Goal: Task Accomplishment & Management: Manage account settings

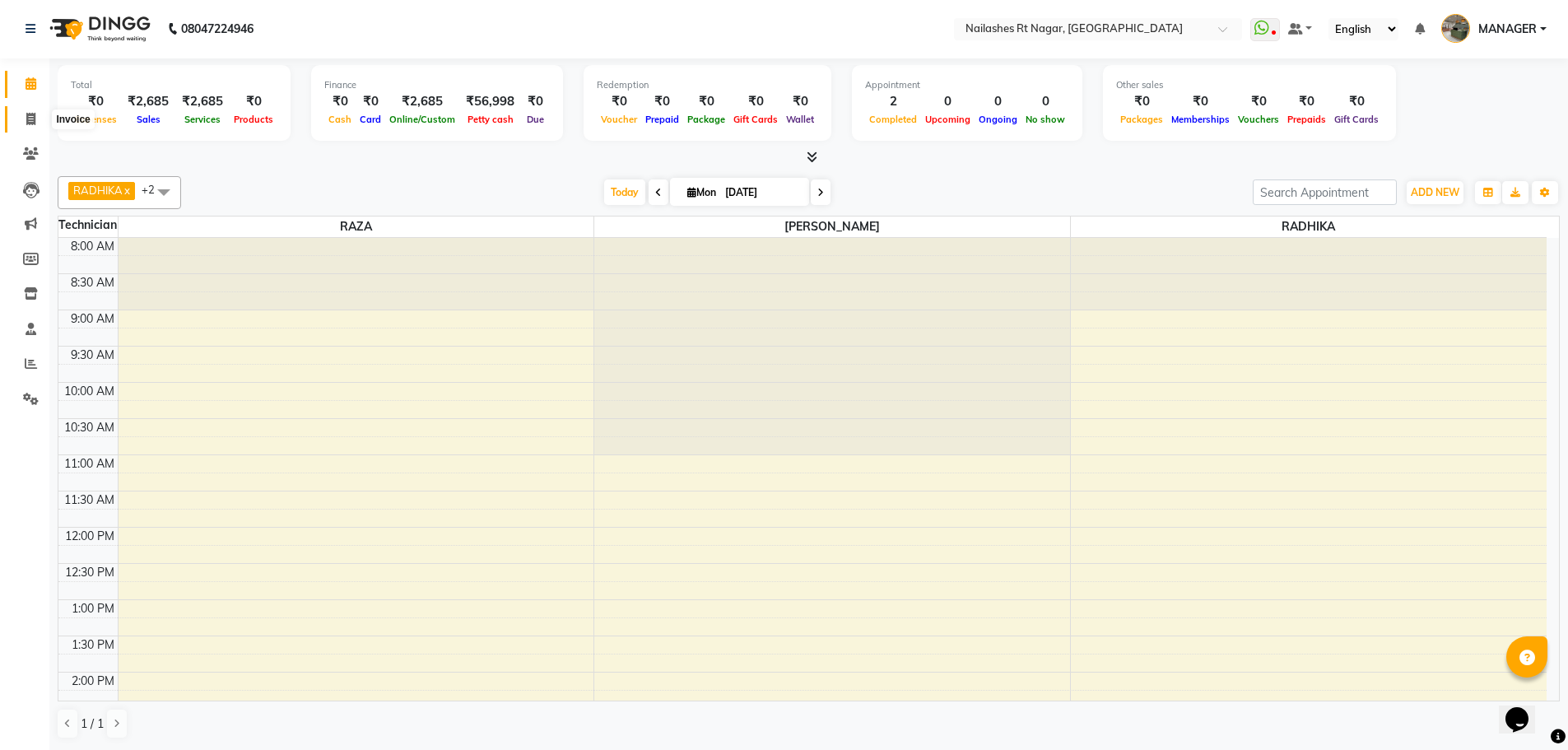
click at [26, 120] on icon at bounding box center [31, 118] width 9 height 12
select select "service"
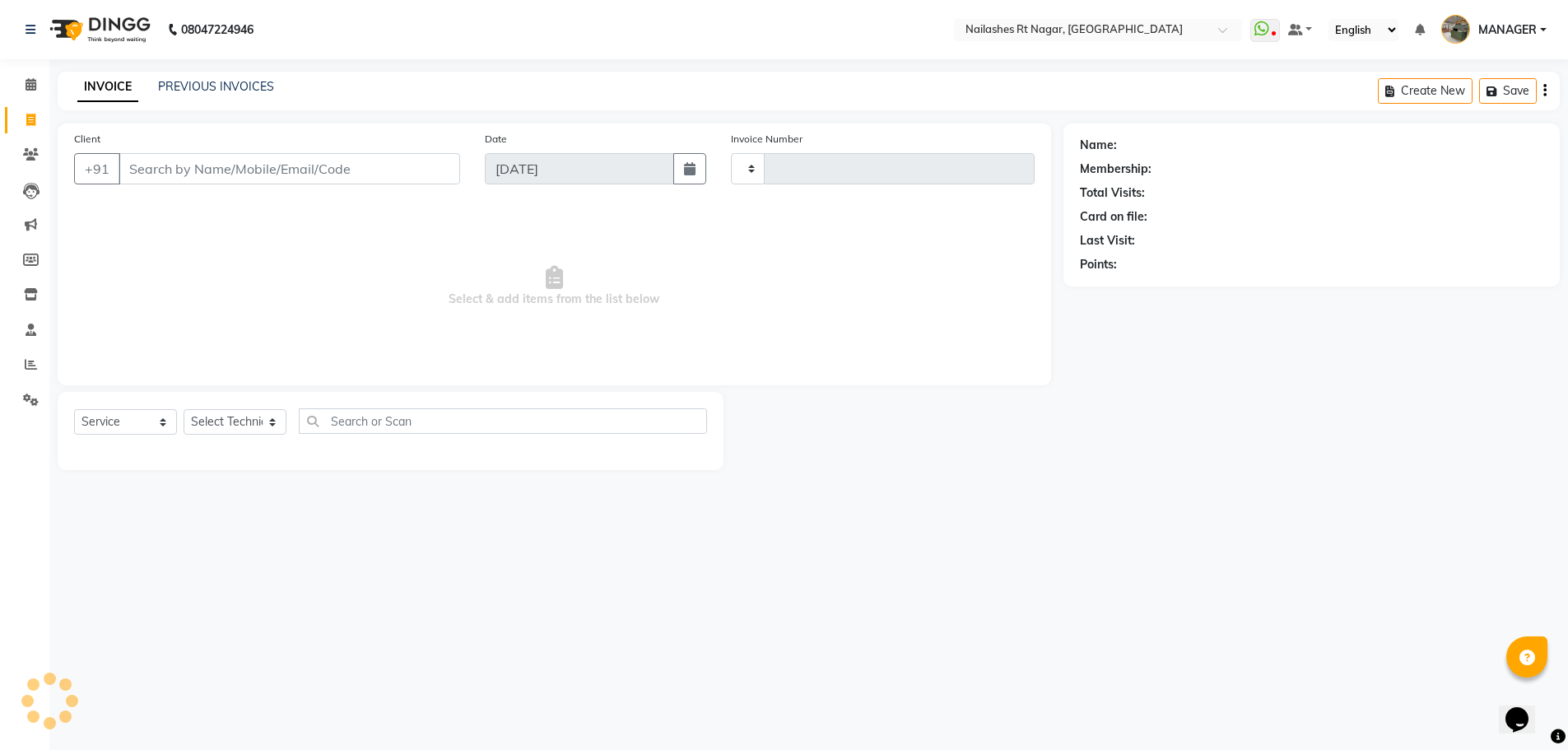
type input "0102"
select select "8624"
select select "membership"
click at [247, 88] on link "PREVIOUS INVOICES" at bounding box center [216, 87] width 116 height 15
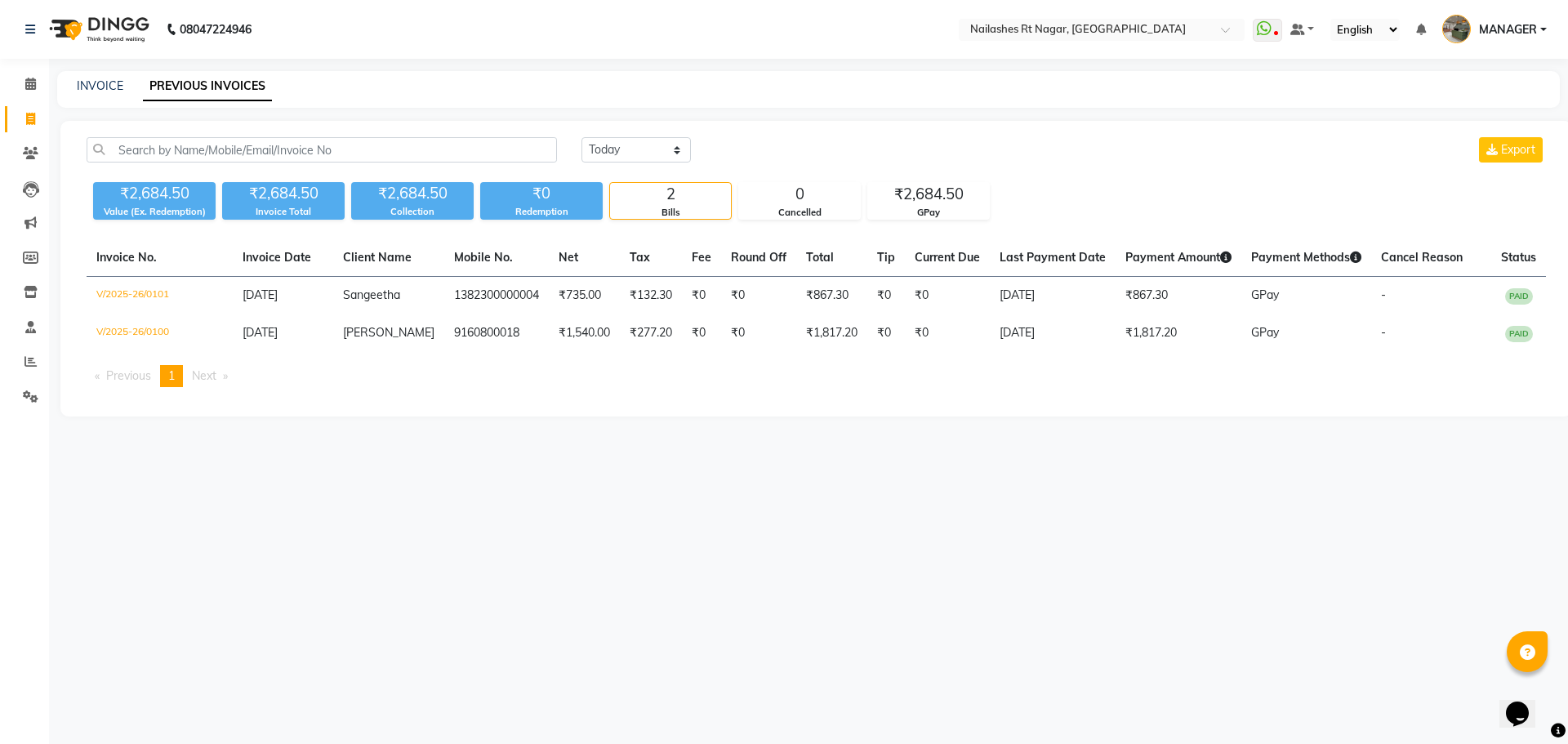
click at [112, 98] on div "INVOICE PREVIOUS INVOICES" at bounding box center [809, 89] width 1502 height 37
click at [115, 89] on link "INVOICE" at bounding box center [100, 86] width 47 height 15
select select "service"
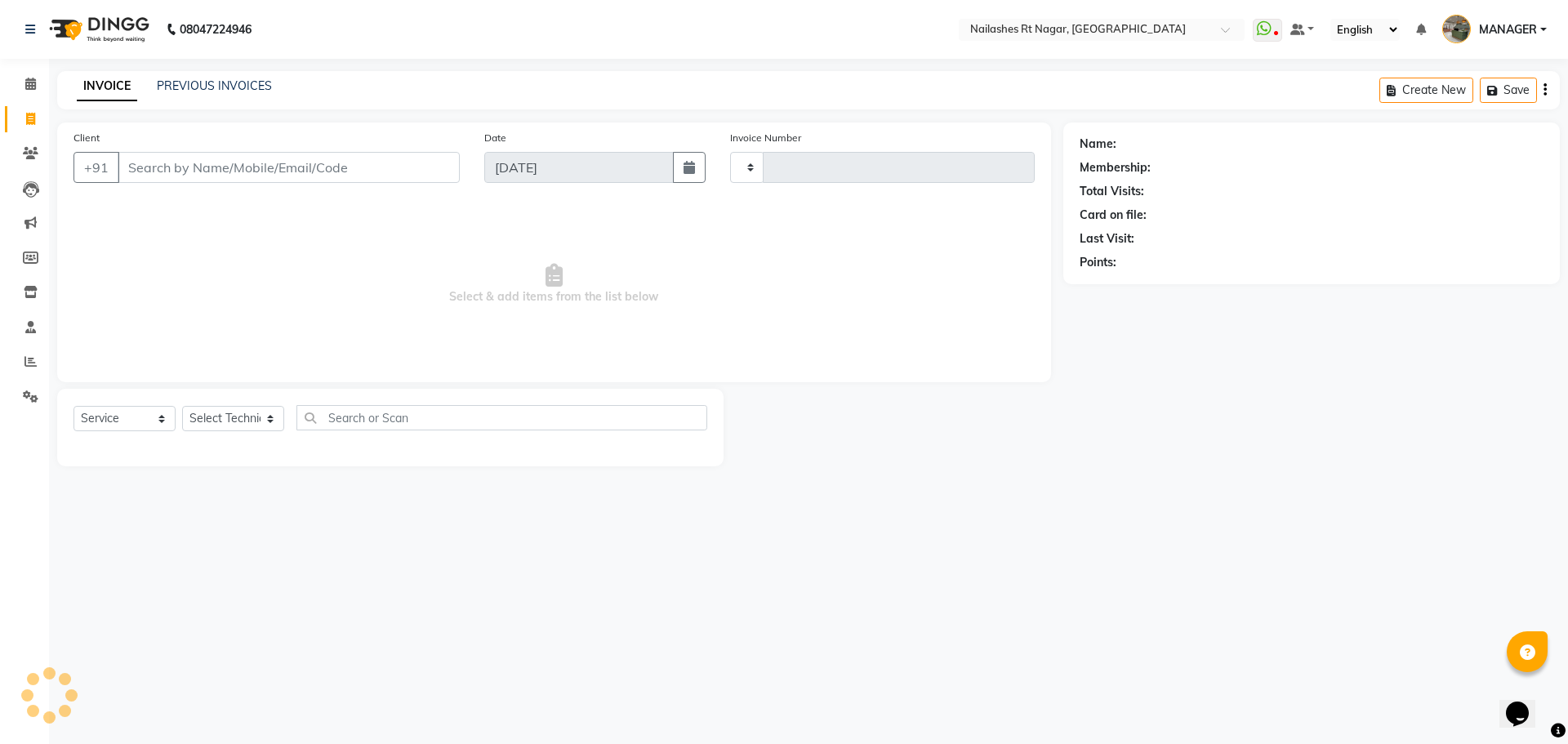
type input "0102"
select select "8624"
select select "membership"
click at [194, 88] on div "PREVIOUS INVOICES" at bounding box center [214, 86] width 115 height 17
click at [294, 73] on div "INVOICE PREVIOUS INVOICES Create New Save" at bounding box center [809, 90] width 1502 height 39
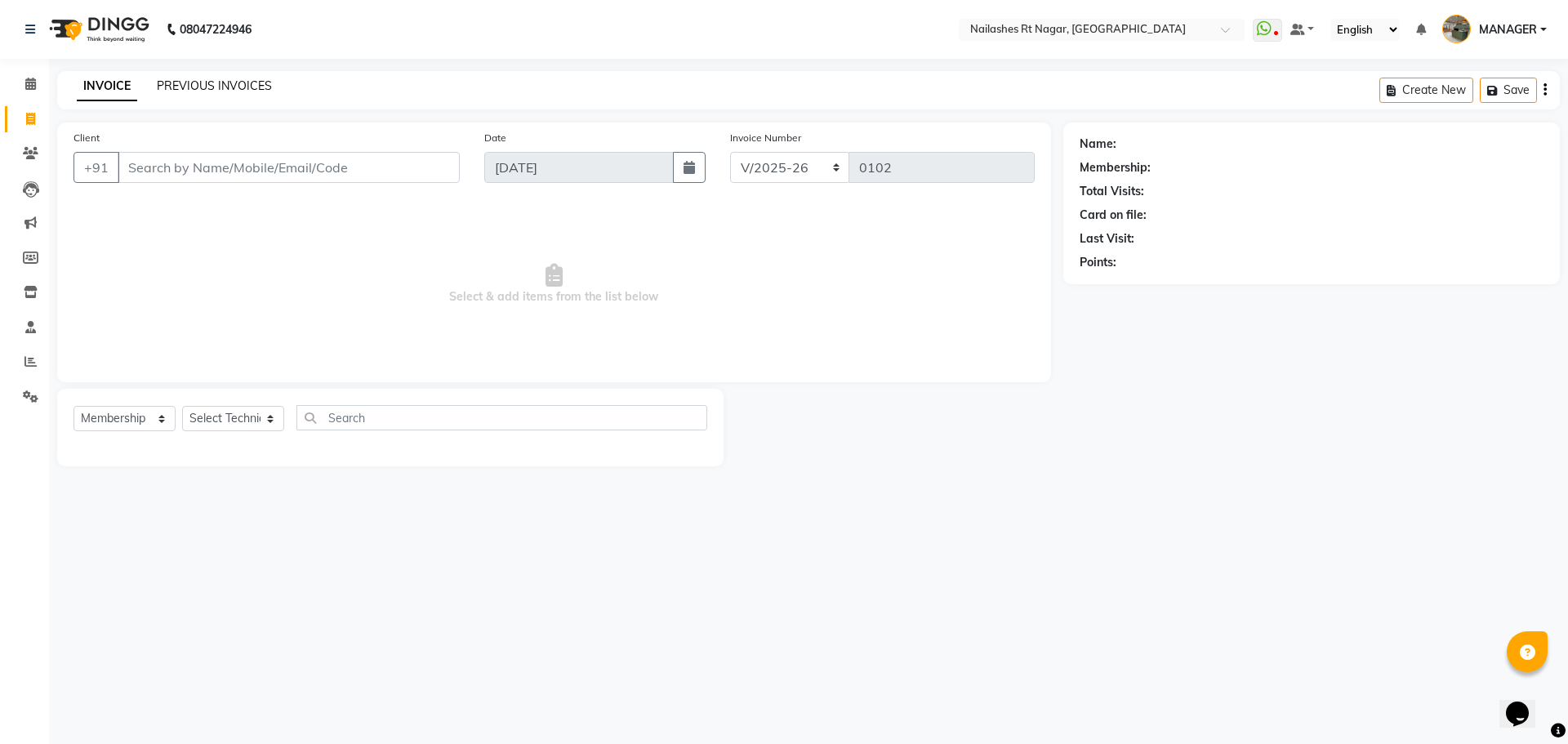
click at [240, 84] on link "PREVIOUS INVOICES" at bounding box center [214, 86] width 115 height 15
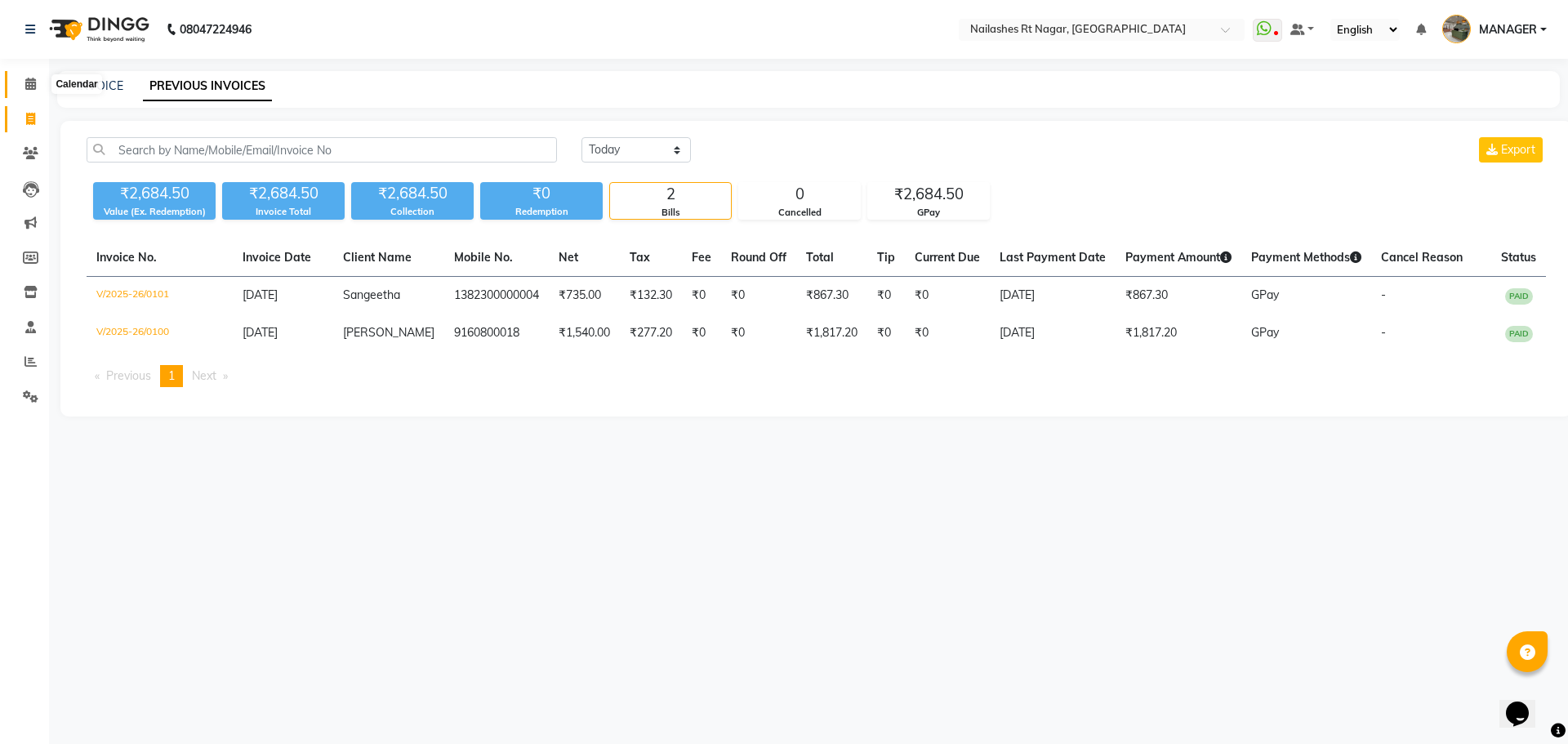
click at [31, 80] on icon at bounding box center [30, 84] width 11 height 12
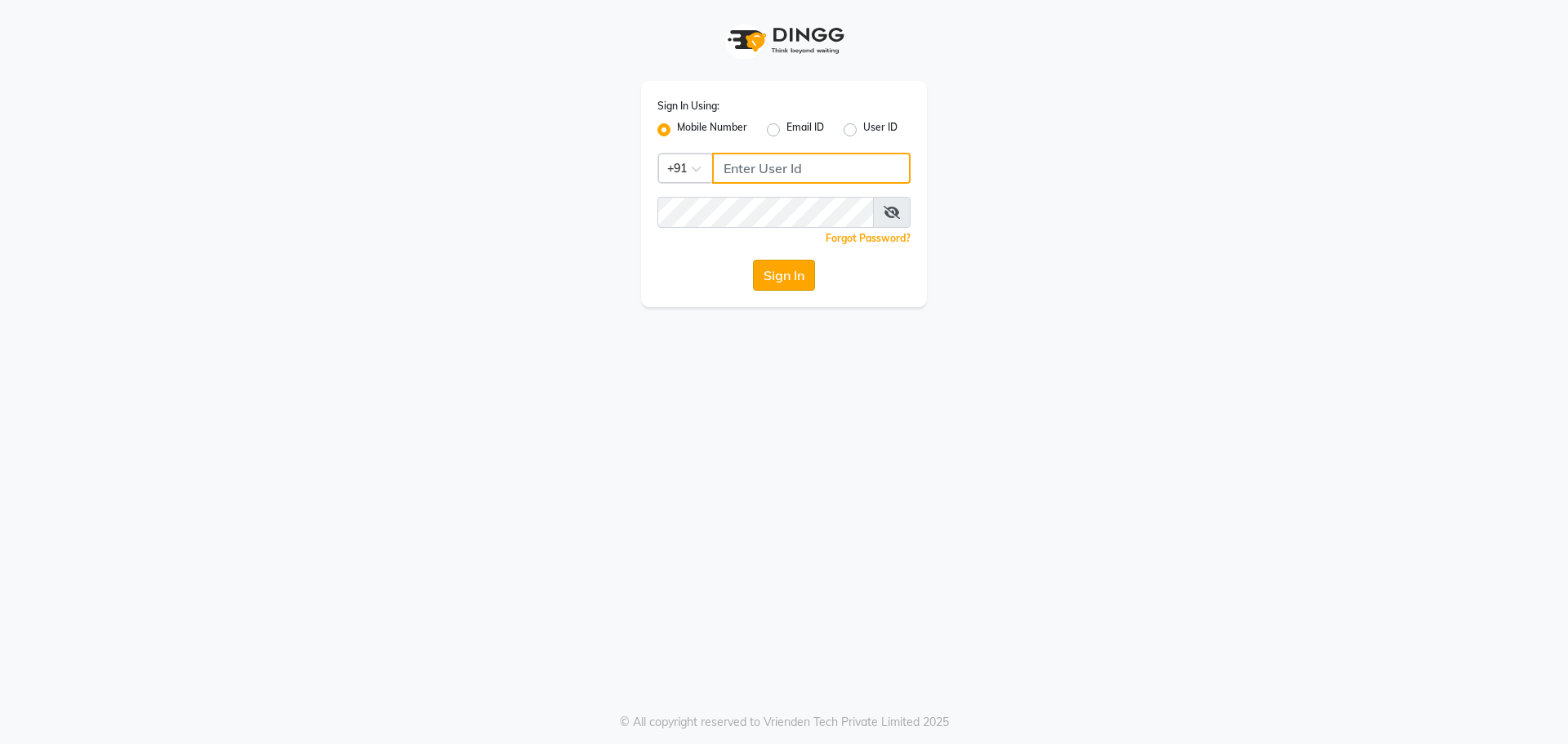
type input "6363161131"
click at [794, 270] on button "Sign In" at bounding box center [784, 276] width 62 height 31
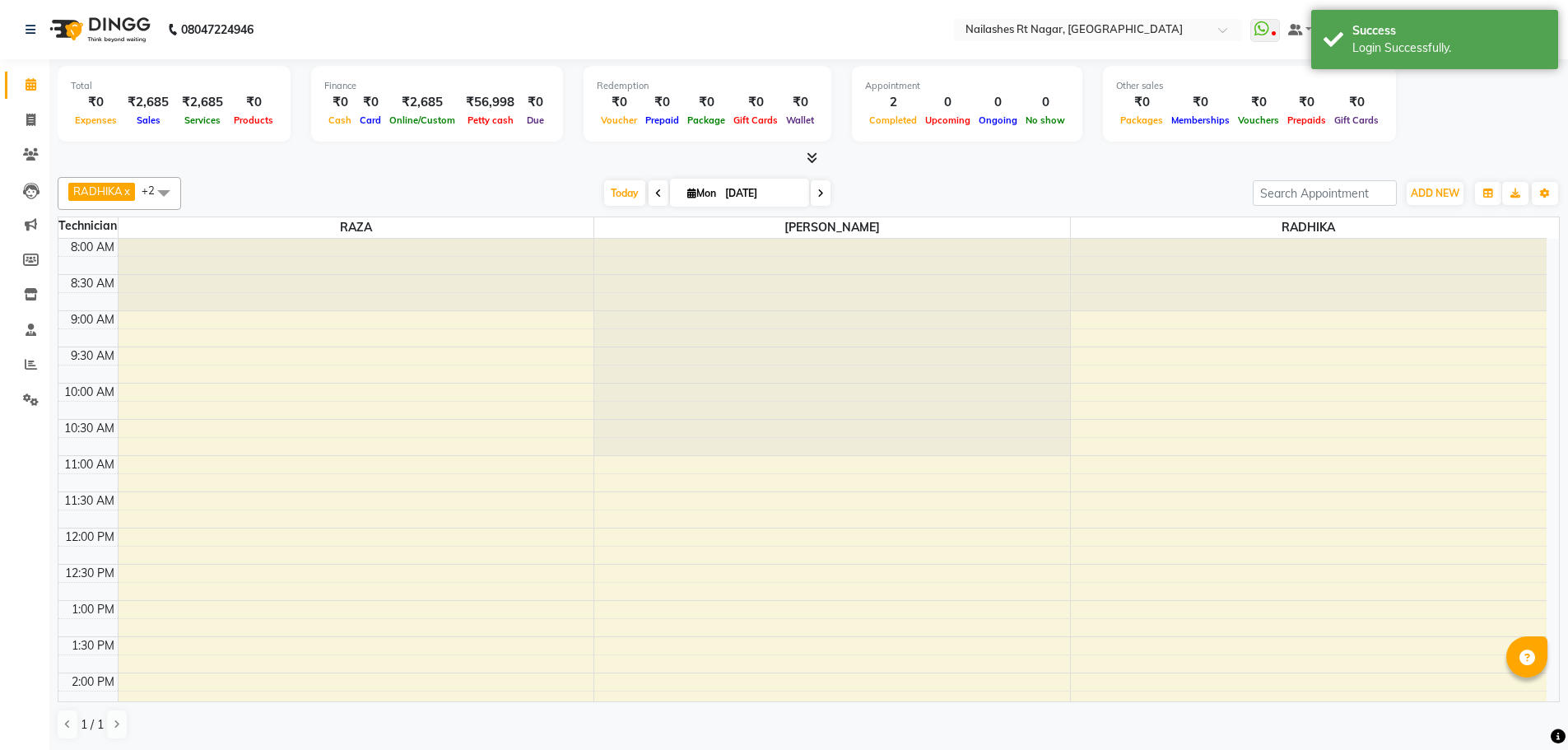
click at [558, 25] on nav "08047224946 Select Location × [GEOGRAPHIC_DATA] WhatsApp Status ✕ Status: Disco…" at bounding box center [784, 30] width 1568 height 60
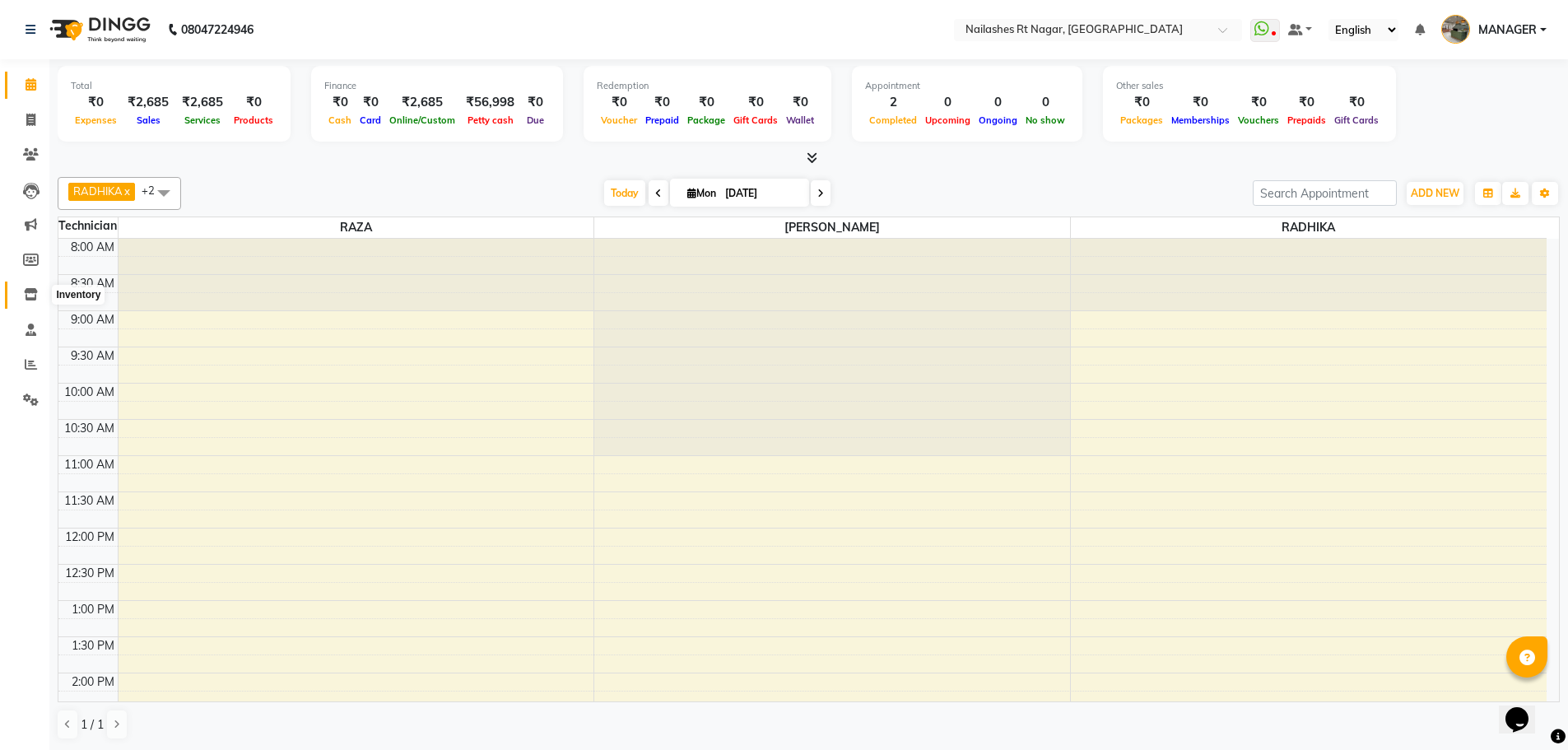
click at [26, 296] on icon at bounding box center [31, 294] width 14 height 12
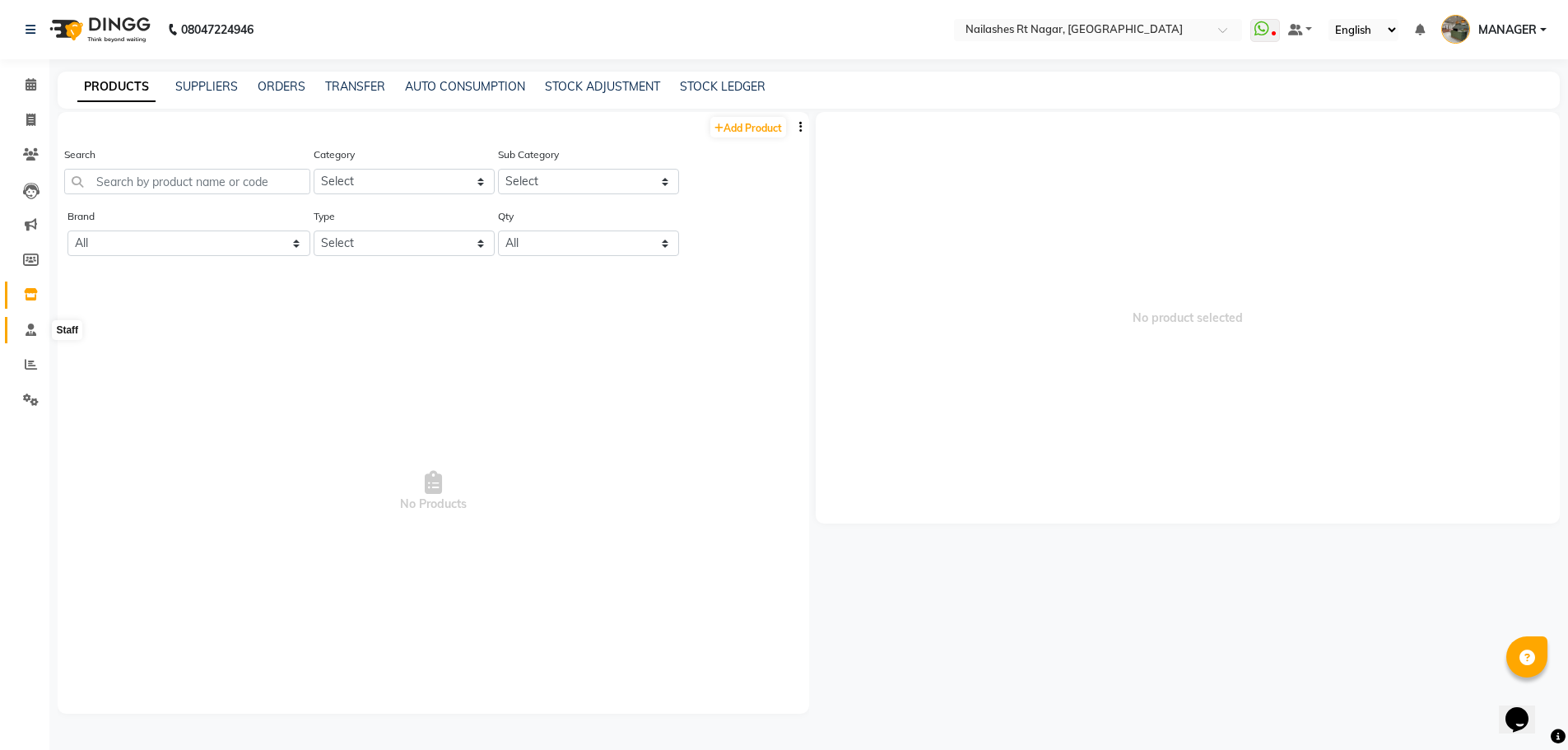
click at [31, 332] on icon at bounding box center [31, 329] width 11 height 12
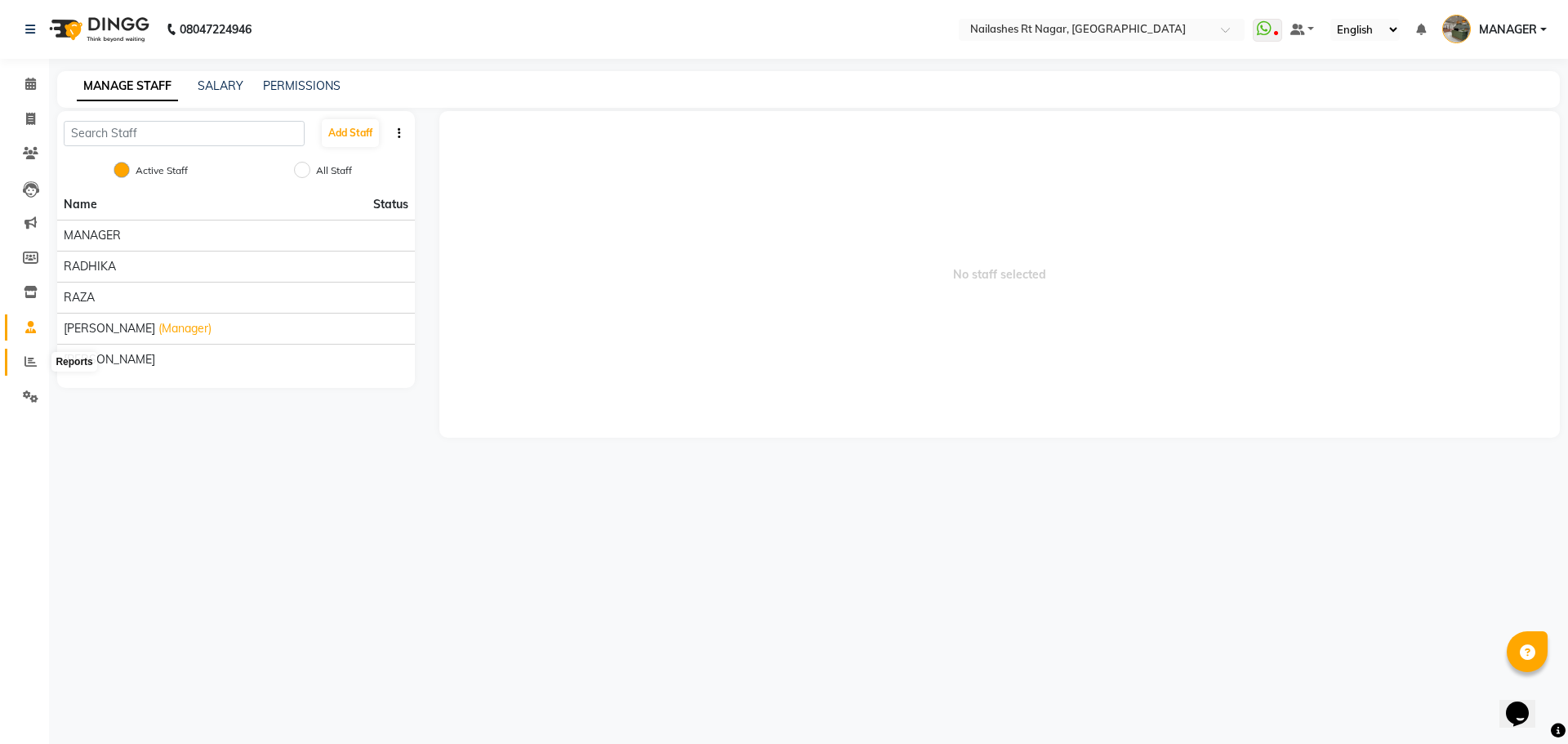
click at [31, 364] on icon at bounding box center [30, 361] width 12 height 12
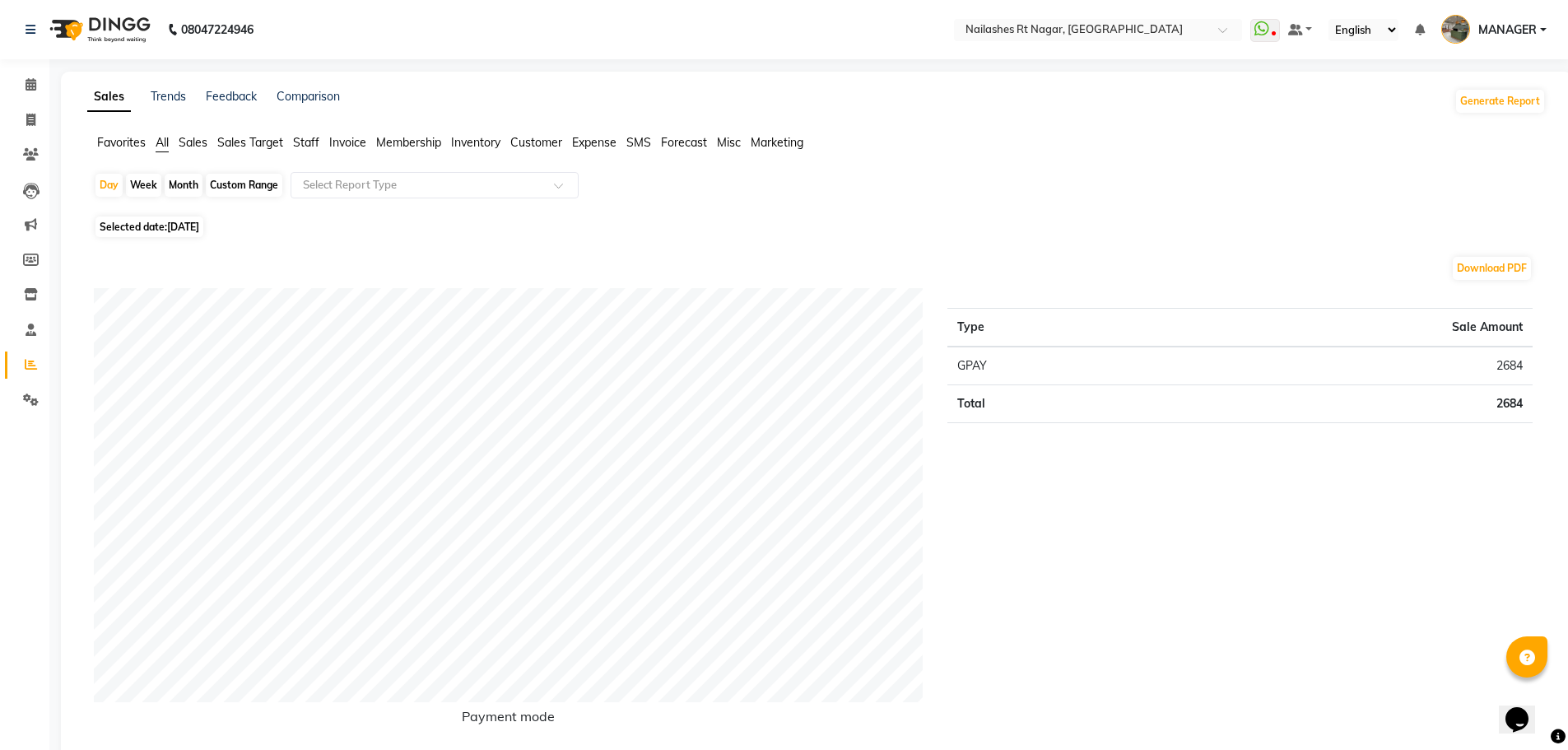
click at [307, 135] on span "Staff" at bounding box center [306, 142] width 26 height 15
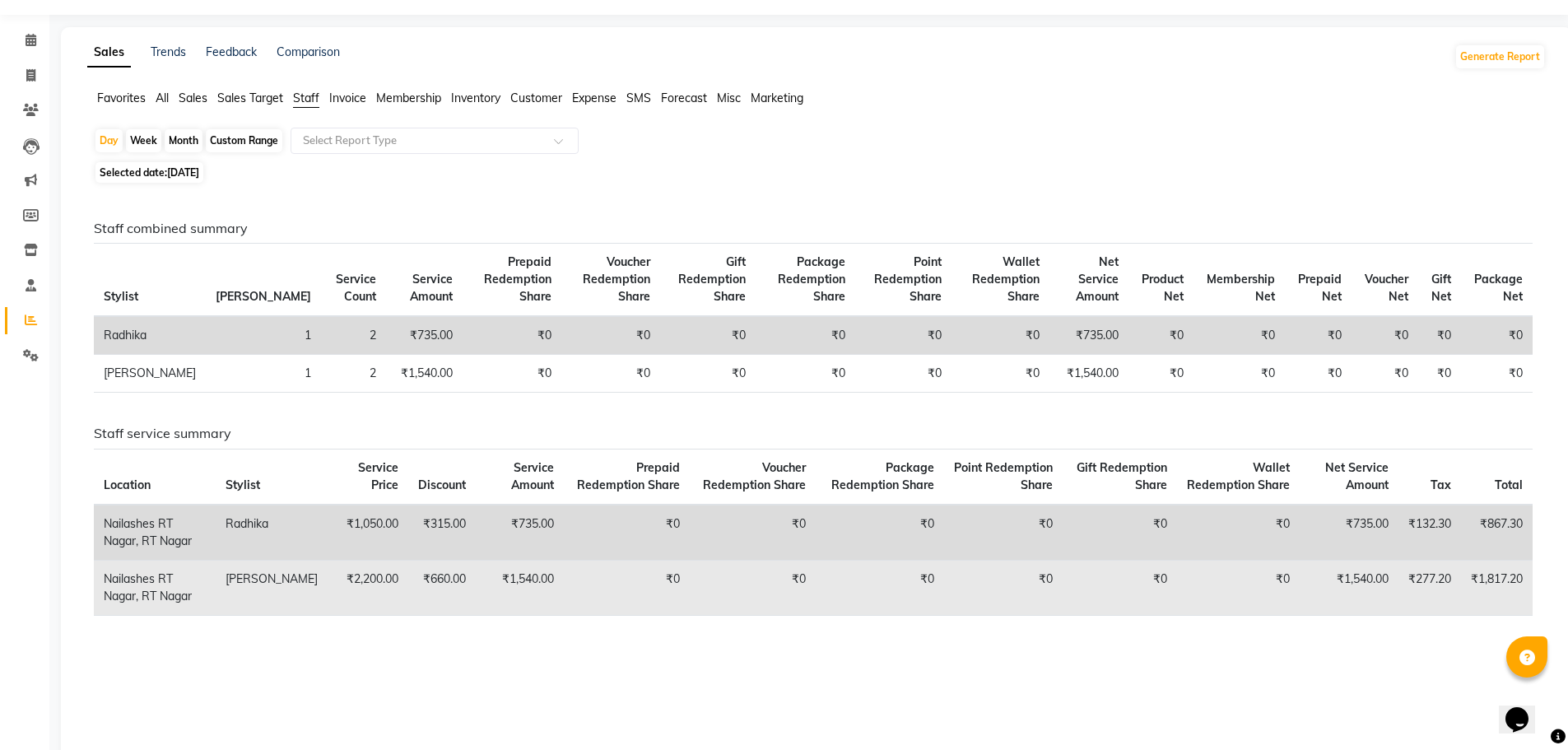
scroll to position [83, 0]
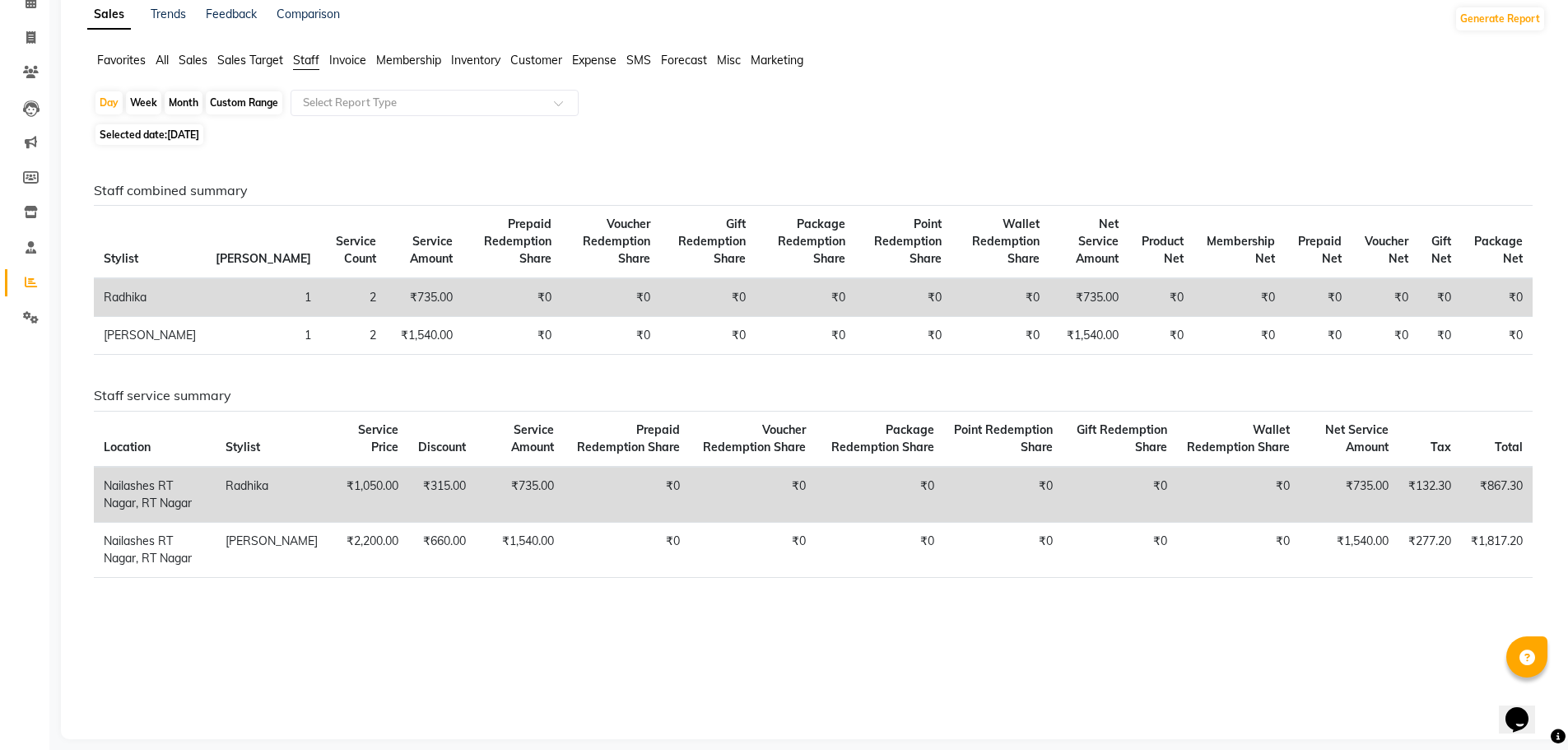
click at [181, 103] on div "Month" at bounding box center [183, 103] width 38 height 23
select select "9"
select select "2025"
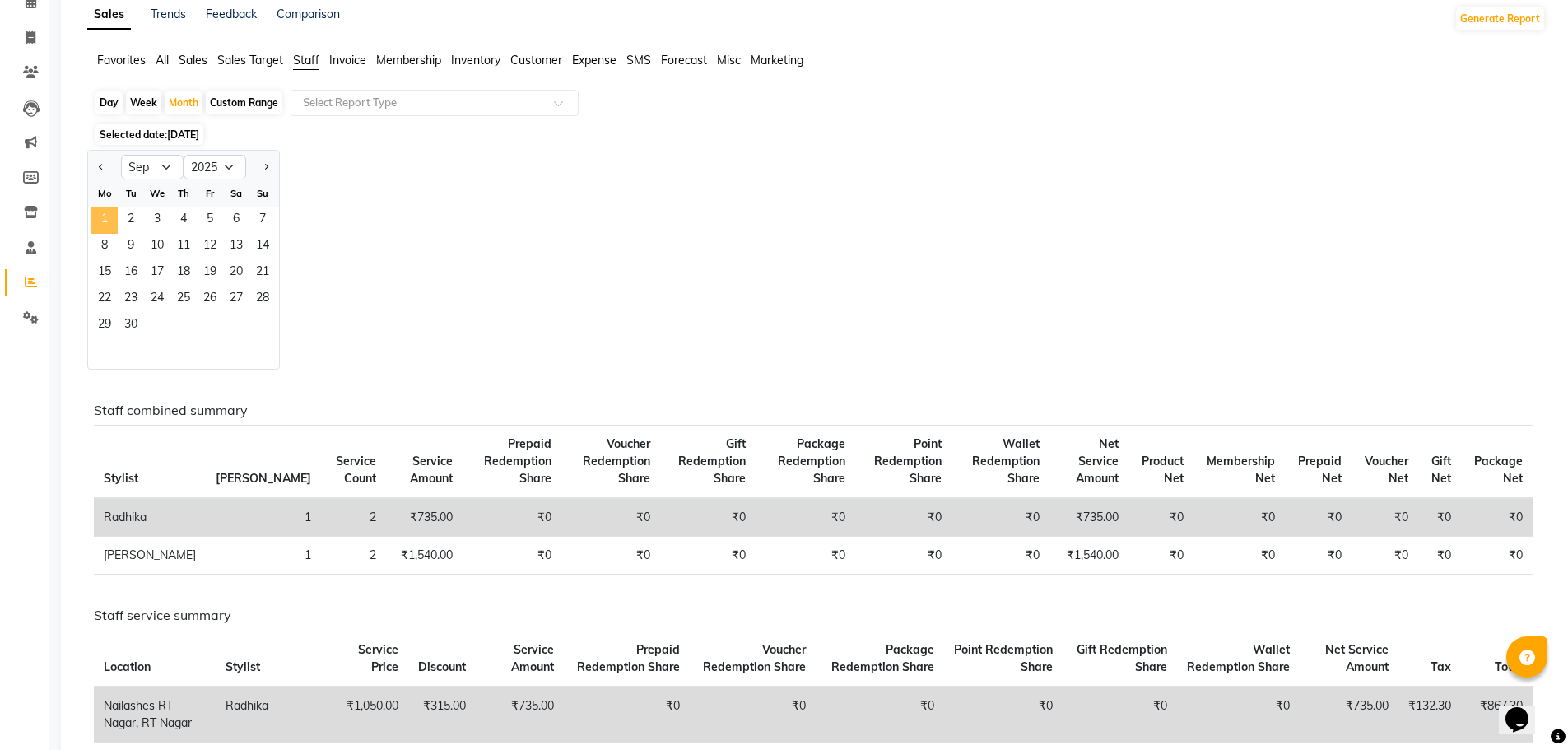
click at [100, 217] on span "1" at bounding box center [105, 221] width 26 height 26
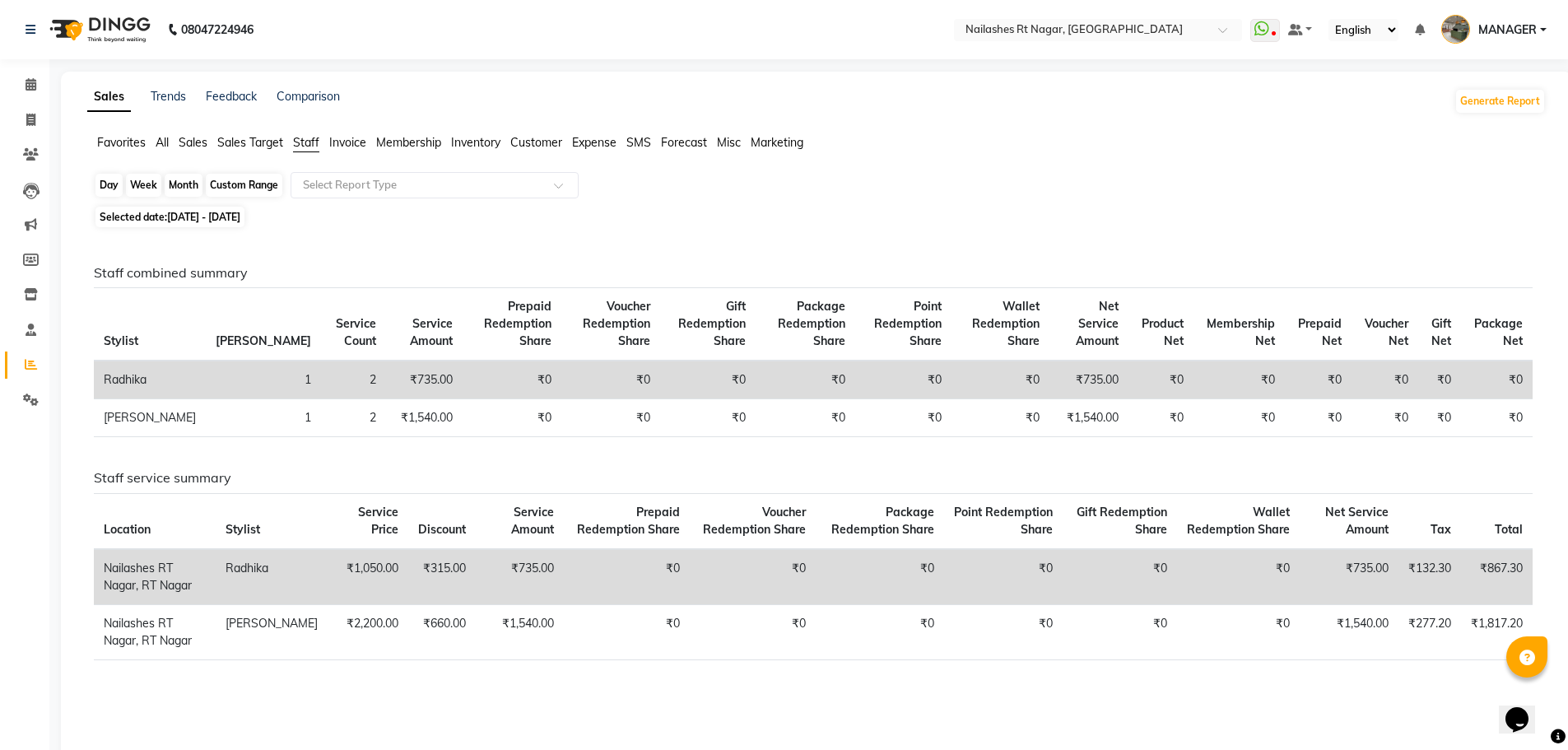
click at [181, 183] on div "Month" at bounding box center [183, 185] width 38 height 23
select select "9"
select select "2025"
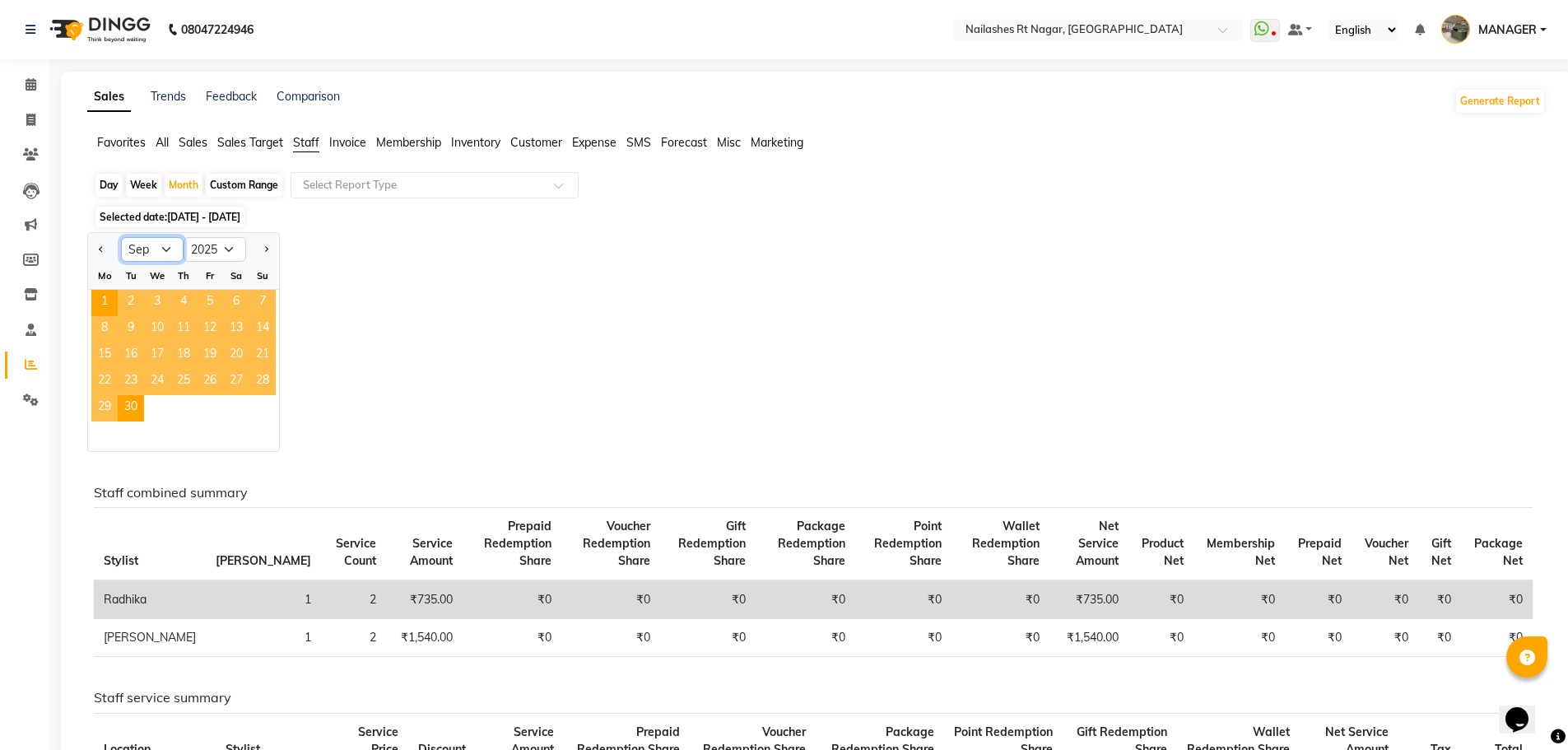
click at [163, 248] on select "Jan Feb Mar Apr May Jun [DATE] Aug Sep Oct Nov Dec" at bounding box center [152, 250] width 63 height 25
select select "8"
click at [121, 237] on select "Jan Feb Mar Apr May Jun [DATE] Aug Sep Oct Nov Dec" at bounding box center [152, 250] width 63 height 25
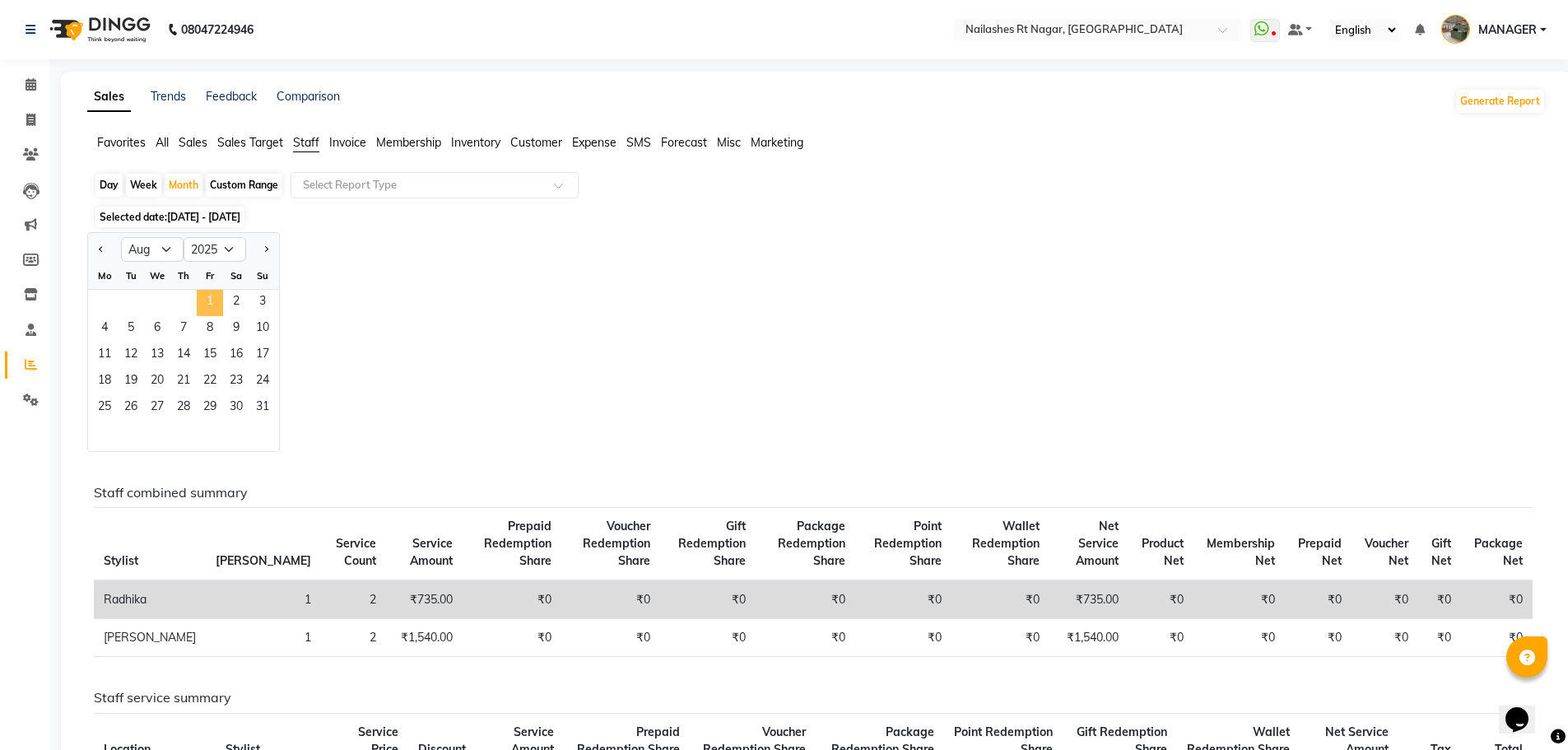
click at [212, 303] on span "1" at bounding box center [210, 303] width 26 height 26
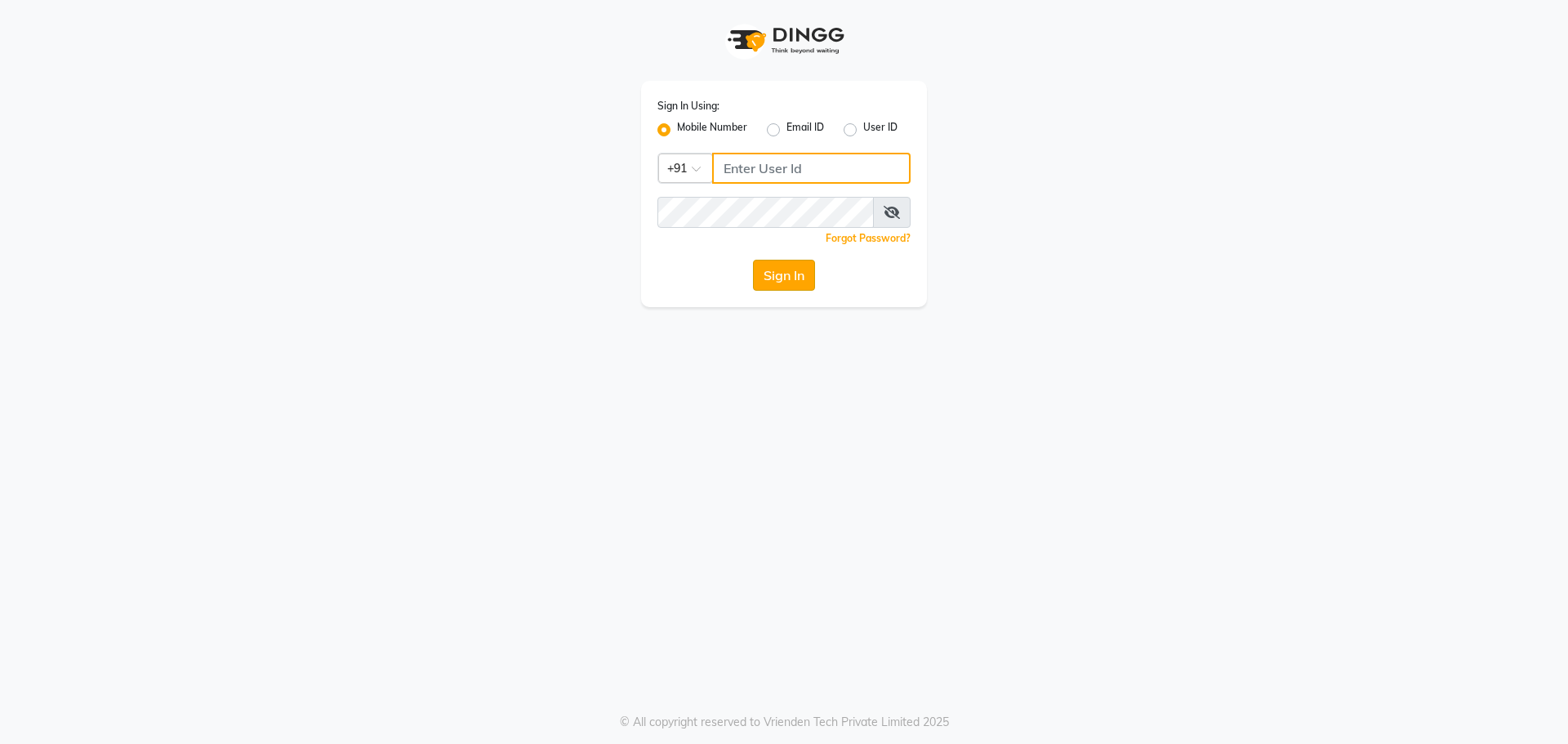
type input "6363161131"
click at [791, 272] on button "Sign In" at bounding box center [784, 276] width 62 height 31
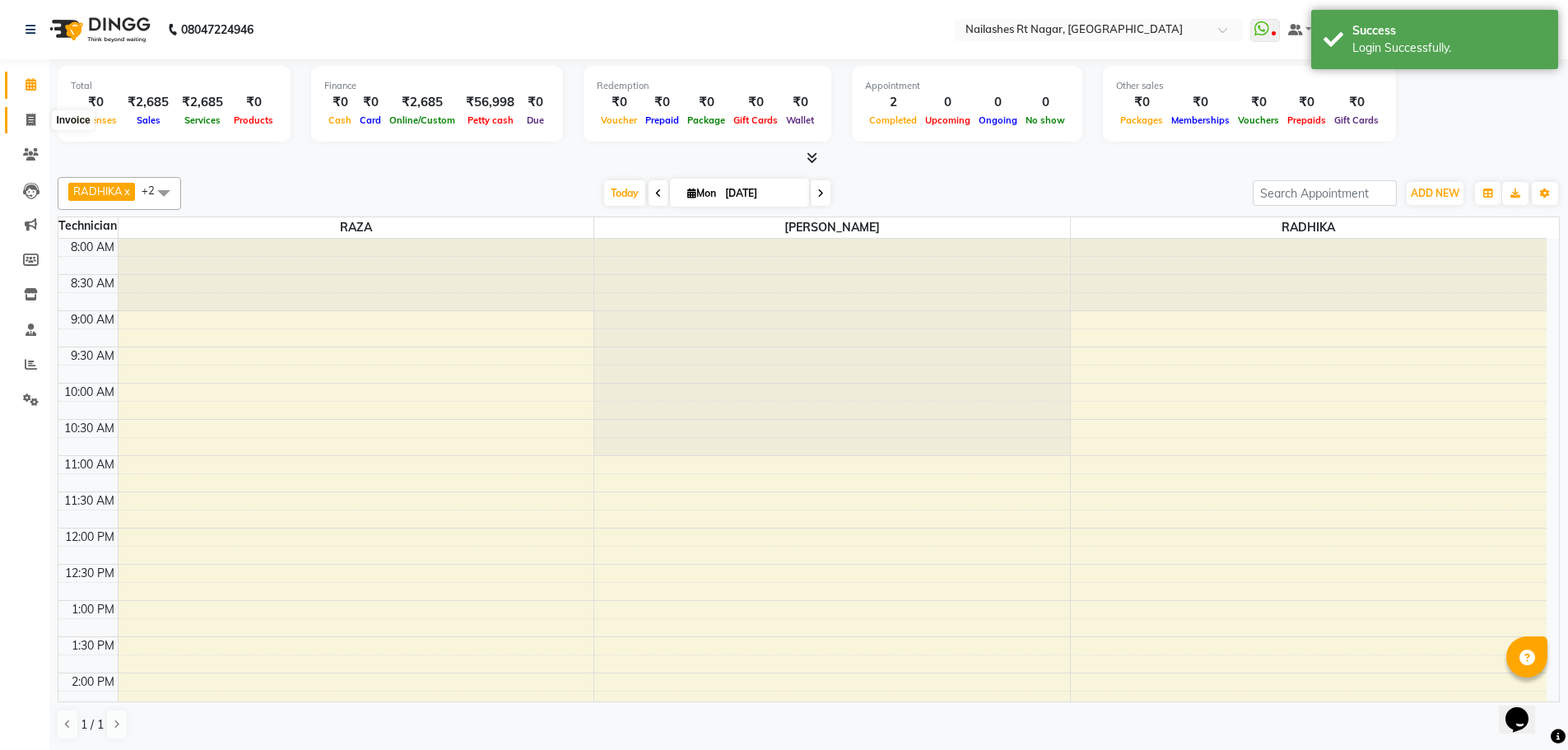
click at [36, 118] on icon at bounding box center [31, 119] width 9 height 12
select select "service"
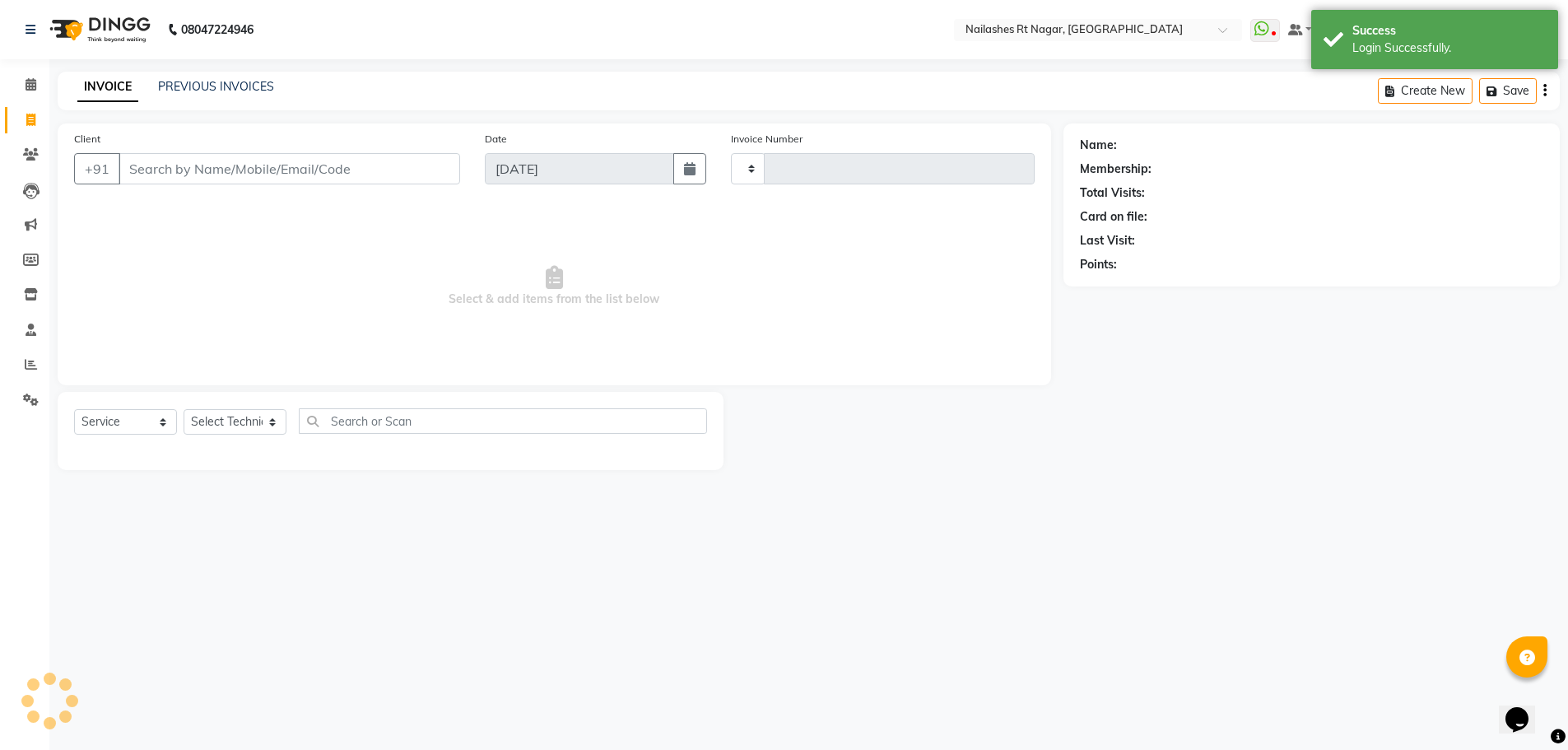
type input "0102"
select select "8624"
select select "membership"
click at [241, 419] on select "Select Technician MANAGER RADHIKA RAZA SANJU SAPNA KUMARI" at bounding box center [235, 422] width 102 height 26
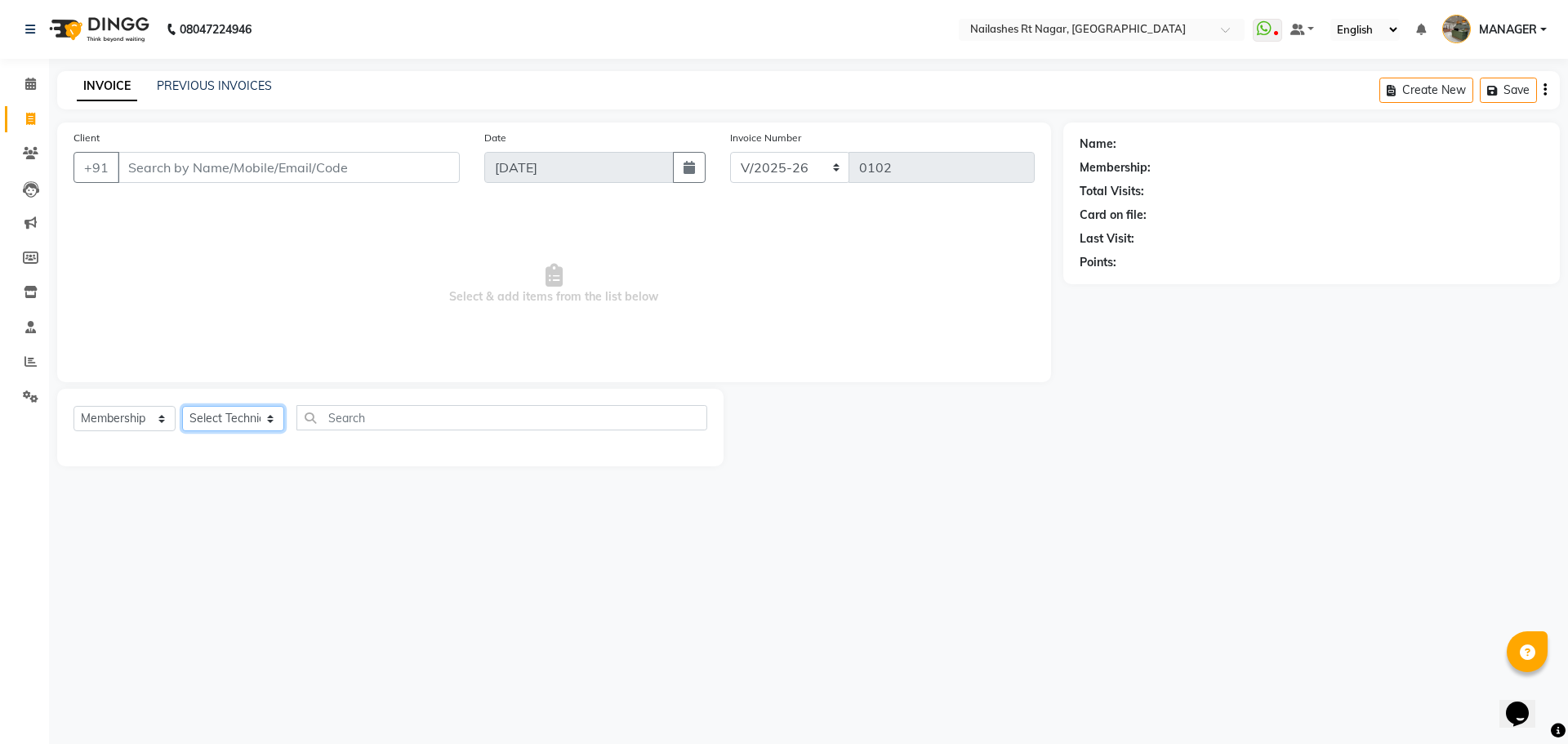
select select "86384"
click at [182, 406] on select "Select Technician MANAGER RADHIKA RAZA SANJU SAPNA KUMARI" at bounding box center [233, 418] width 102 height 25
click at [381, 422] on input "text" at bounding box center [501, 418] width 411 height 25
click at [129, 426] on select "Select Service Product Membership Package Voucher Prepaid Gift Card" at bounding box center [125, 418] width 102 height 25
select select "service"
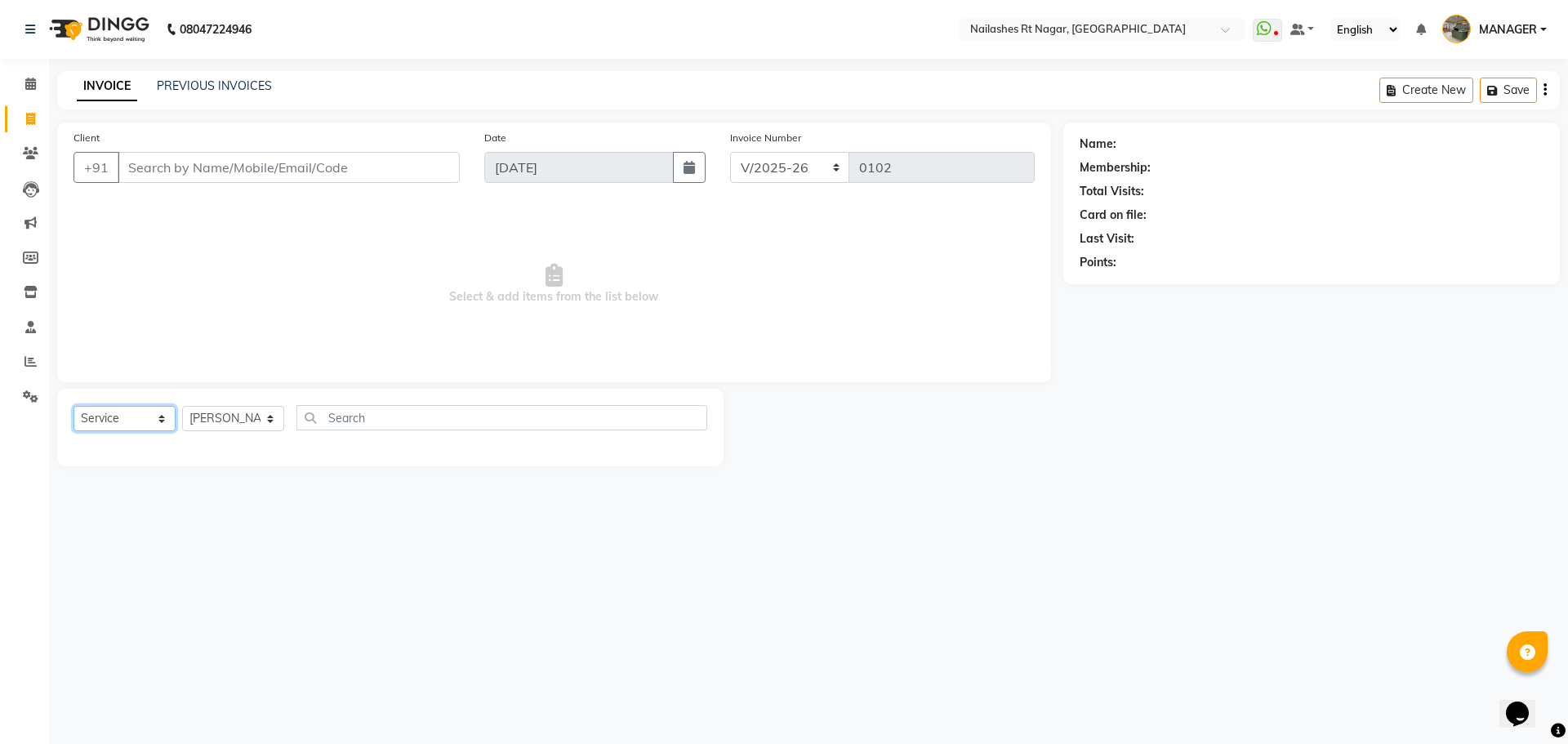
click at [74, 406] on select "Select Service Product Membership Package Voucher Prepaid Gift Card" at bounding box center [125, 418] width 102 height 25
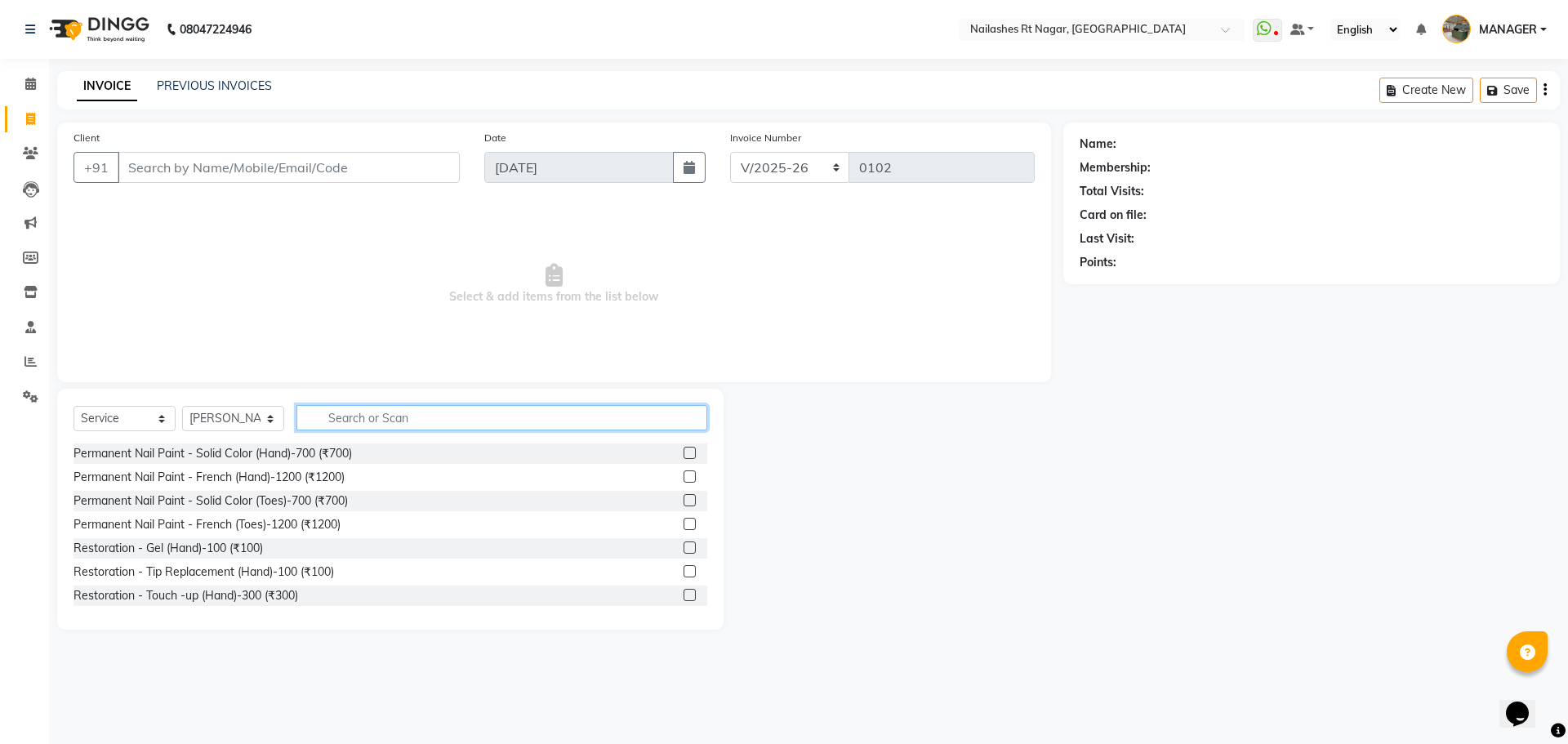
click at [449, 416] on input "text" at bounding box center [501, 418] width 411 height 25
type input "g"
type input "refil"
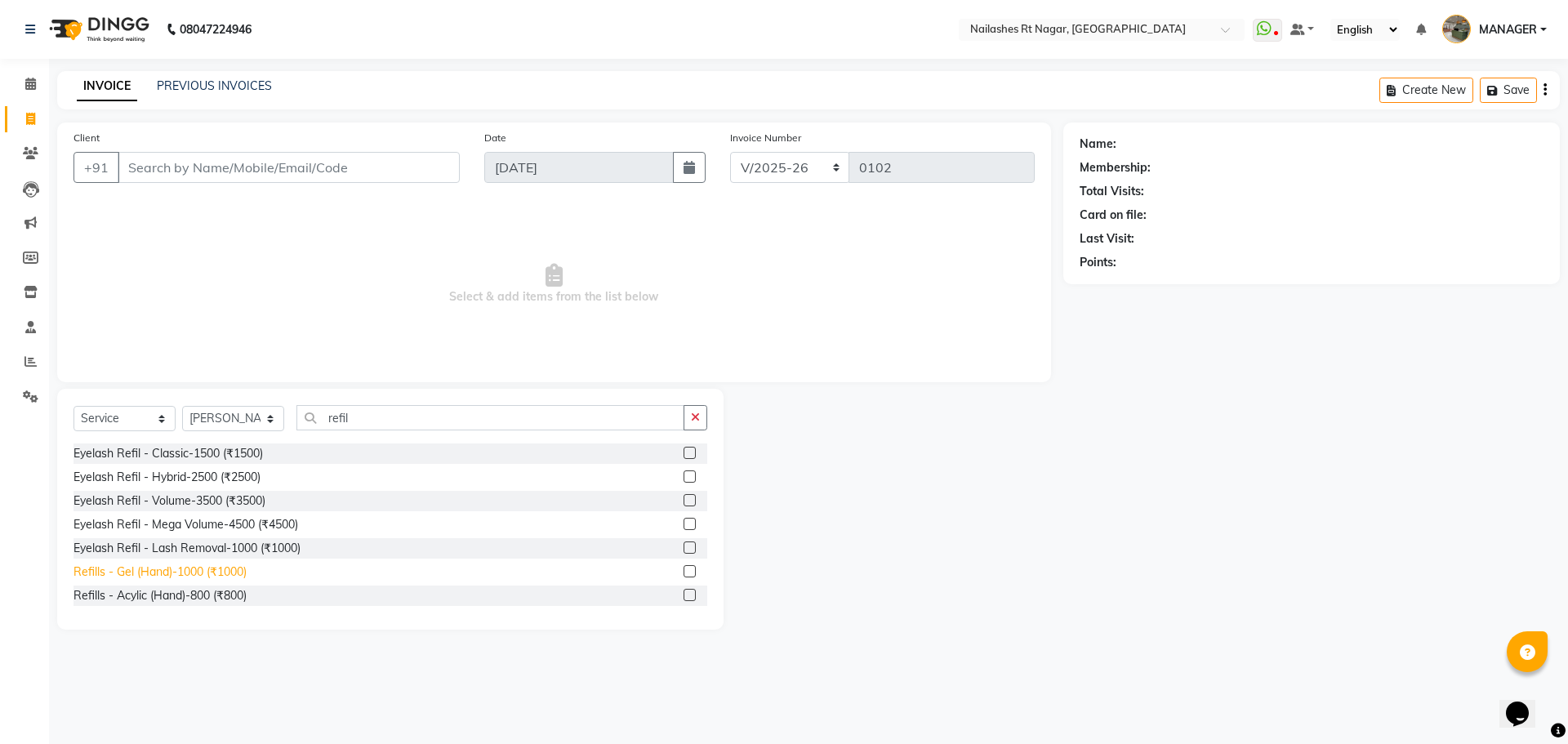
click at [163, 578] on div "Refills - Gel (Hand)-1000 (₹1000)" at bounding box center [160, 572] width 173 height 17
checkbox input "false"
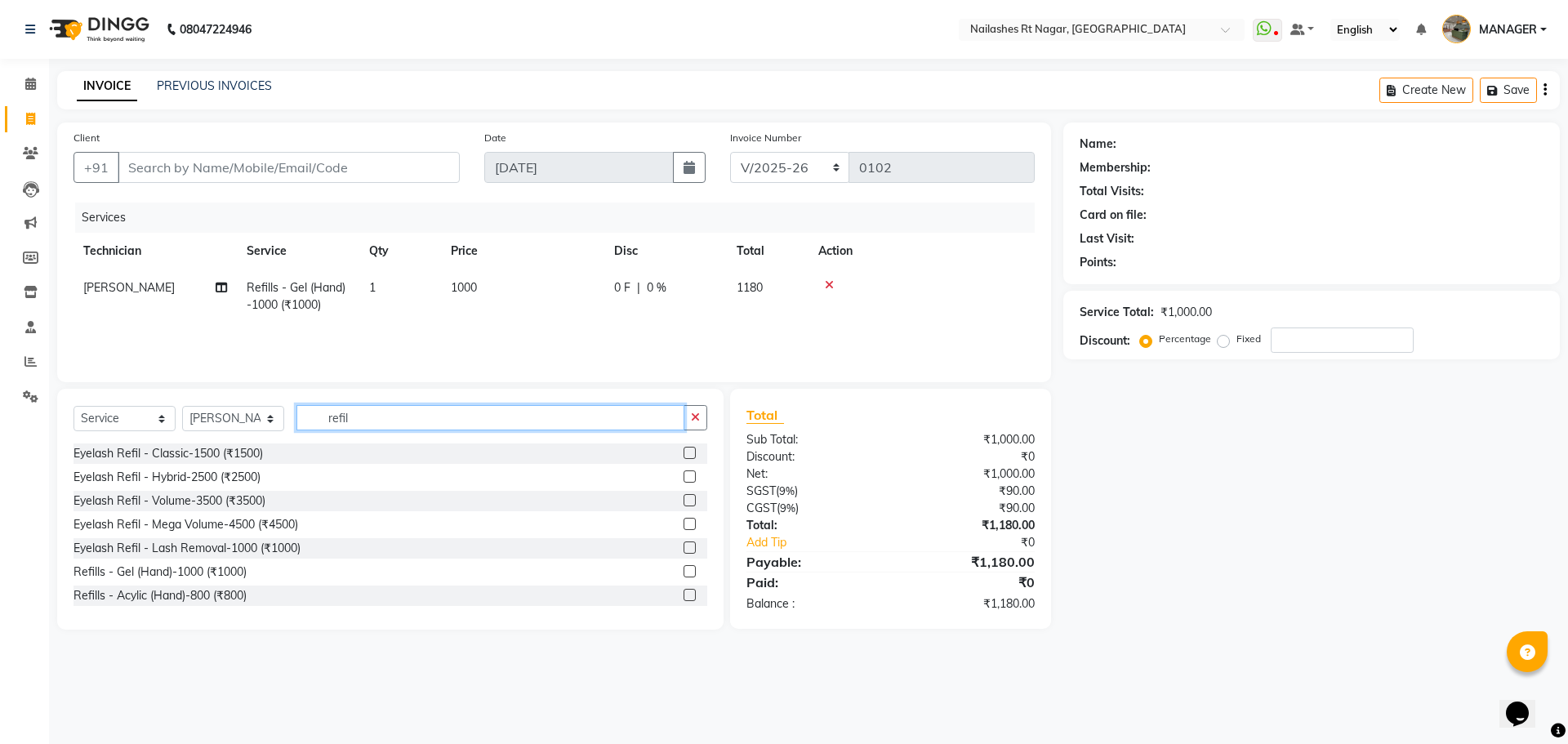
click at [388, 416] on input "refil" at bounding box center [490, 418] width 388 height 25
type input "r"
type input "art"
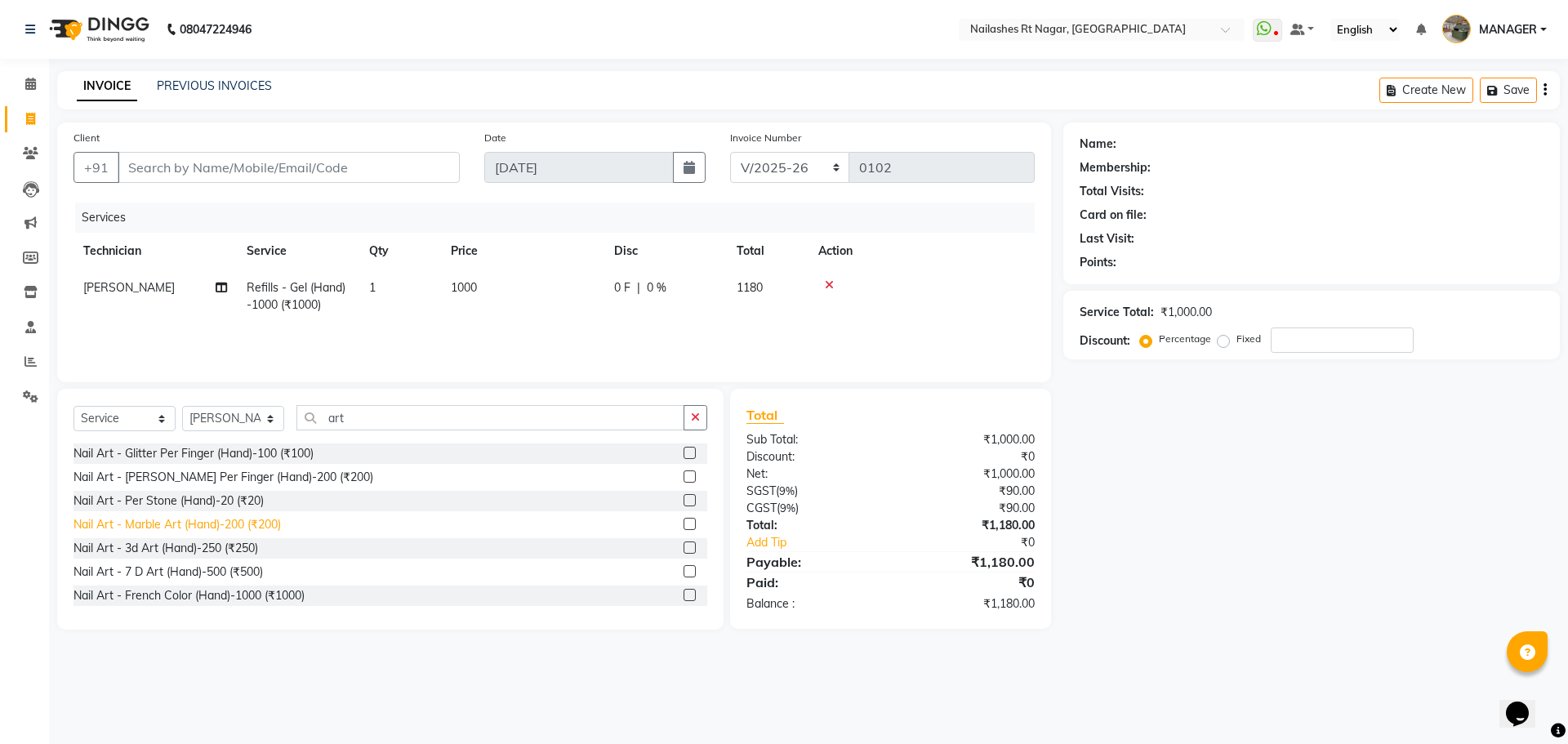
click at [277, 525] on div "Nail Art - Marble Art (Hand)-200 (₹200)" at bounding box center [177, 524] width 207 height 17
checkbox input "false"
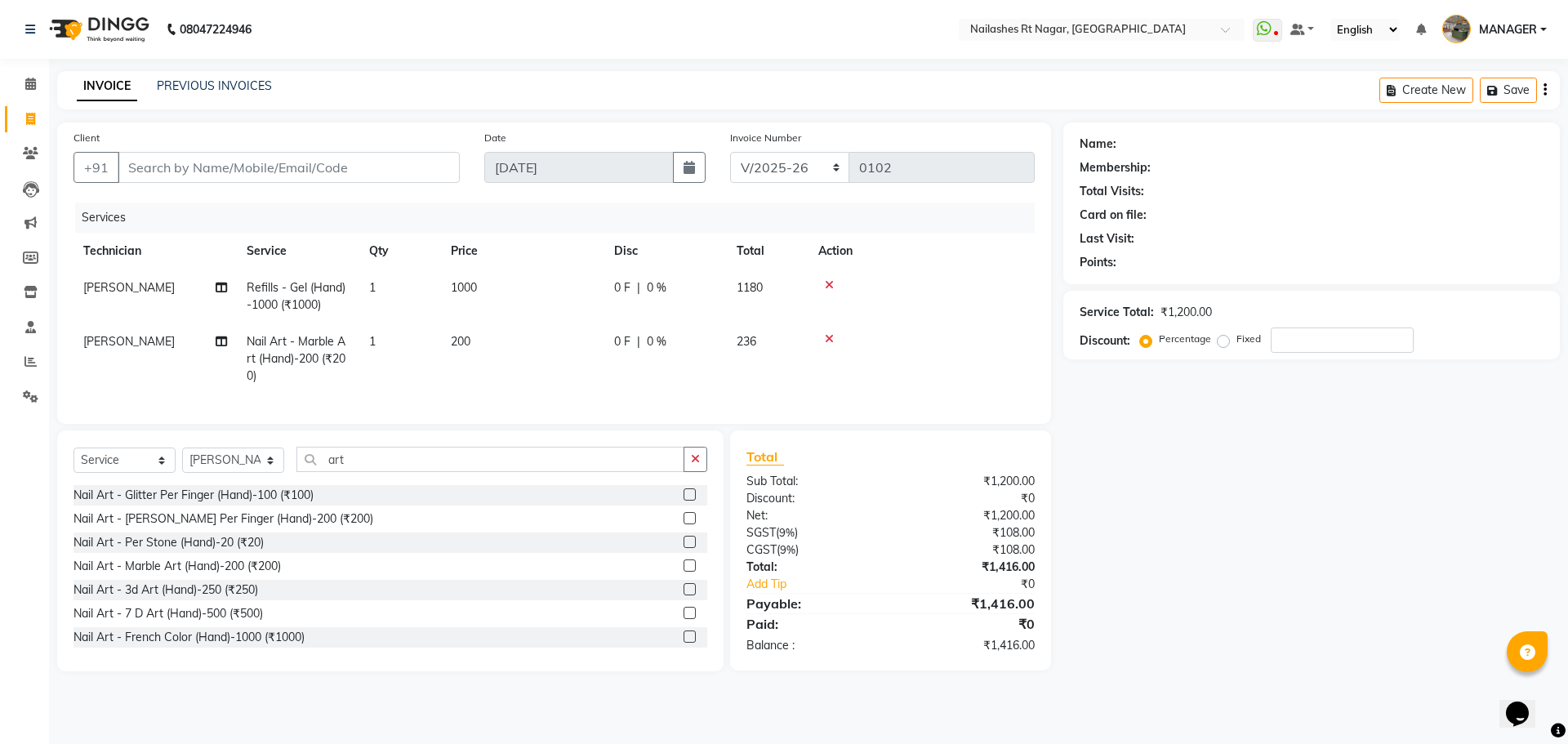
click at [376, 344] on span "1" at bounding box center [372, 341] width 7 height 15
select select "86384"
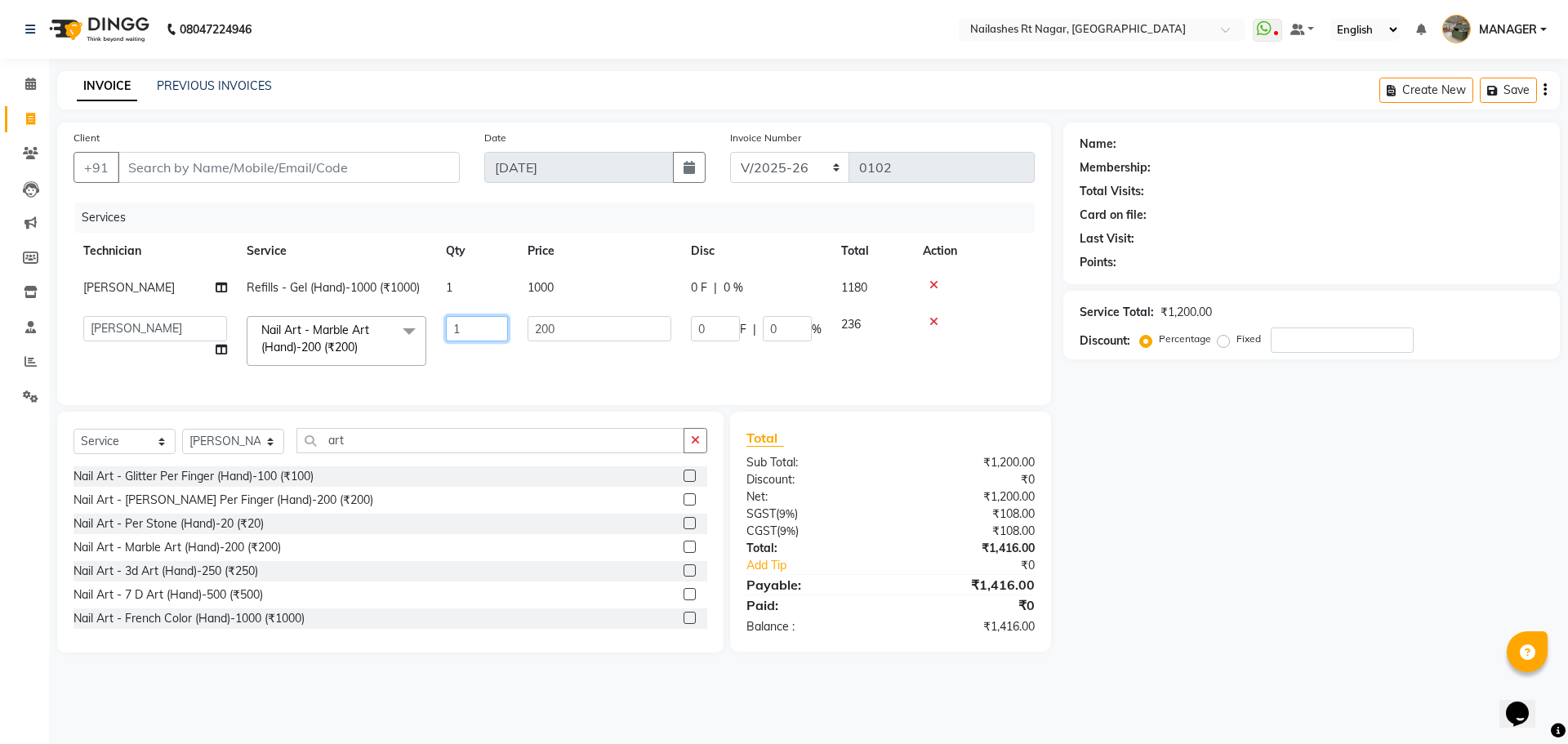
click at [475, 330] on input "1" at bounding box center [477, 328] width 62 height 25
type input "2"
click at [696, 447] on div "Select Service Product Membership Package Voucher Prepaid Gift Card Select Tech…" at bounding box center [390, 532] width 666 height 241
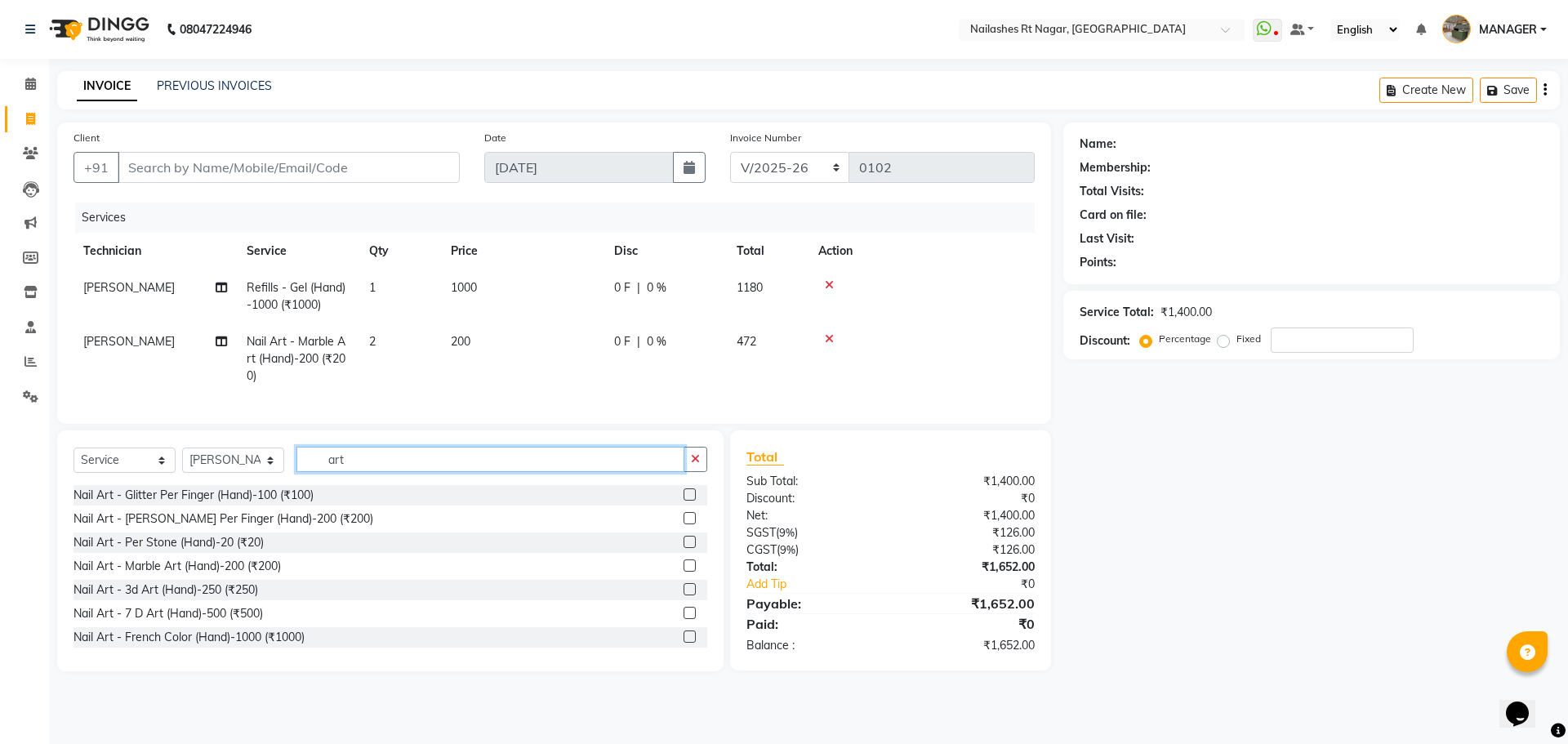
click at [501, 472] on input "art" at bounding box center [490, 459] width 388 height 25
type input "a"
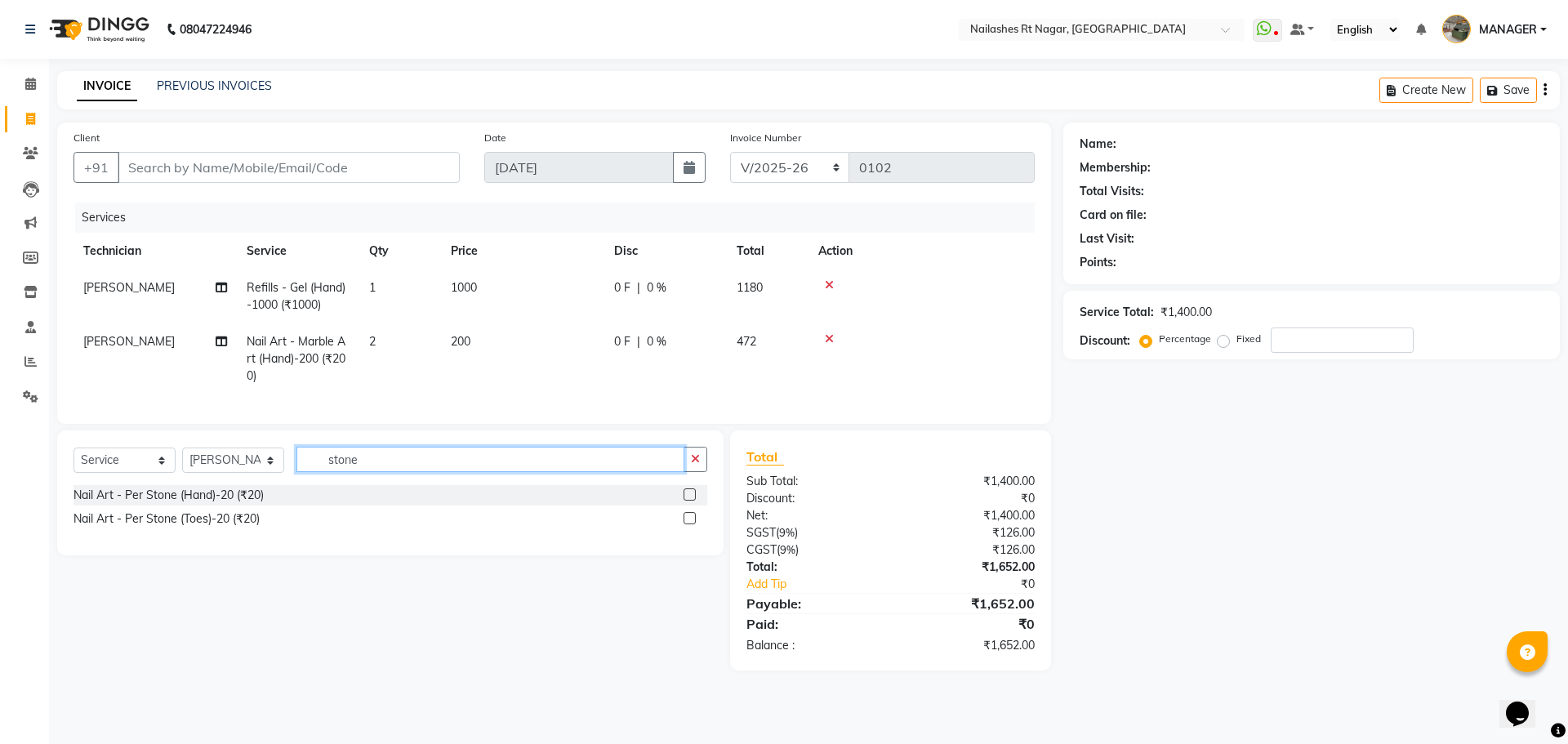
type input "stone"
click at [690, 500] on label at bounding box center [689, 494] width 12 height 12
click at [690, 500] on input "checkbox" at bounding box center [688, 495] width 11 height 11
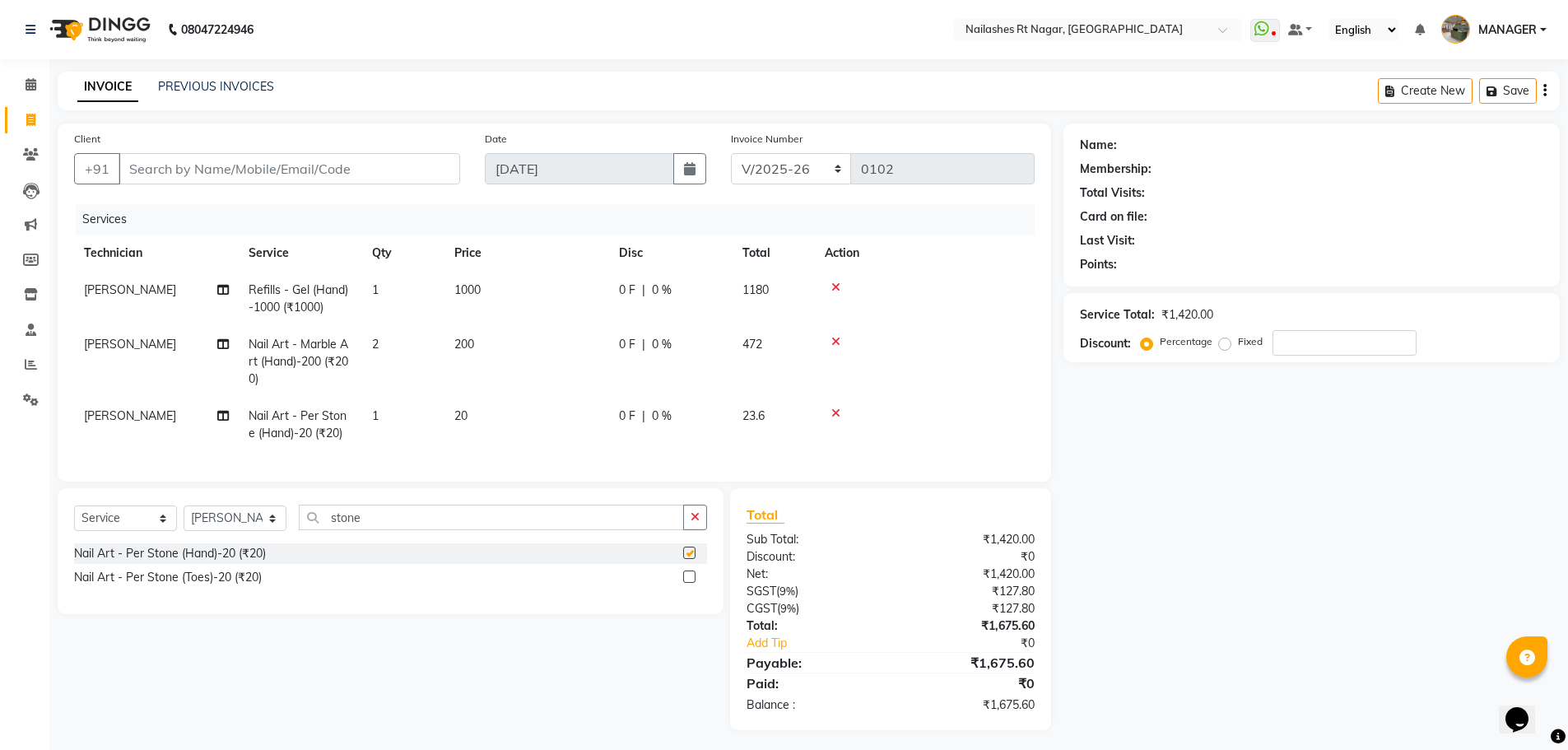
checkbox input "false"
click at [463, 420] on span "20" at bounding box center [461, 416] width 13 height 15
select select "86384"
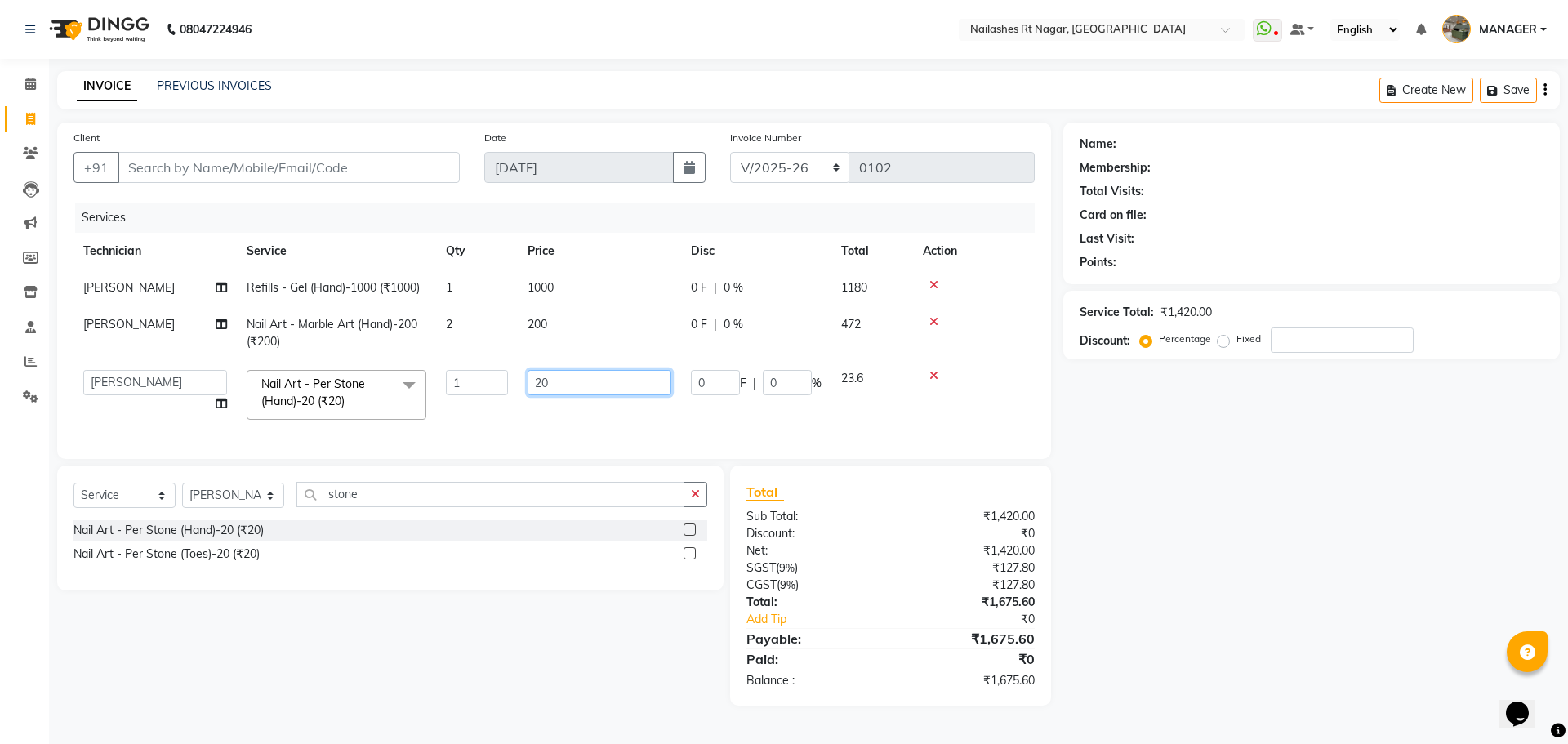
click at [558, 389] on input "20" at bounding box center [599, 382] width 144 height 25
type input "2"
type input "50"
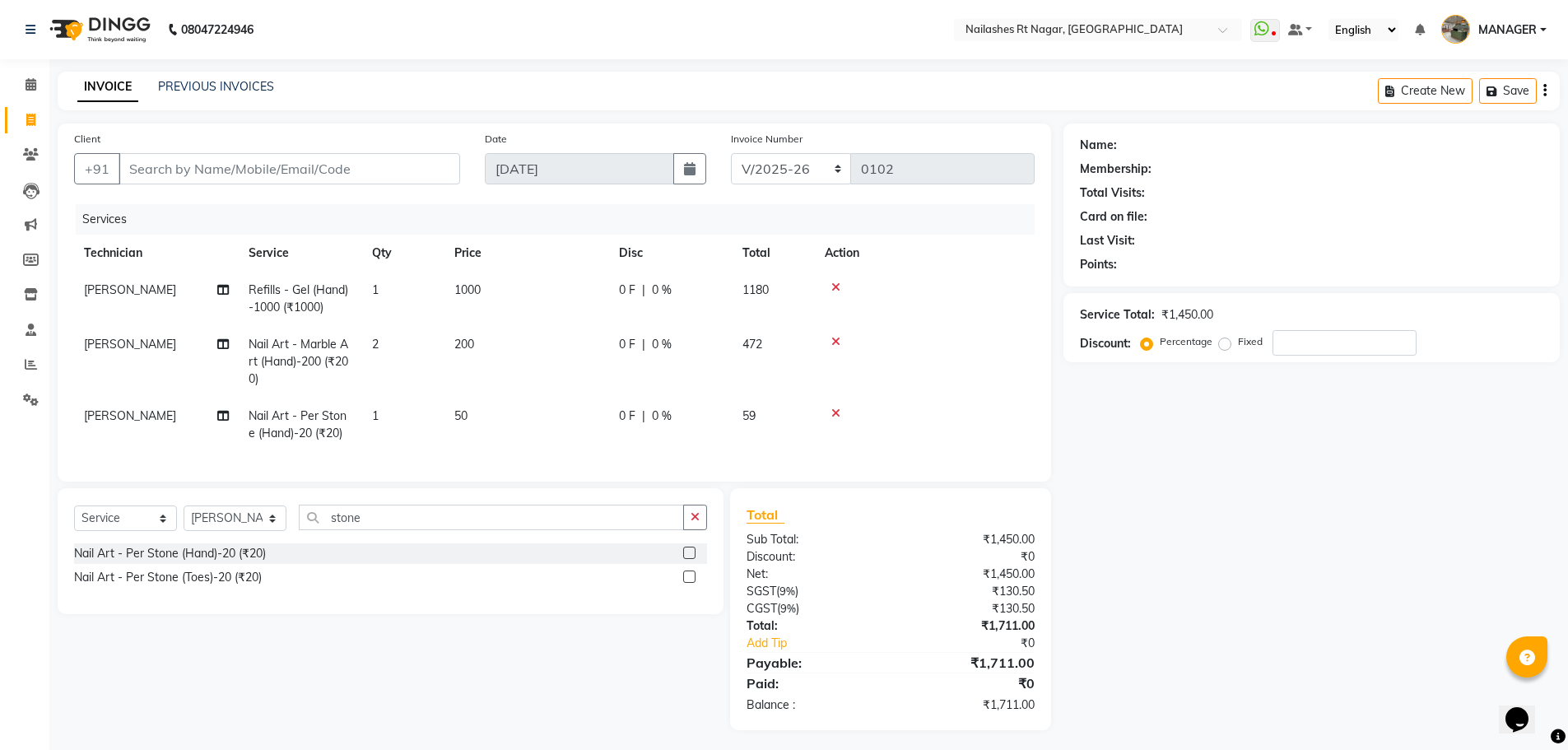
click at [305, 423] on td "Nail Art - Per Stone (Hand)-20 (₹20)" at bounding box center [300, 425] width 123 height 55
select select "86384"
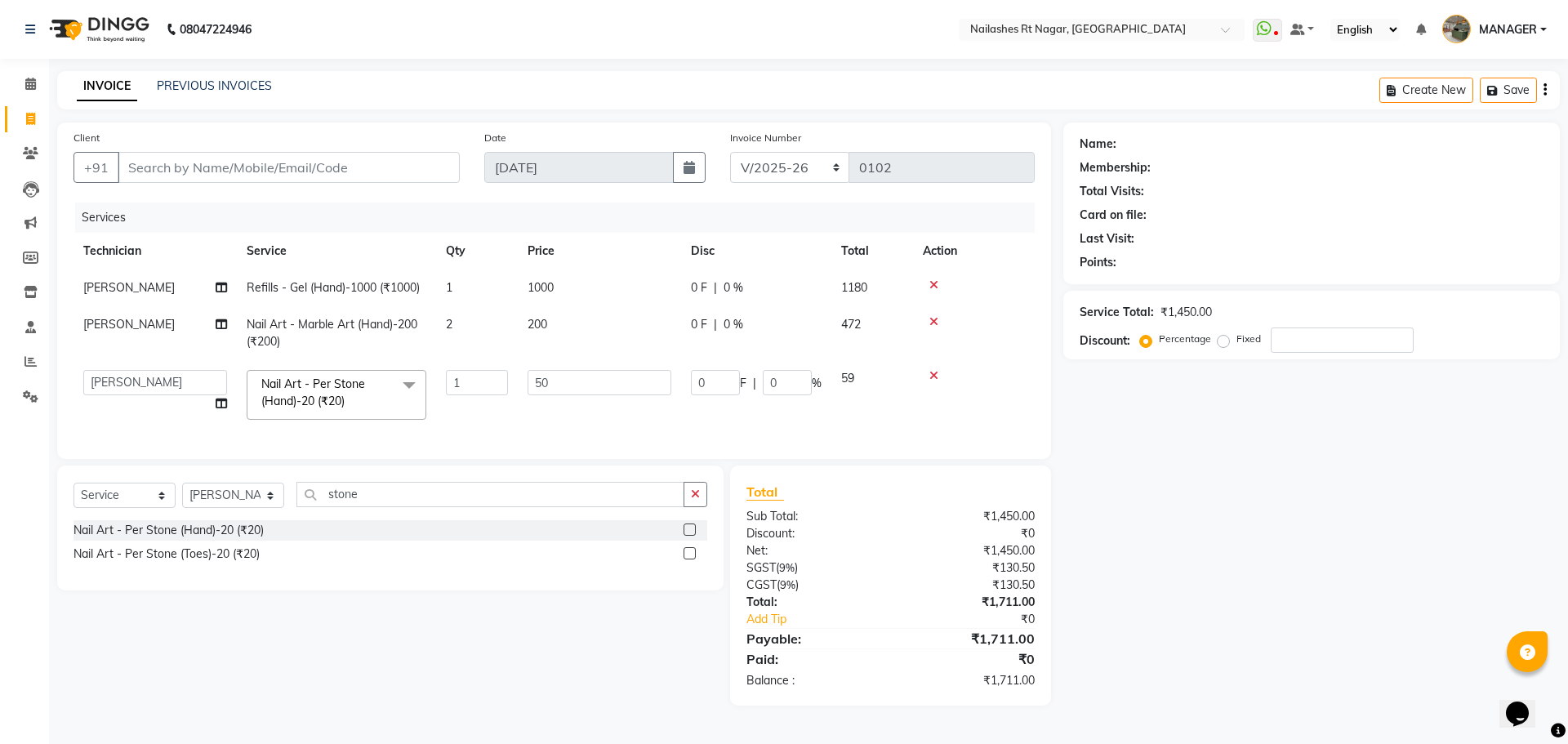
click at [350, 395] on link "x" at bounding box center [348, 401] width 7 height 15
type input "0"
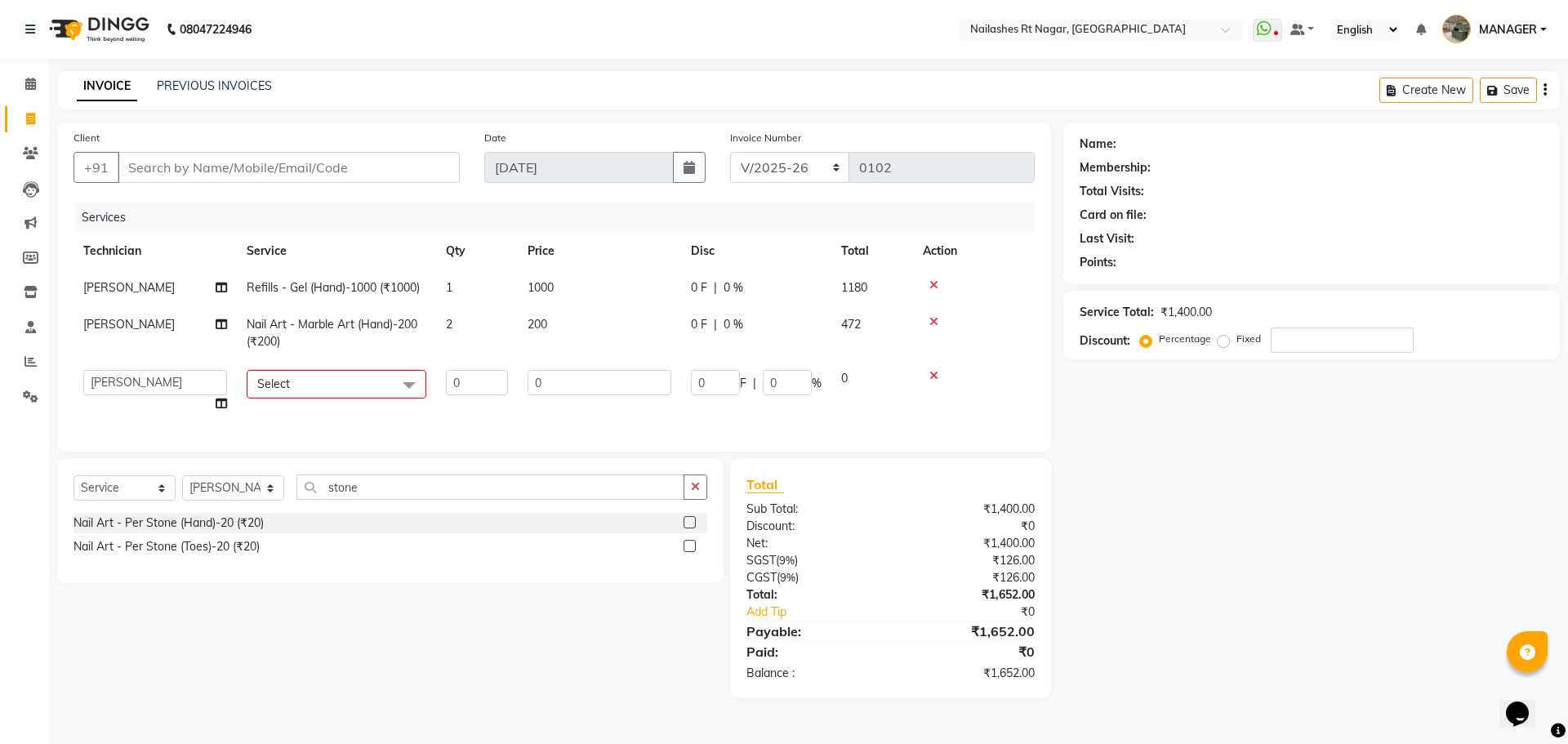
click at [406, 384] on span at bounding box center [409, 386] width 33 height 31
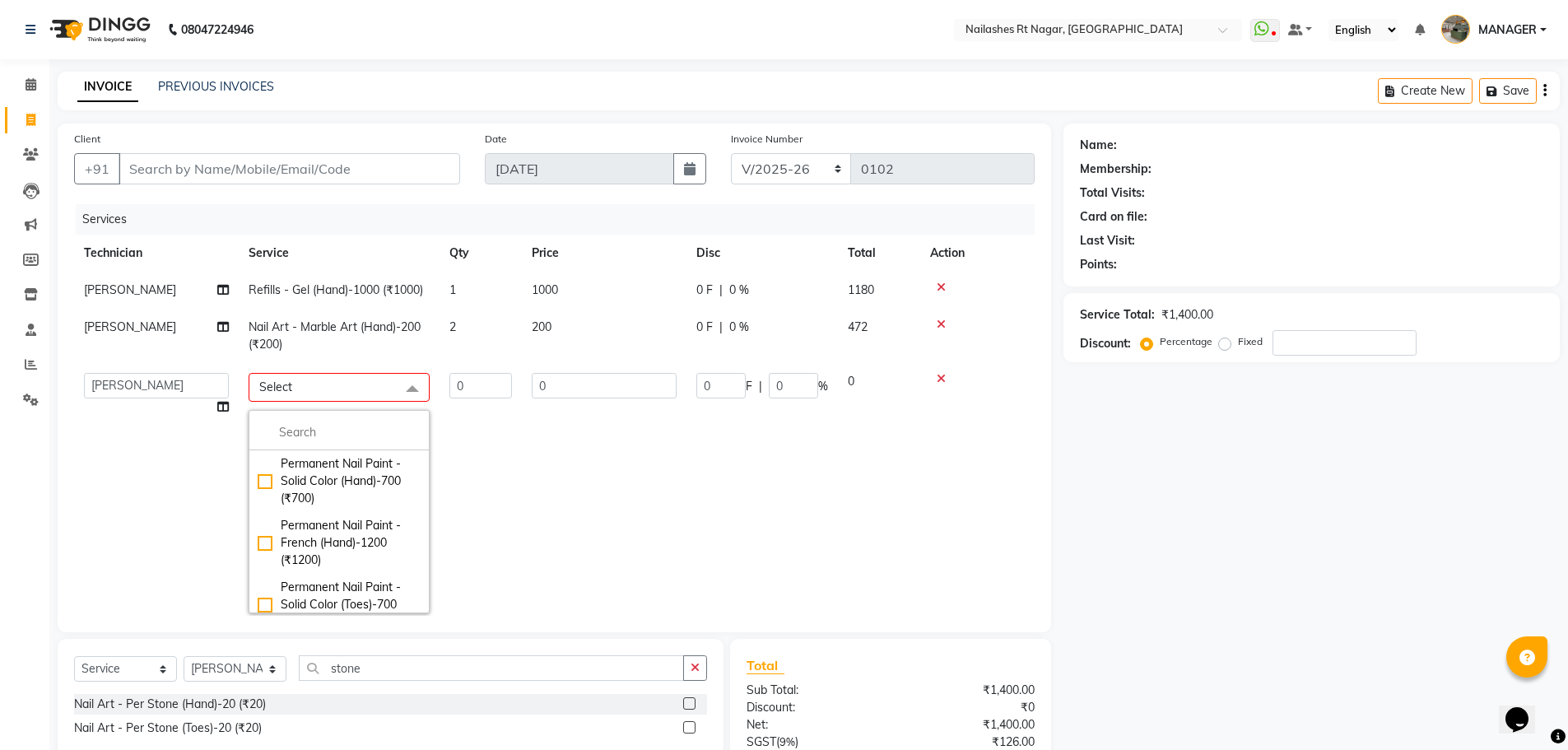
click at [942, 375] on icon at bounding box center [941, 379] width 9 height 12
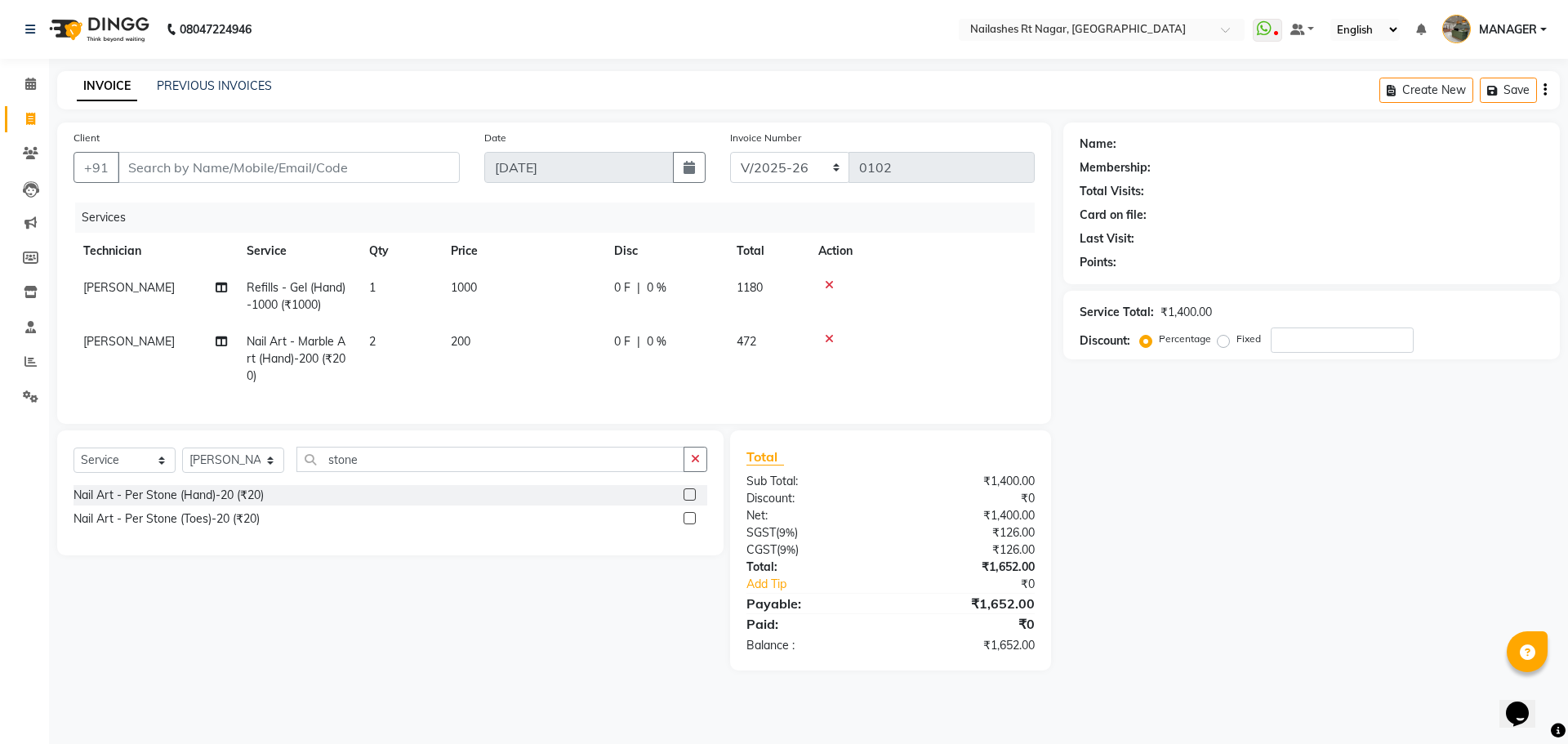
click at [686, 500] on label at bounding box center [689, 494] width 12 height 12
click at [686, 500] on input "checkbox" at bounding box center [688, 495] width 11 height 11
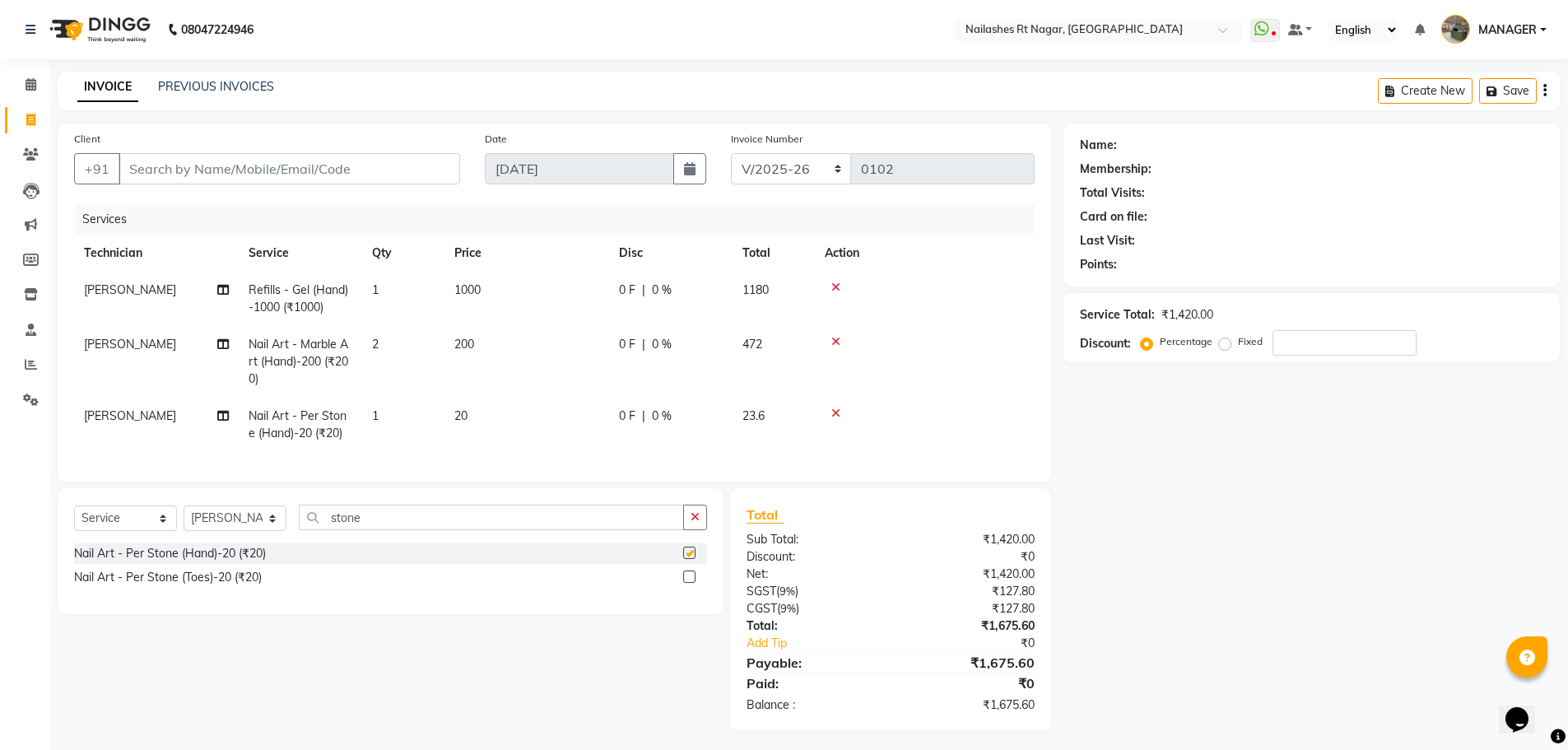
checkbox input "false"
click at [309, 424] on td "Nail Art - Per Stone (Hand)-20 (₹20)" at bounding box center [300, 425] width 123 height 55
select select "86384"
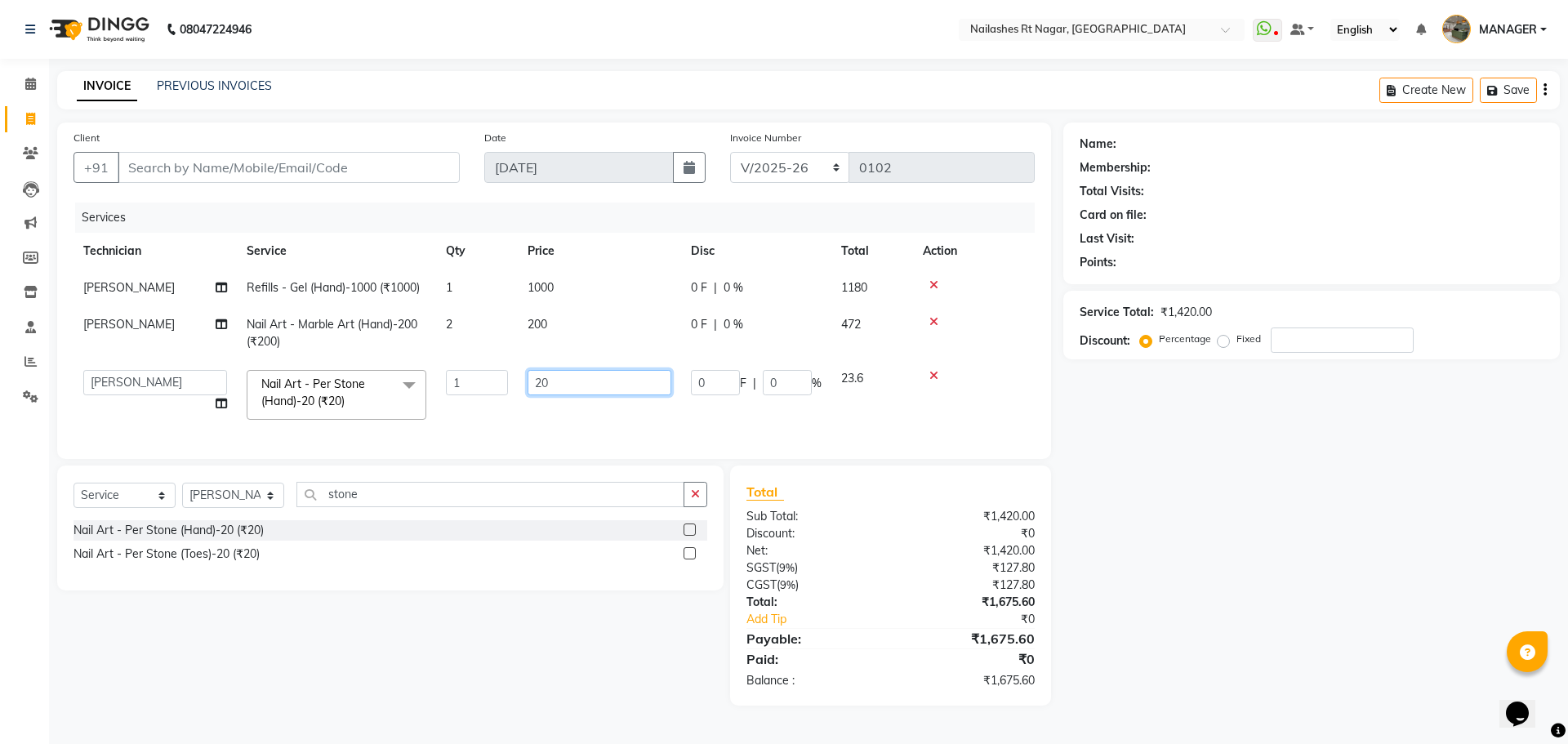
click at [630, 387] on input "20" at bounding box center [599, 382] width 144 height 25
type input "2"
type input "50"
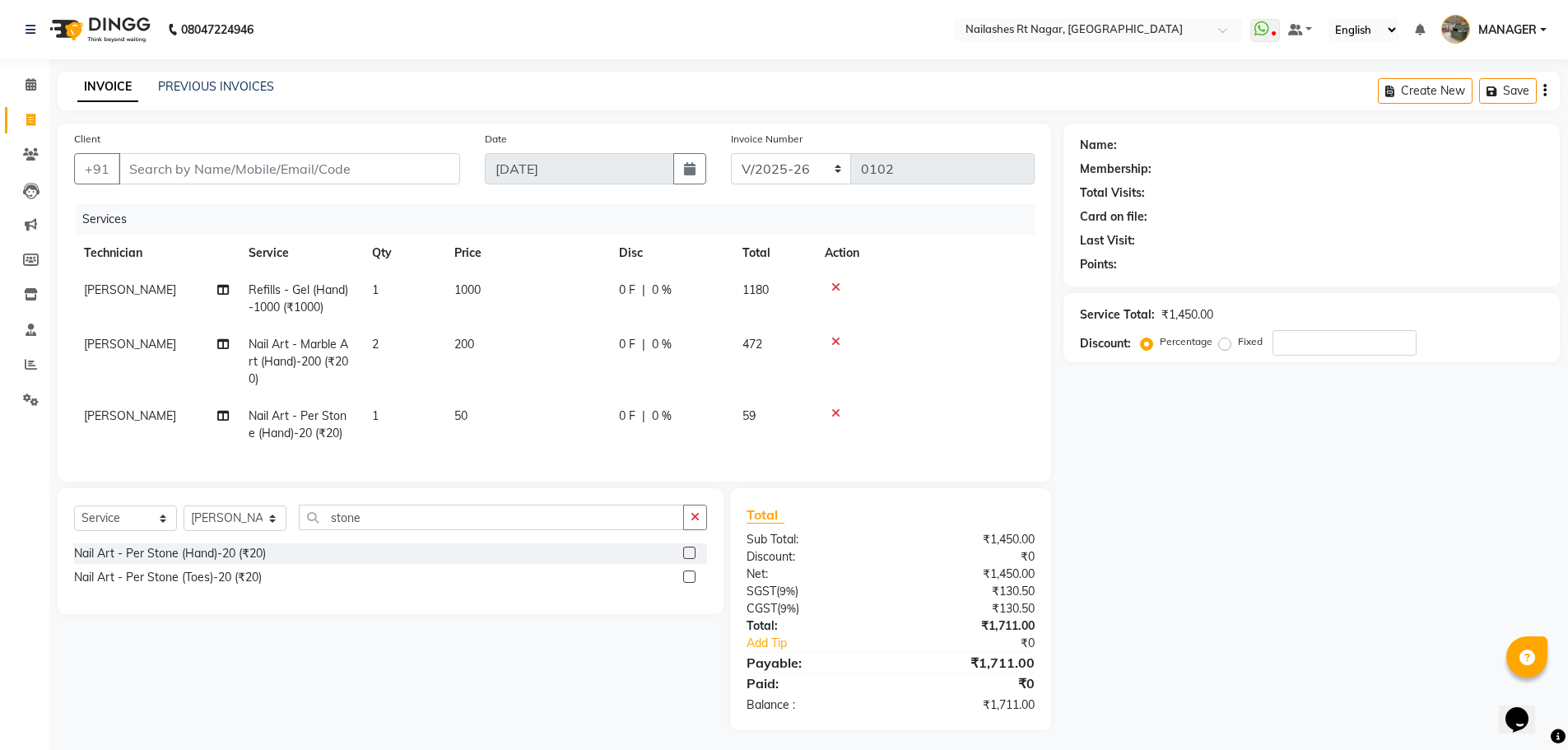
click at [462, 410] on span "50" at bounding box center [461, 416] width 13 height 15
select select "86384"
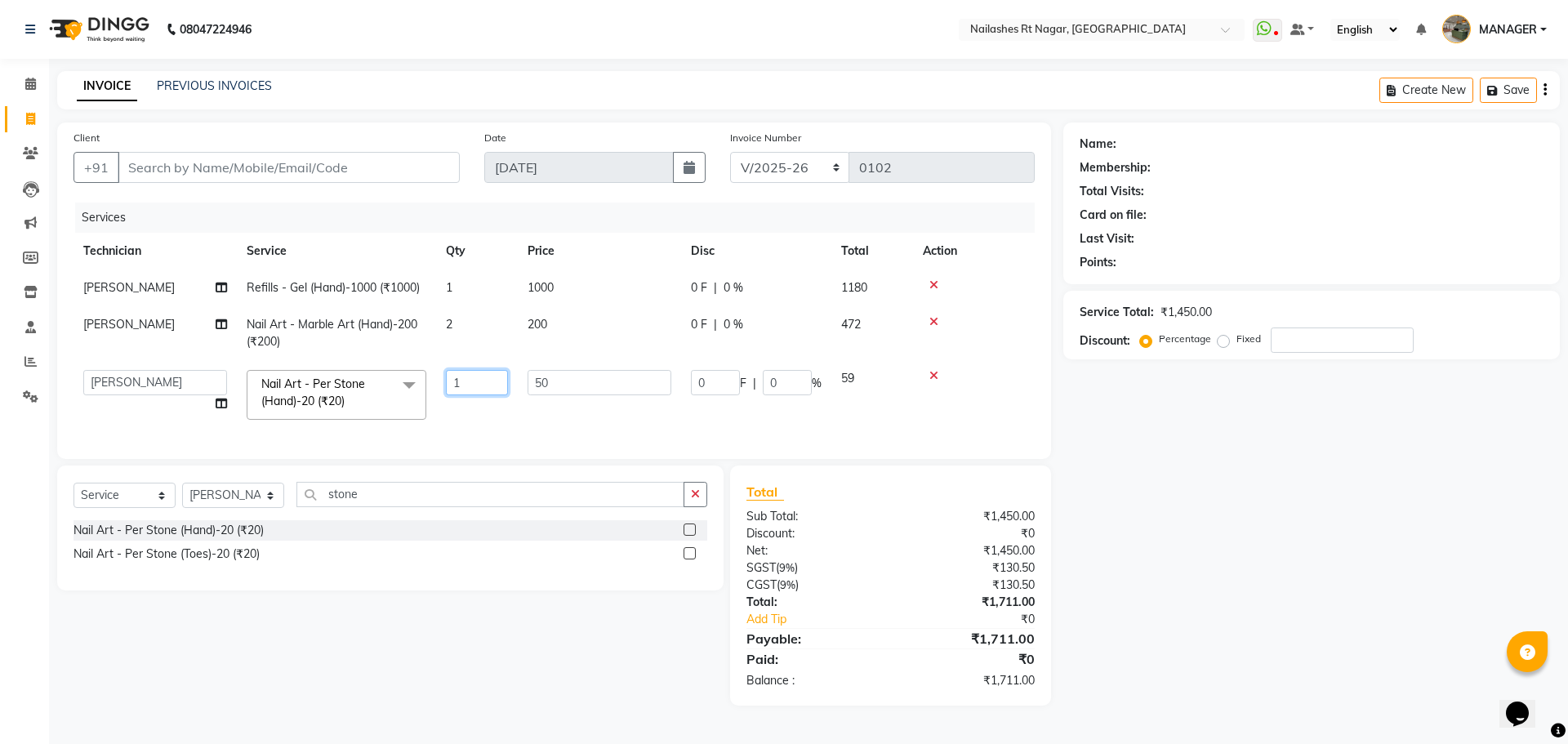
click at [484, 386] on input "1" at bounding box center [477, 382] width 62 height 25
type input "2"
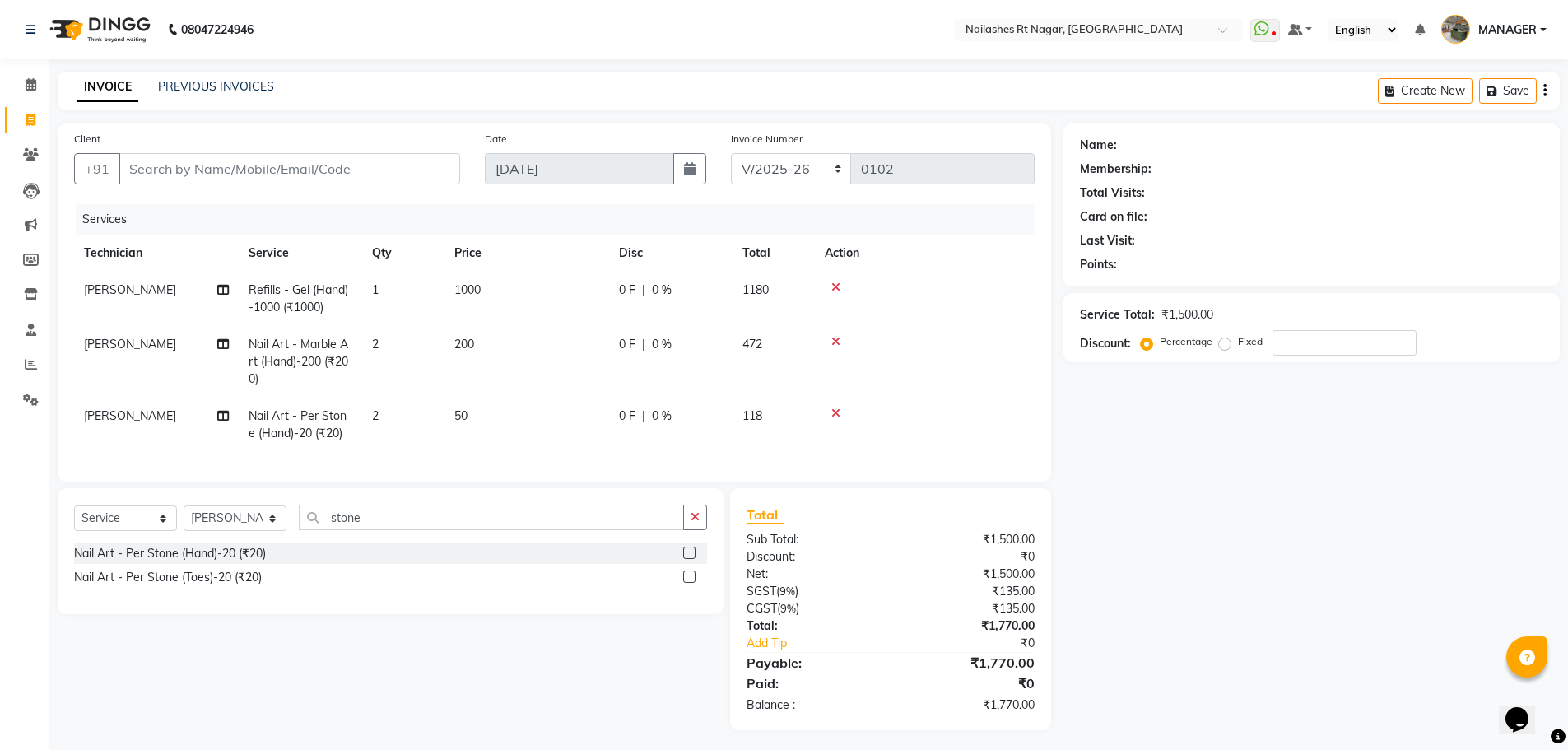
click at [1235, 536] on div "Name: Membership: Total Visits: Card on file: Last Visit: Points: Service Total…" at bounding box center [1317, 427] width 508 height 607
click at [1320, 344] on input "number" at bounding box center [1344, 342] width 144 height 26
type input "30"
click at [698, 523] on icon "button" at bounding box center [694, 517] width 9 height 12
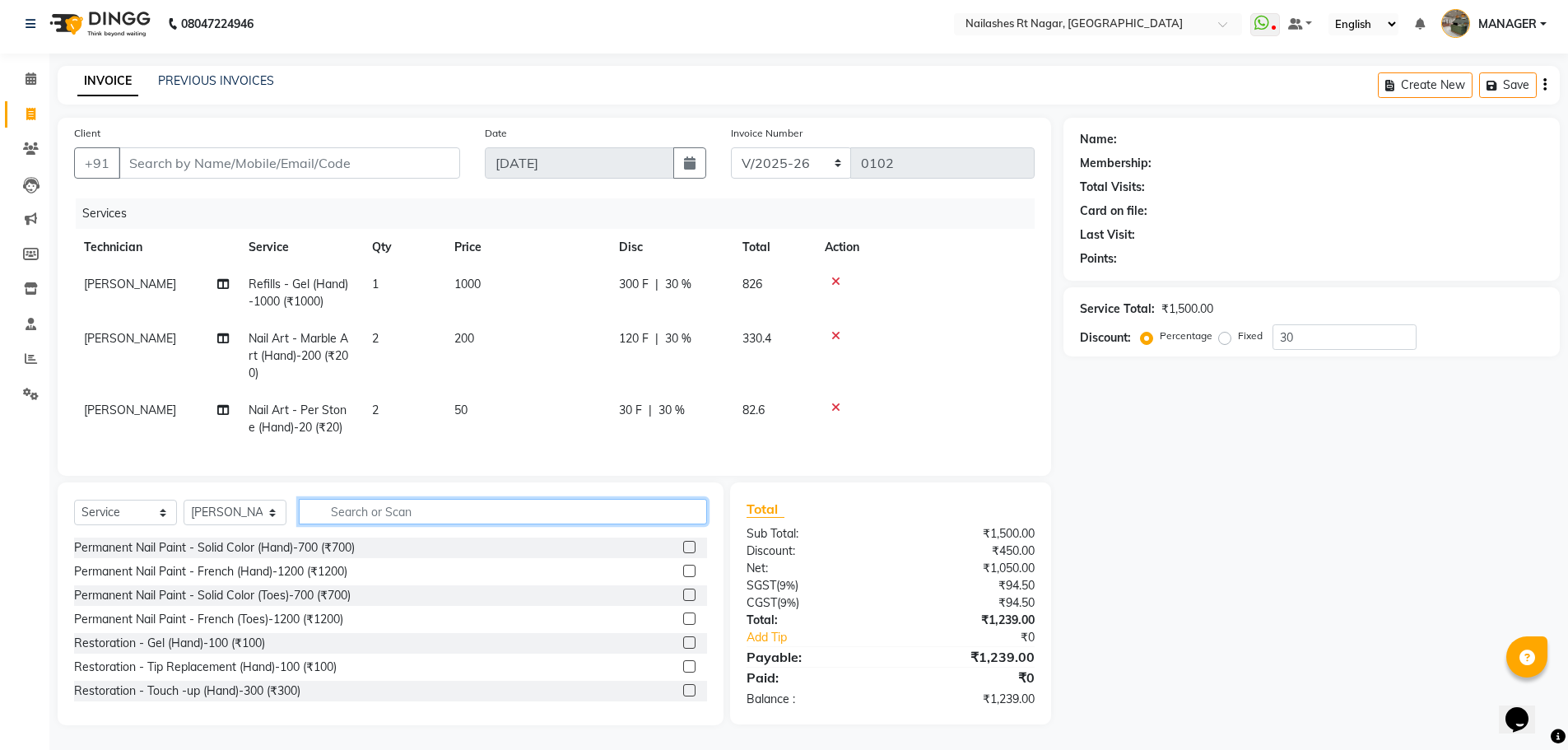
scroll to position [18, 0]
click at [406, 517] on input "text" at bounding box center [503, 511] width 408 height 26
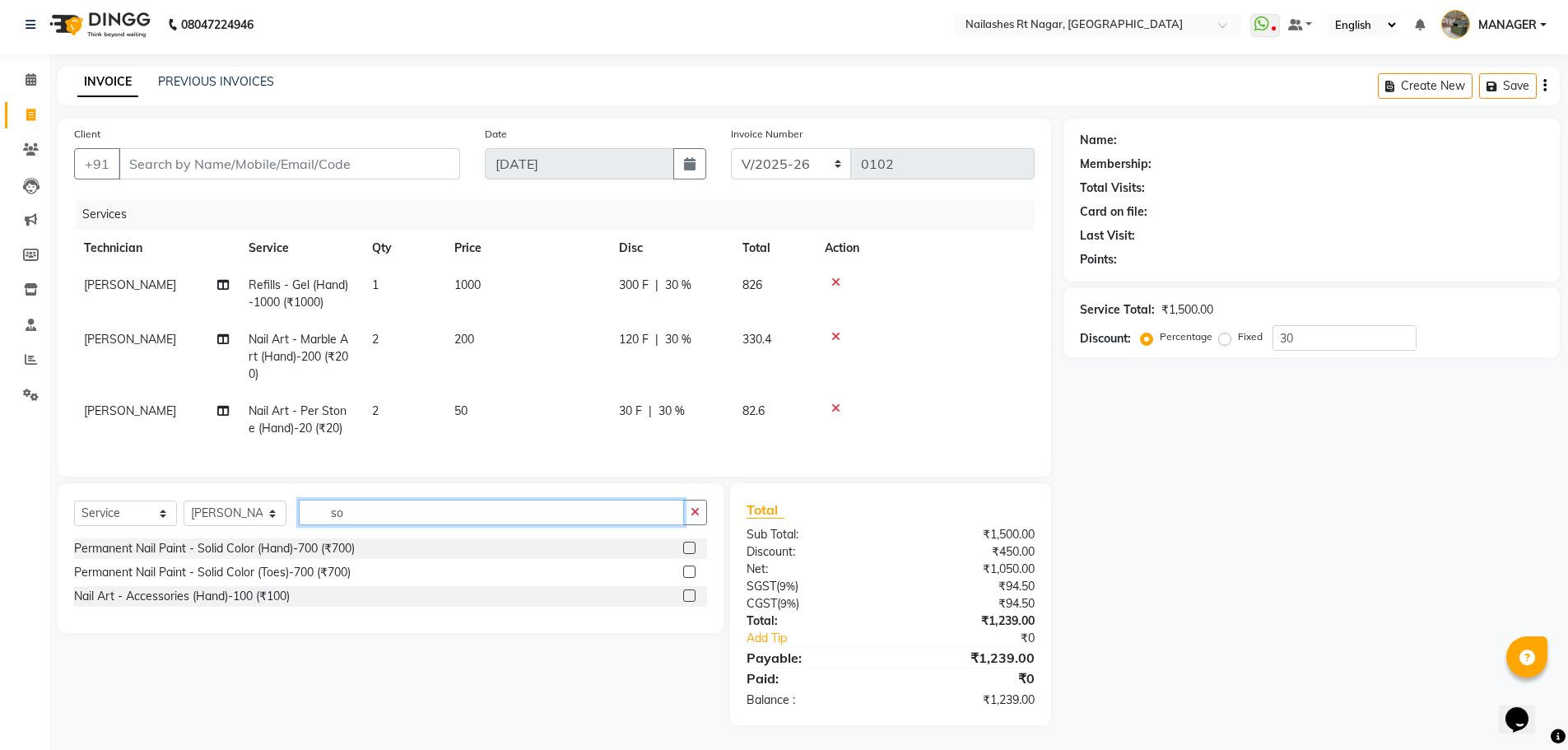
type input "so"
click at [377, 547] on div "Permanent Nail Paint - Solid Color (Hand)-700 (₹700)" at bounding box center [391, 548] width 633 height 21
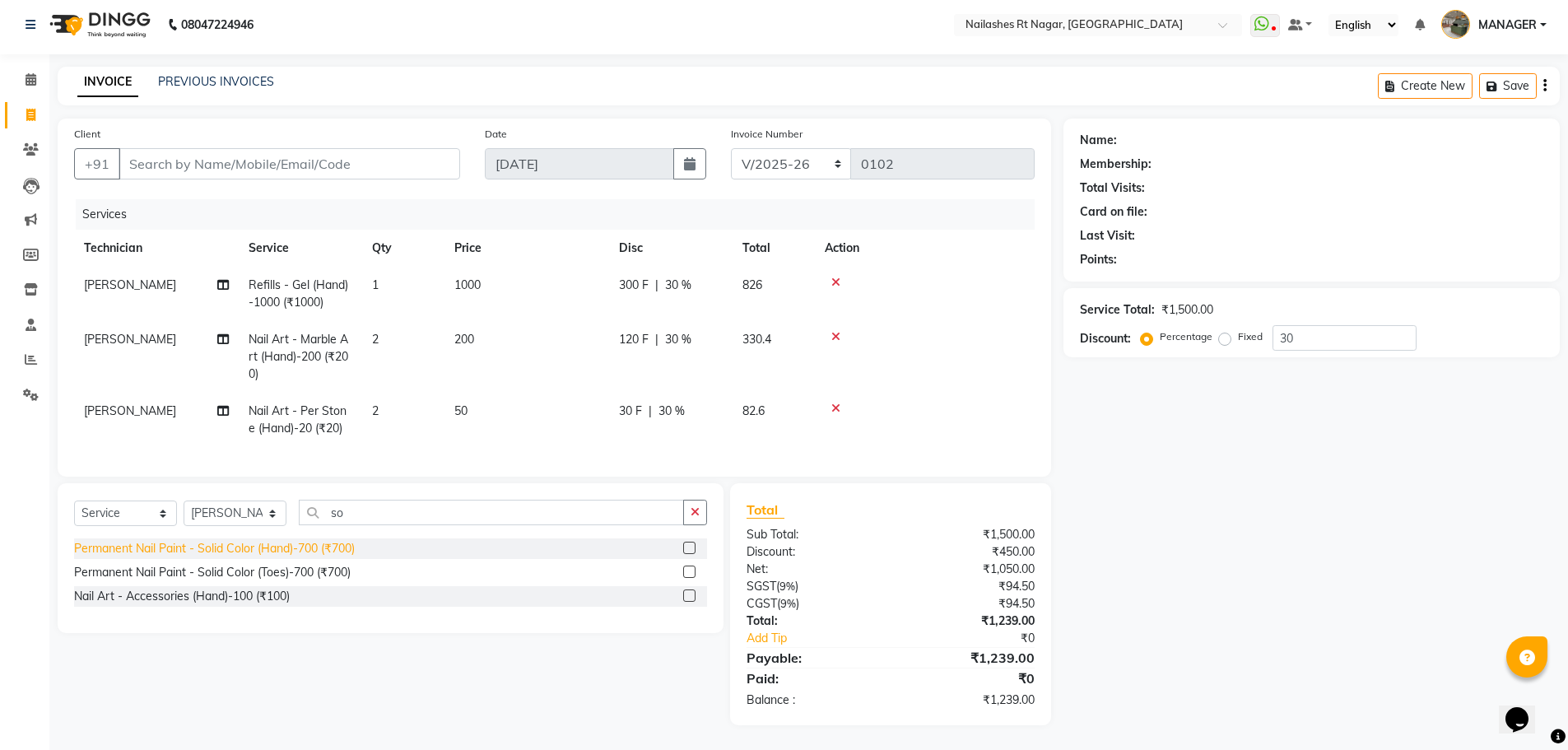
click at [353, 547] on div "Permanent Nail Paint - Solid Color (Hand)-700 (₹700)" at bounding box center [215, 548] width 281 height 17
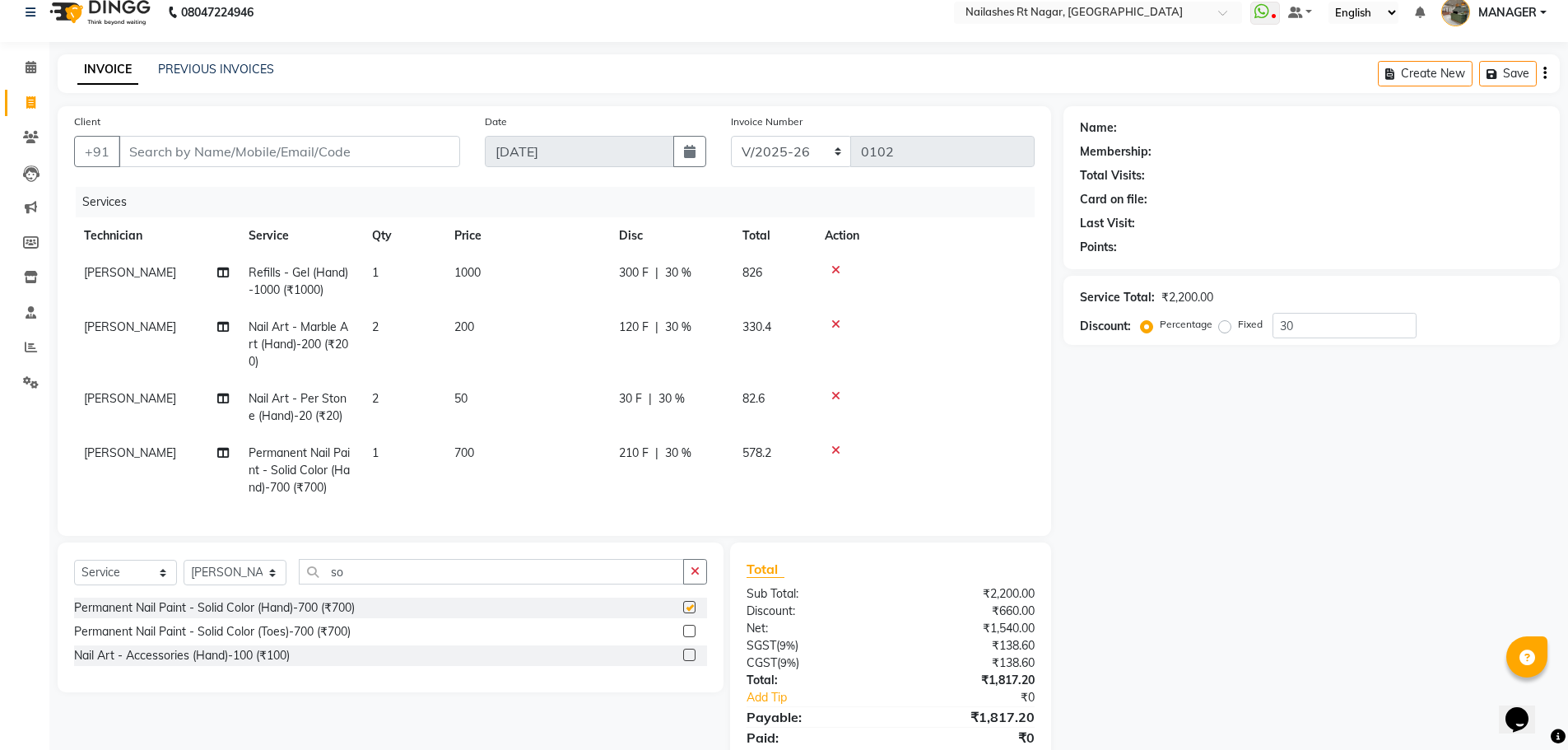
checkbox input "false"
click at [383, 457] on td "1" at bounding box center [403, 471] width 83 height 72
select select "86384"
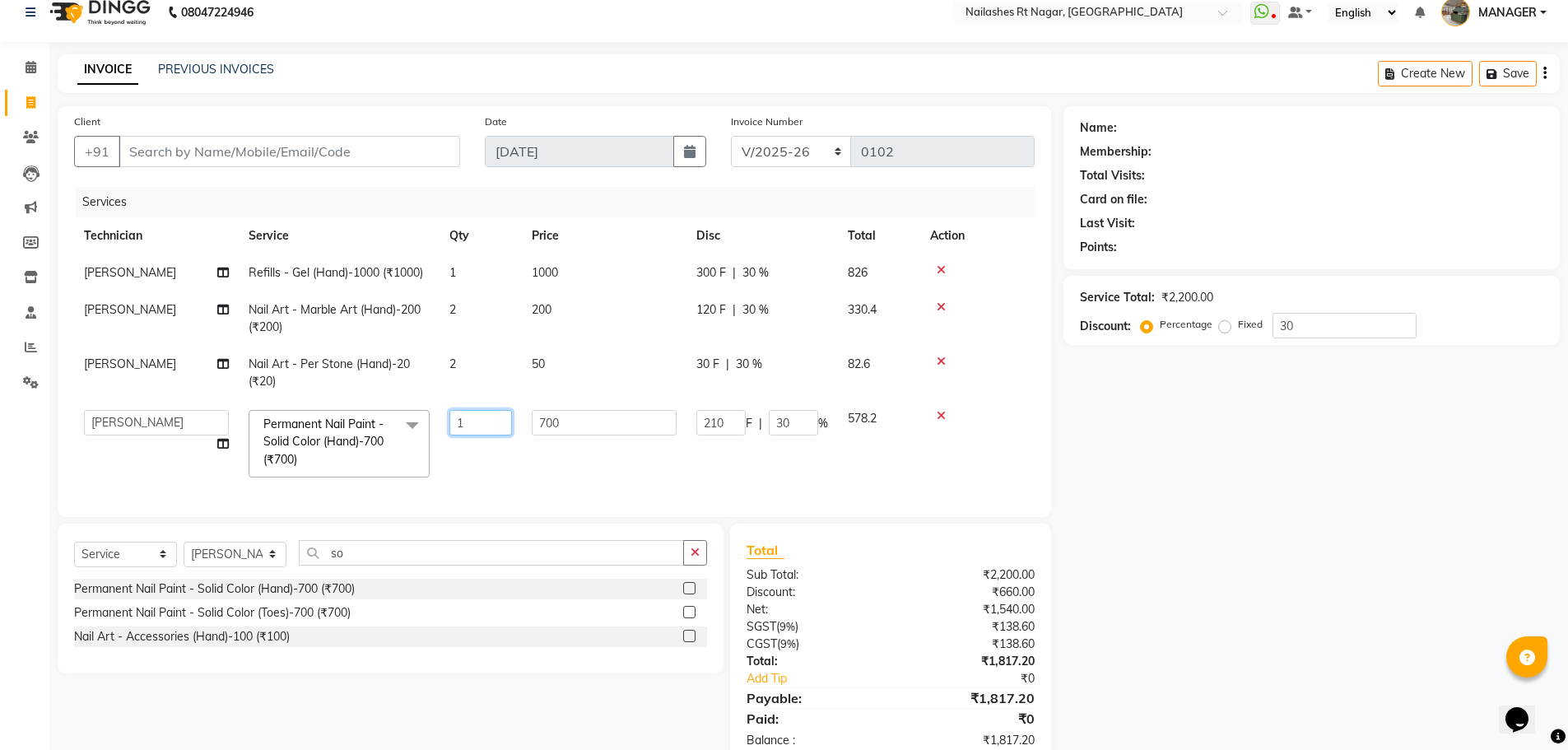
click at [473, 418] on input "1" at bounding box center [481, 423] width 63 height 26
type input "8"
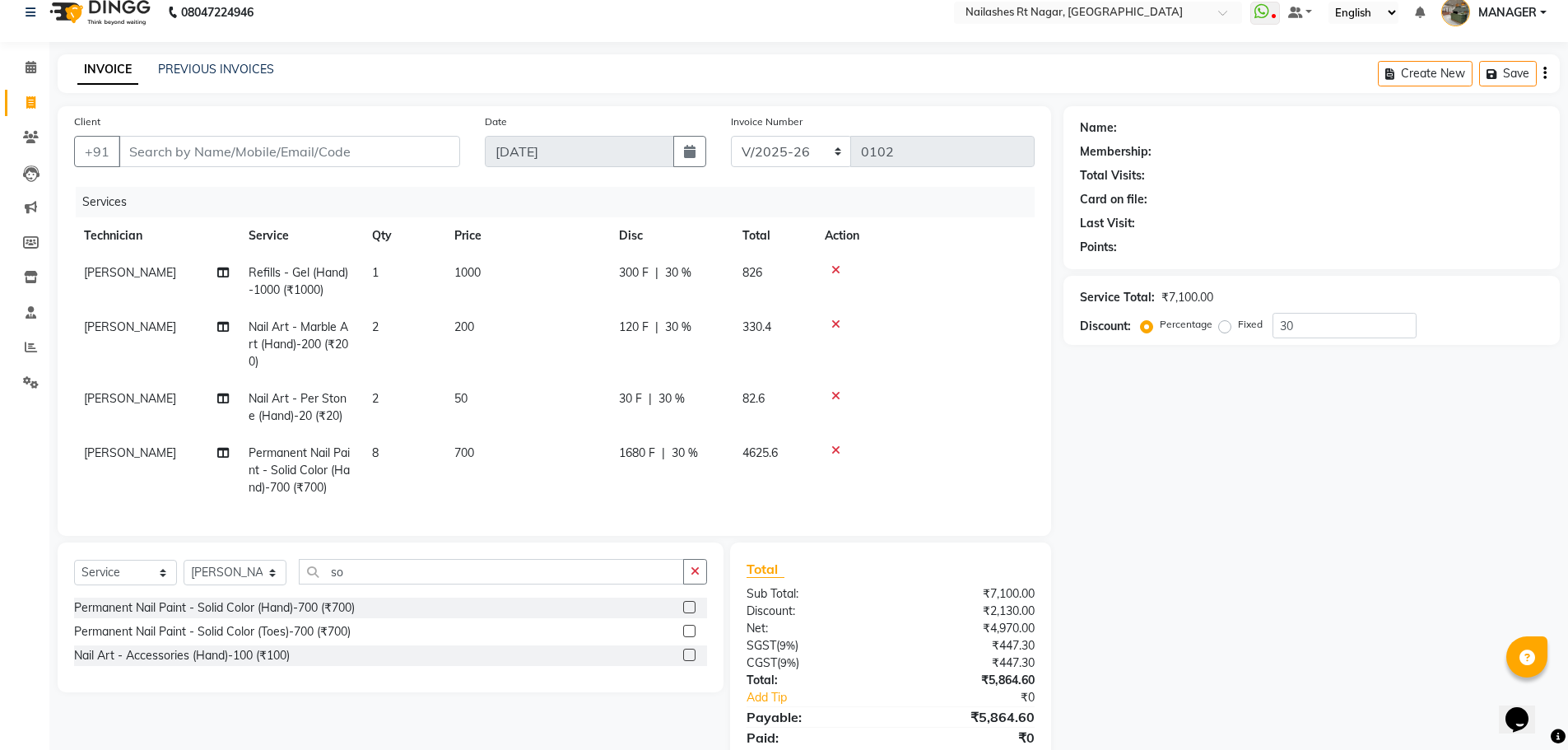
click at [470, 454] on span "700" at bounding box center [465, 453] width 20 height 15
select select "86384"
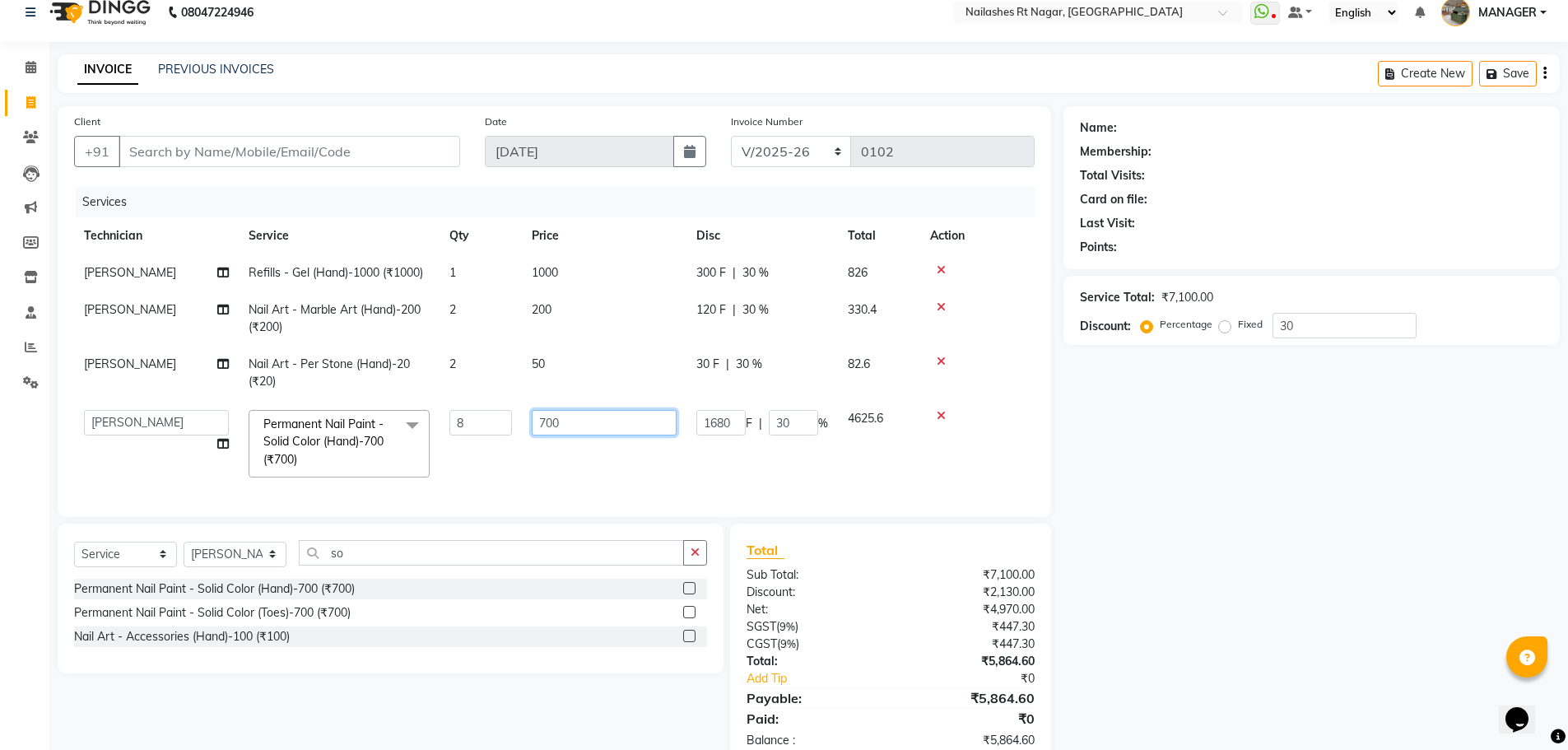
click at [569, 420] on input "700" at bounding box center [603, 423] width 145 height 26
type input "70"
click at [1222, 464] on div "Name: Membership: Total Visits: Card on file: Last Visit: Points: Service Total…" at bounding box center [1317, 436] width 508 height 660
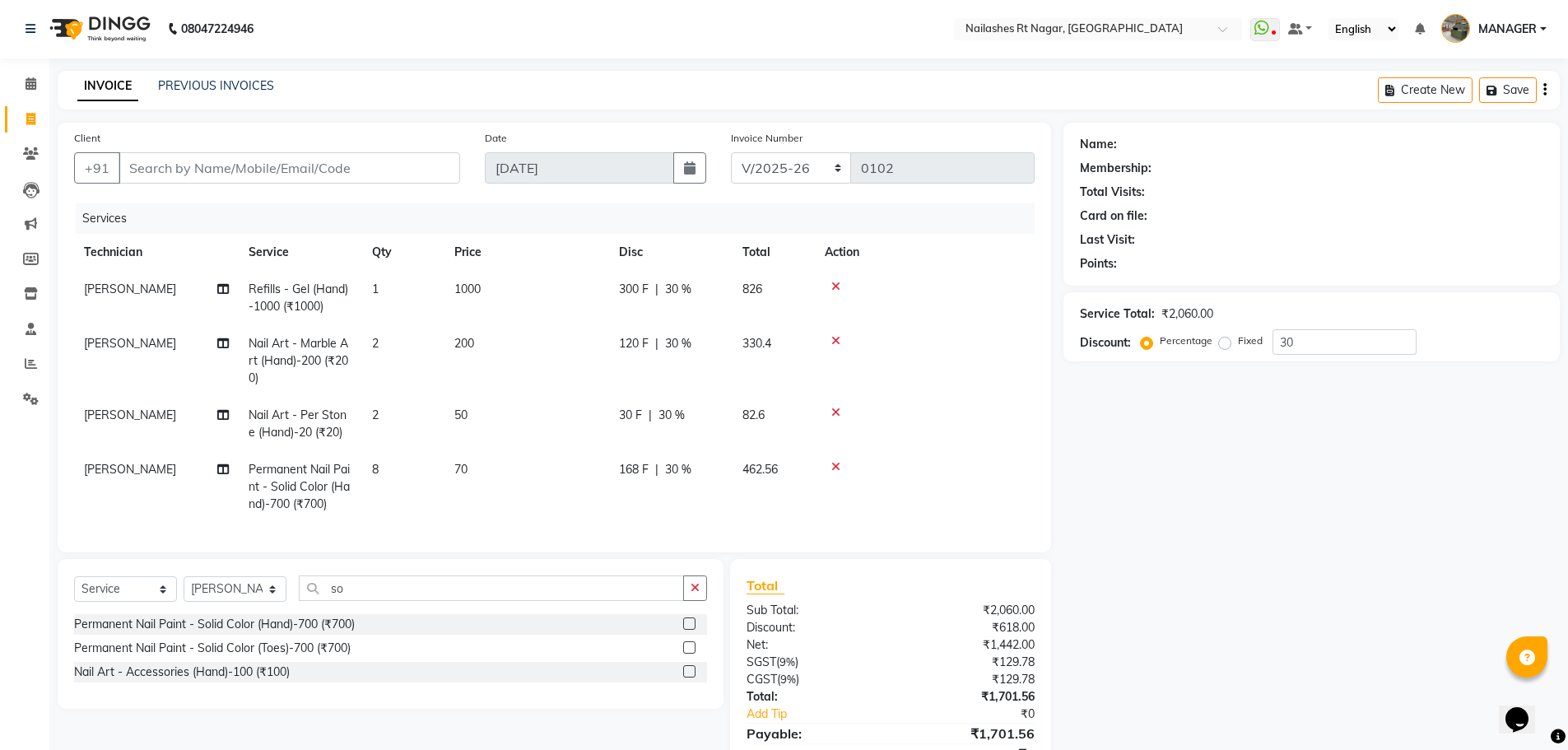
scroll to position [0, 0]
click at [1338, 337] on input "30" at bounding box center [1344, 342] width 144 height 26
type input "3"
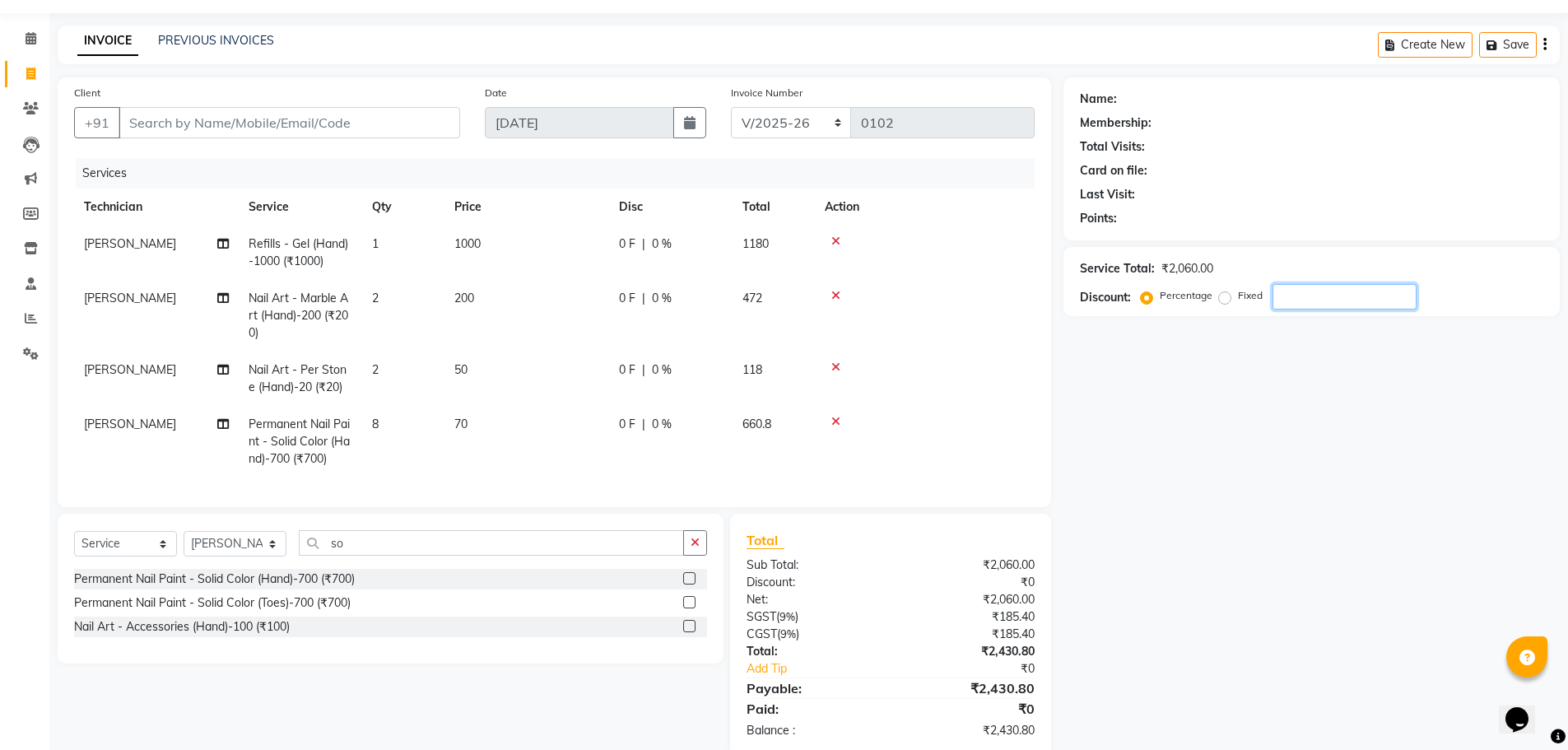
scroll to position [83, 0]
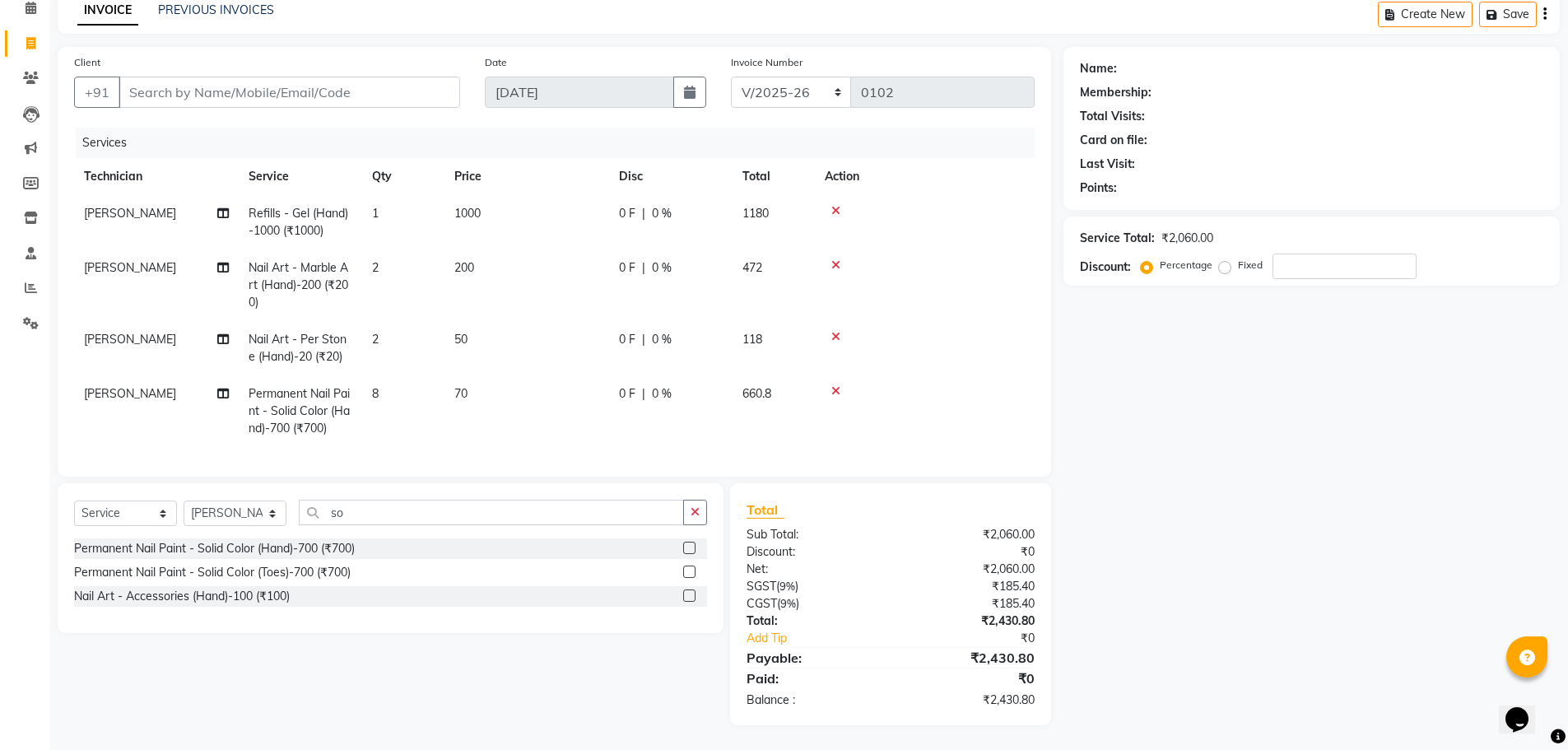
click at [436, 208] on td "1" at bounding box center [403, 222] width 83 height 55
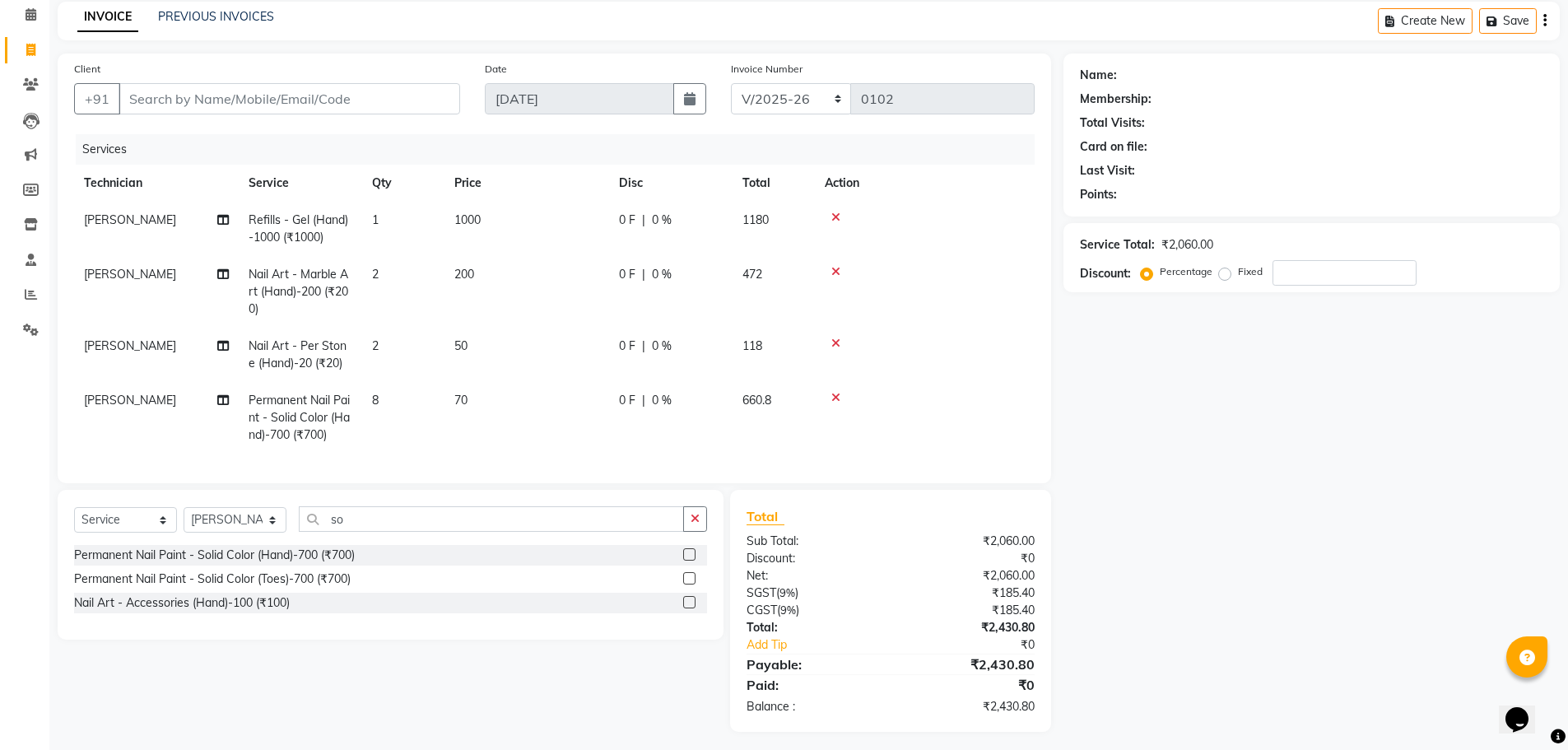
select select "86384"
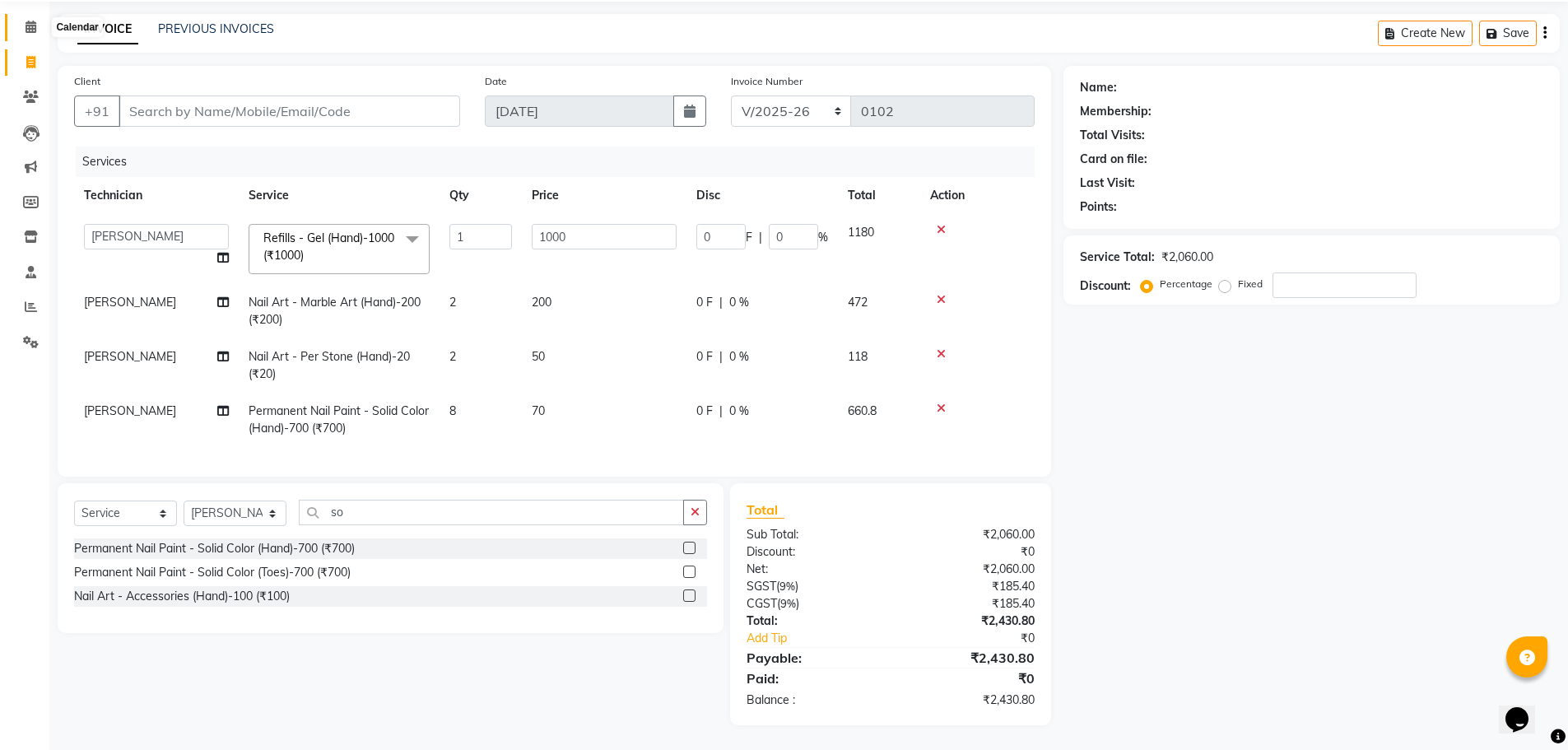
drag, startPoint x: 24, startPoint y: 23, endPoint x: 919, endPoint y: 89, distance: 897.4
click at [24, 23] on span at bounding box center [31, 27] width 29 height 19
click at [437, 28] on div "INVOICE PREVIOUS INVOICES Create New Save" at bounding box center [808, 33] width 1502 height 39
click at [239, 106] on input "Client" at bounding box center [288, 111] width 341 height 31
type input "9"
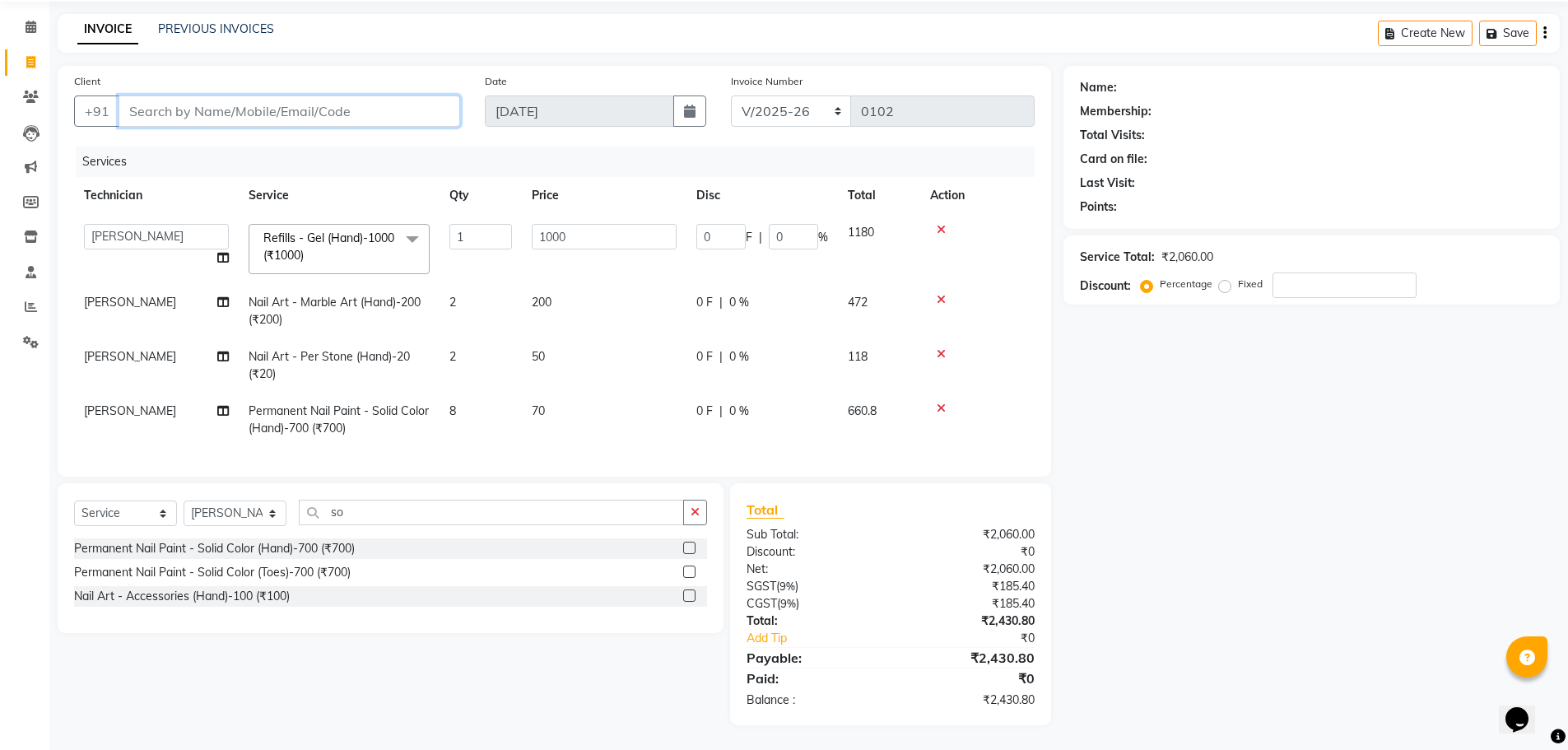
type input "0"
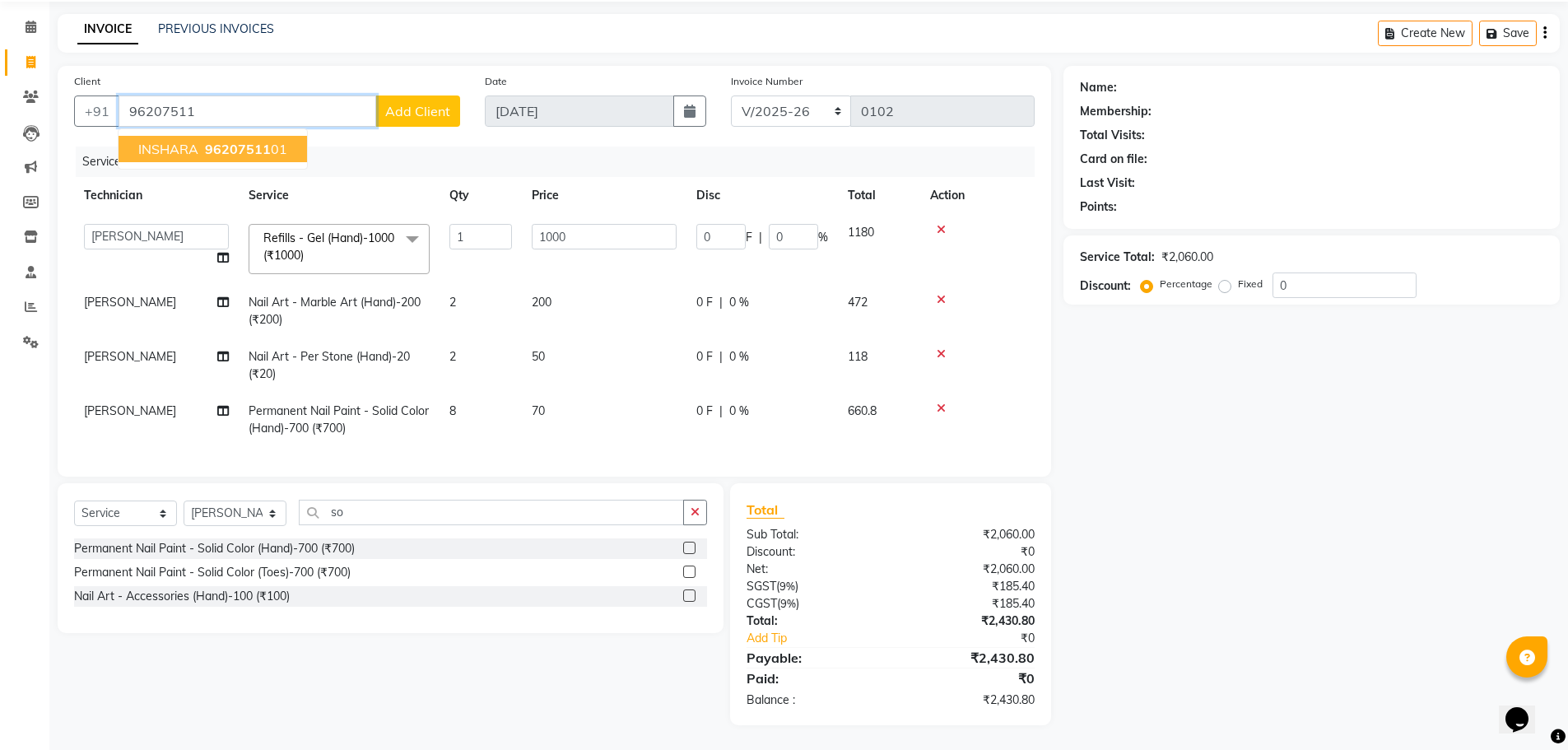
click at [249, 141] on span "96207511" at bounding box center [238, 149] width 66 height 17
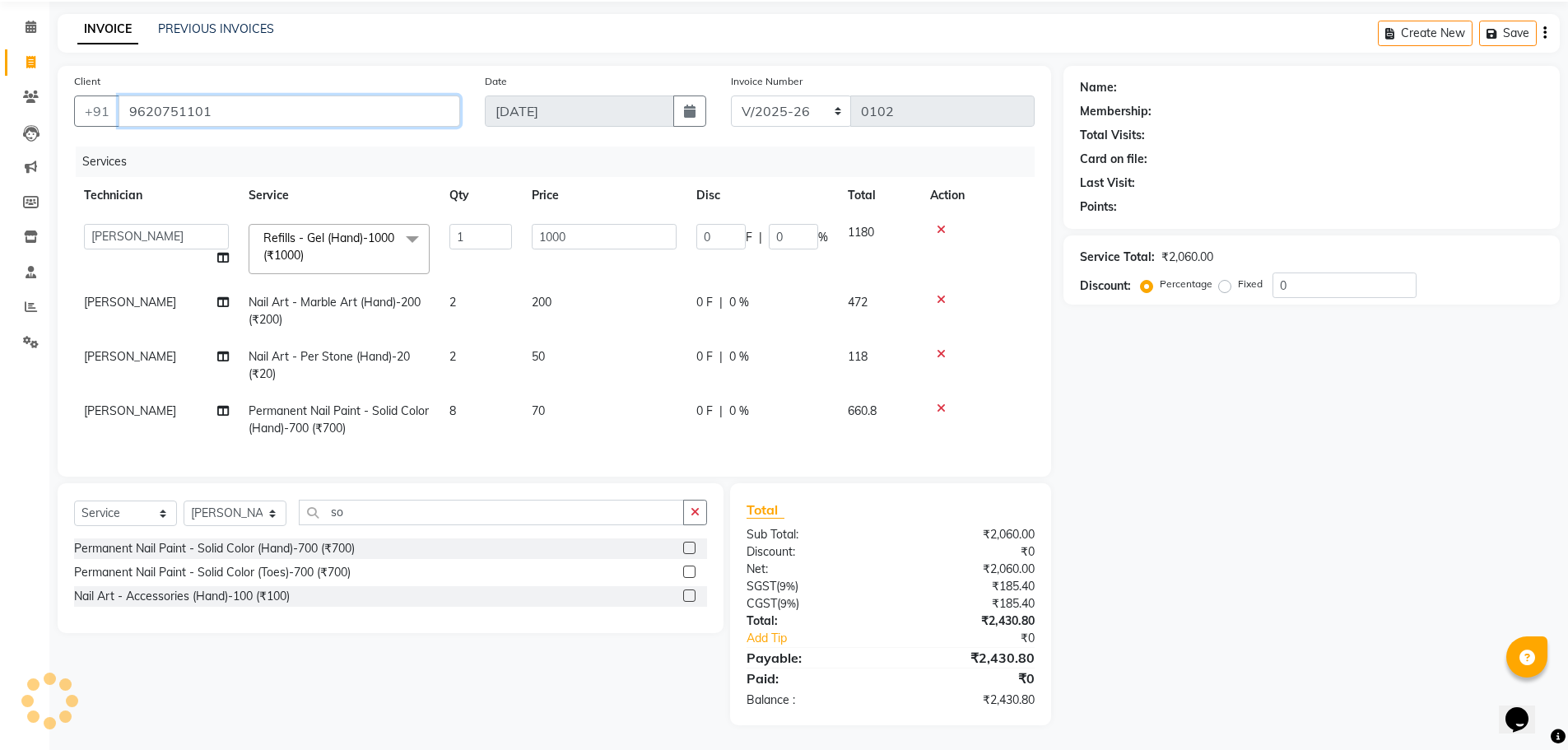
type input "9620751101"
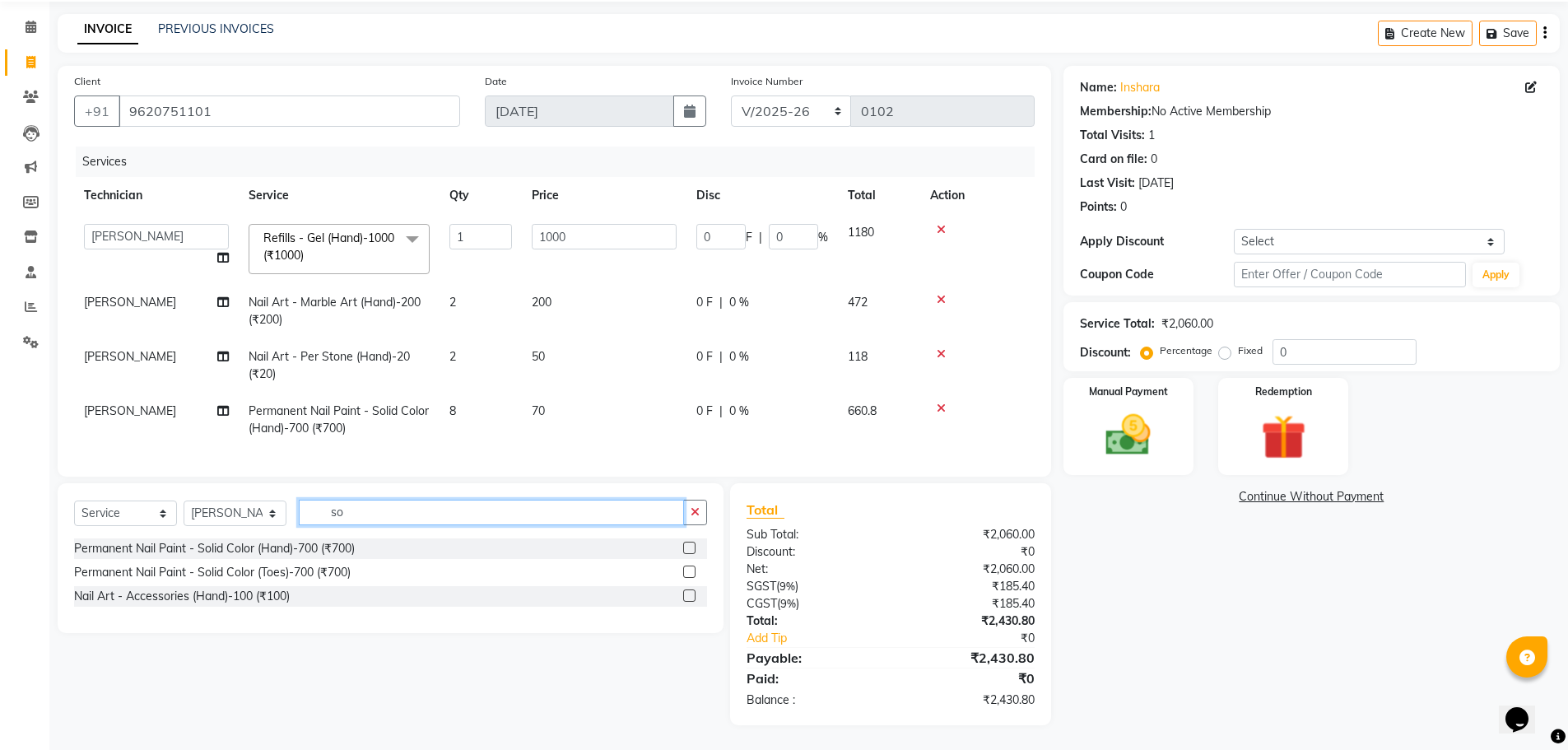
click at [404, 519] on input "so" at bounding box center [491, 512] width 385 height 26
type input "s"
type input "EYELASH LI"
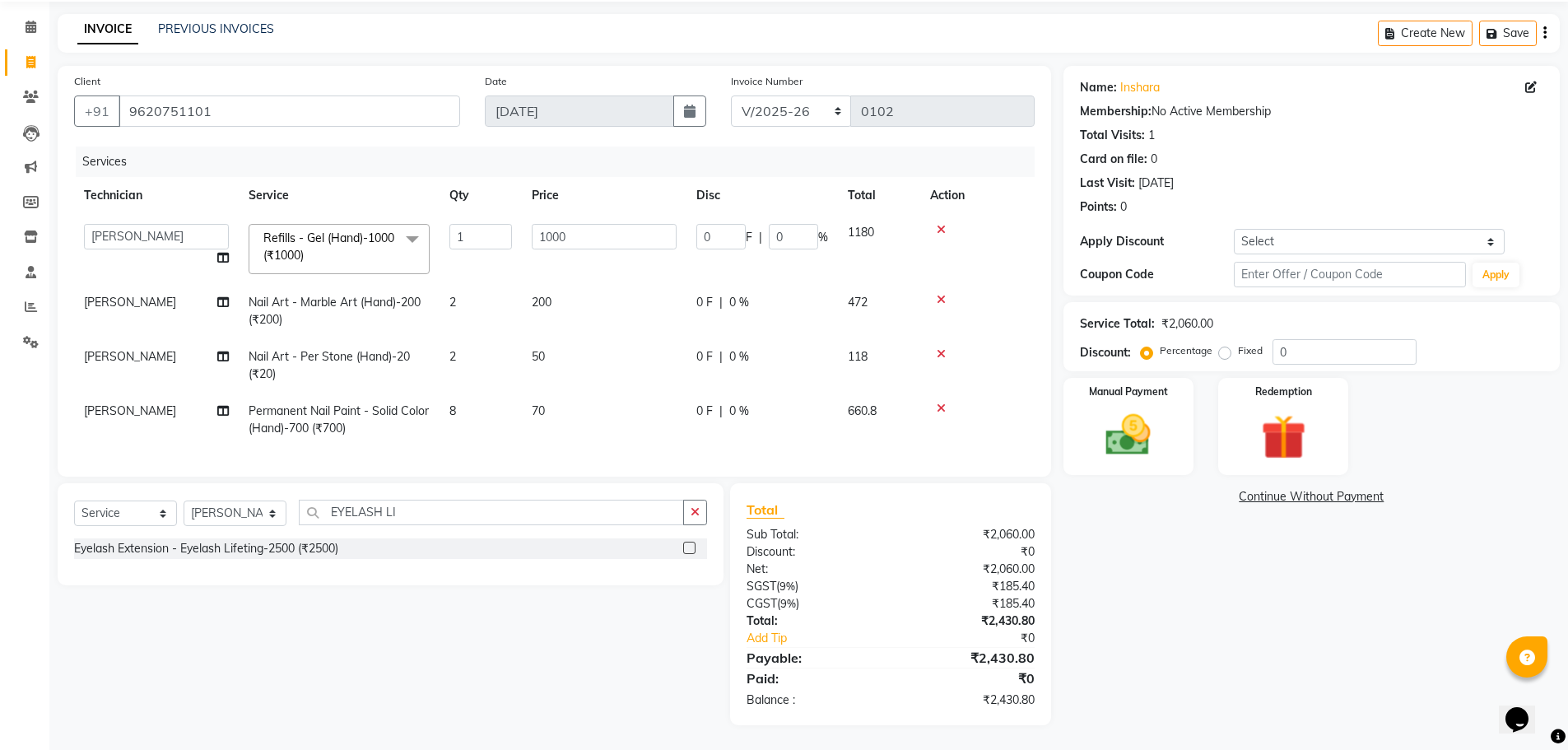
click at [369, 552] on div "Eyelash Extension - Eyelash Lifeting-2500 (₹2500)" at bounding box center [391, 548] width 633 height 21
click at [684, 547] on label at bounding box center [689, 547] width 12 height 12
click at [684, 547] on input "checkbox" at bounding box center [688, 548] width 11 height 11
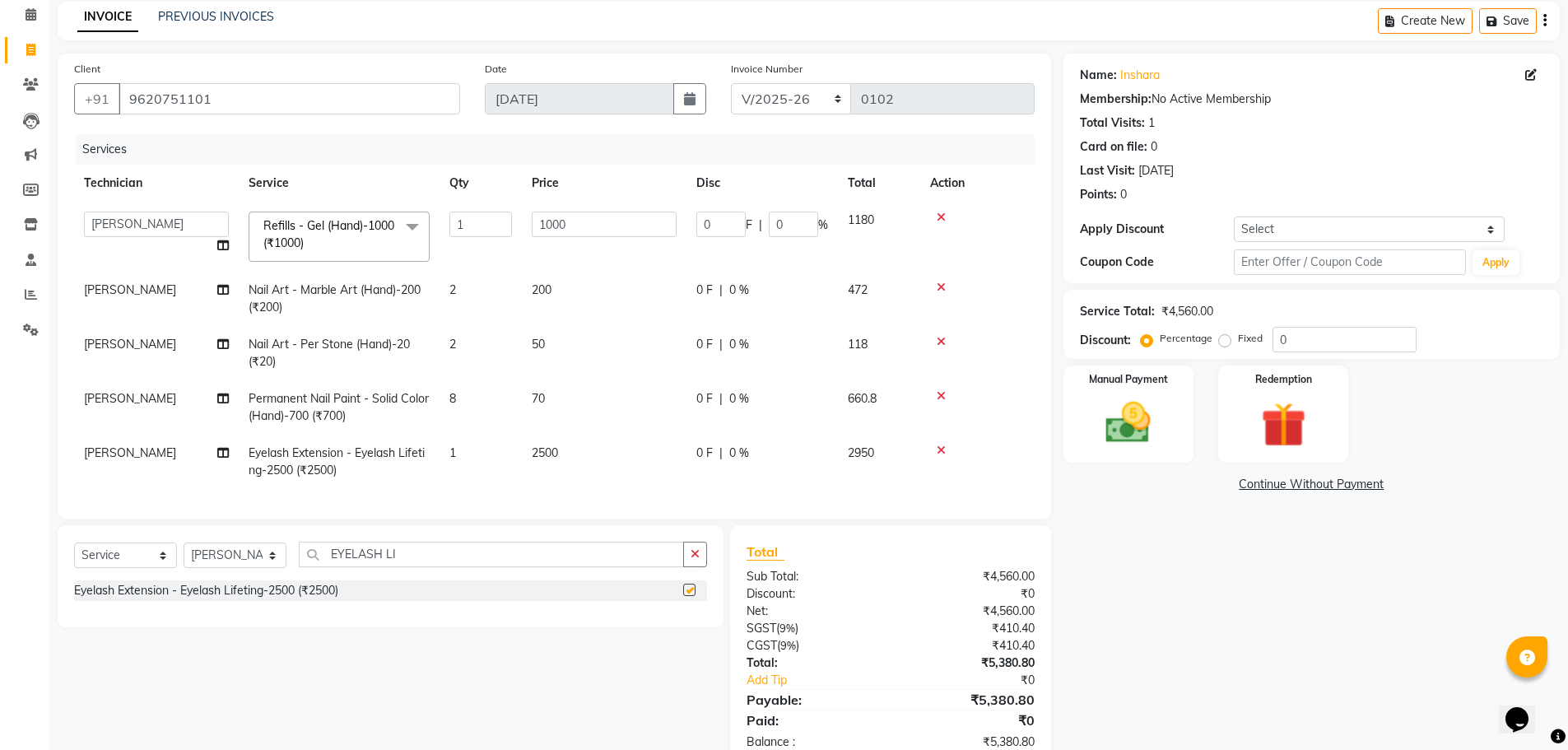
checkbox input "false"
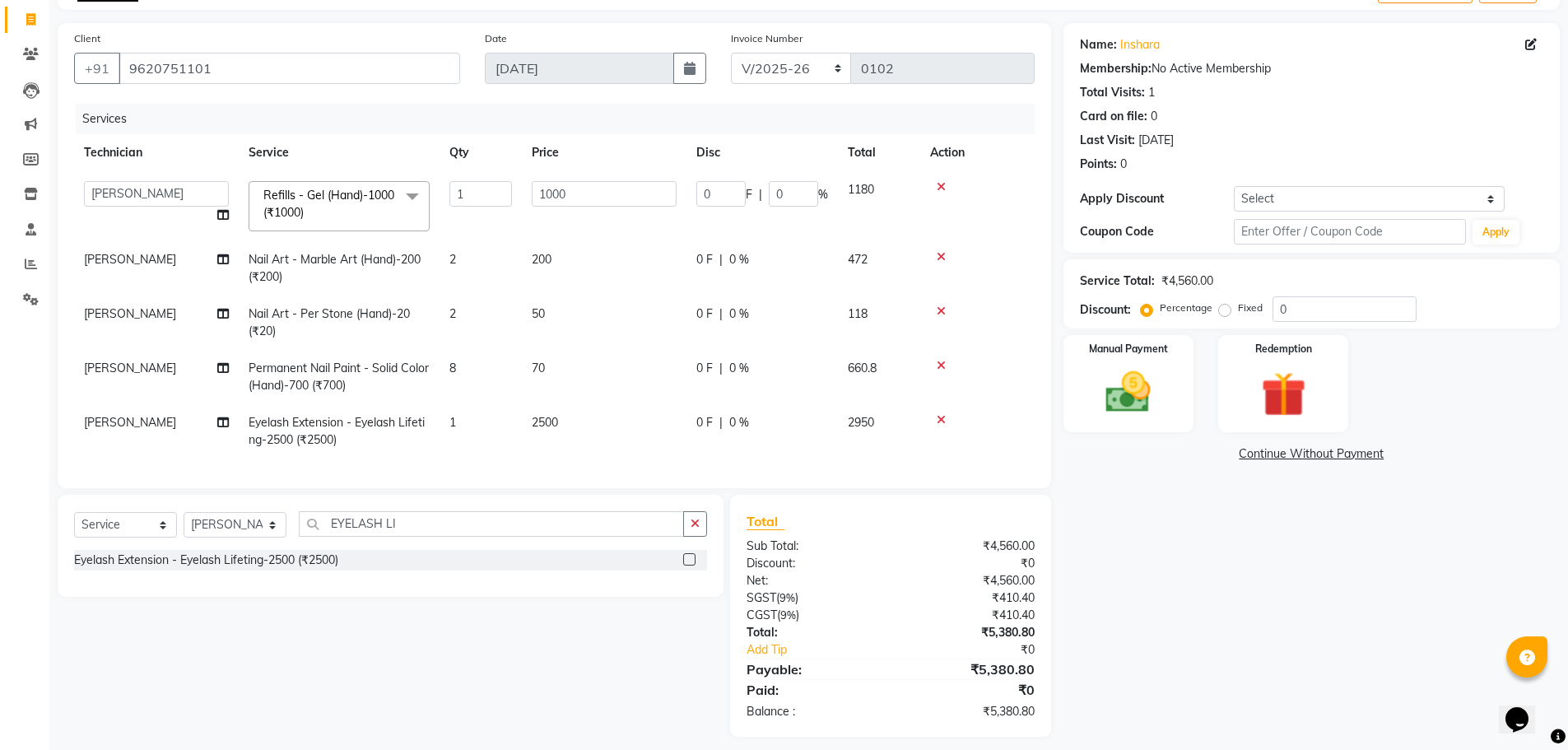
scroll to position [124, 0]
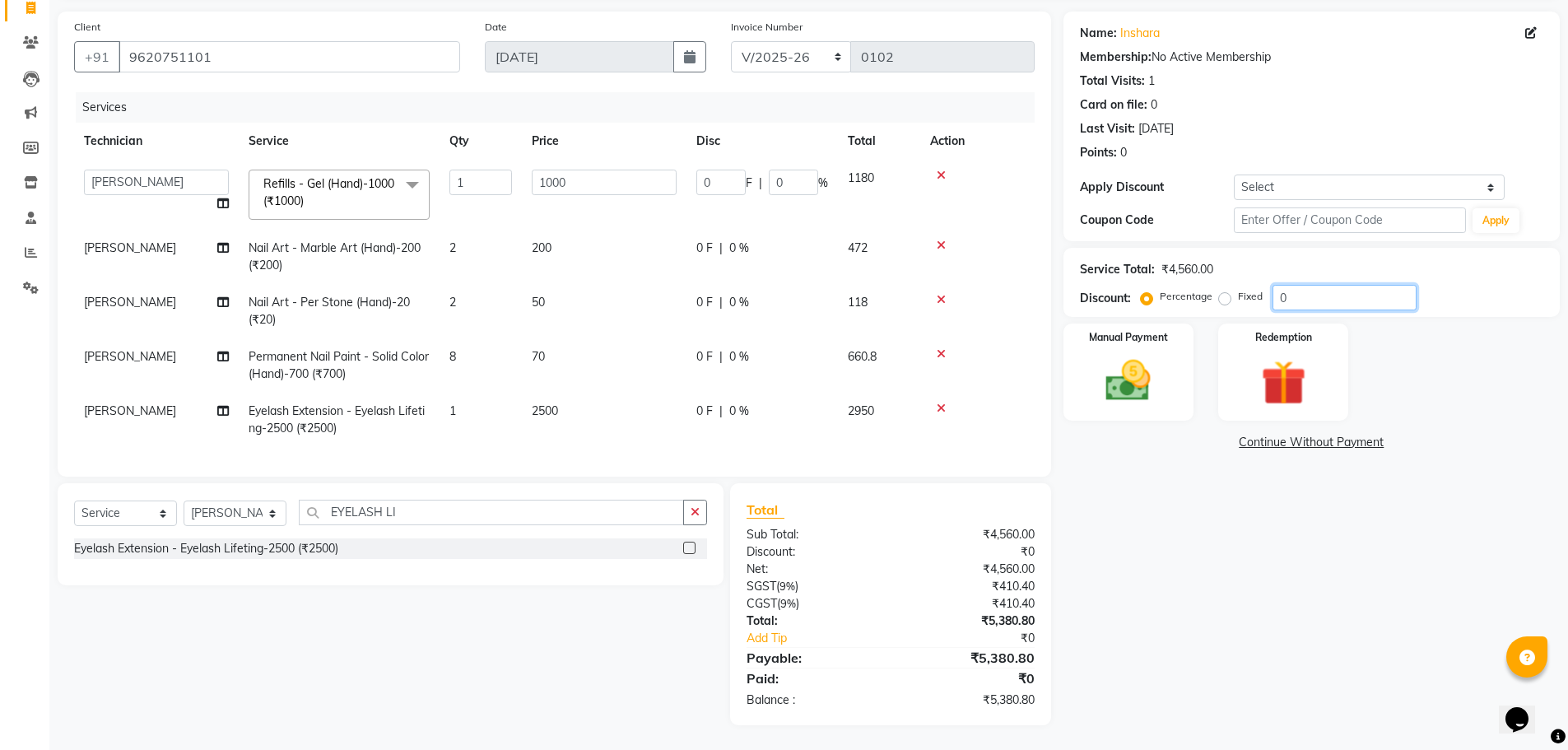
click at [1313, 290] on input "0" at bounding box center [1344, 297] width 144 height 26
type input "3"
type input "30"
type input "3"
type input "30"
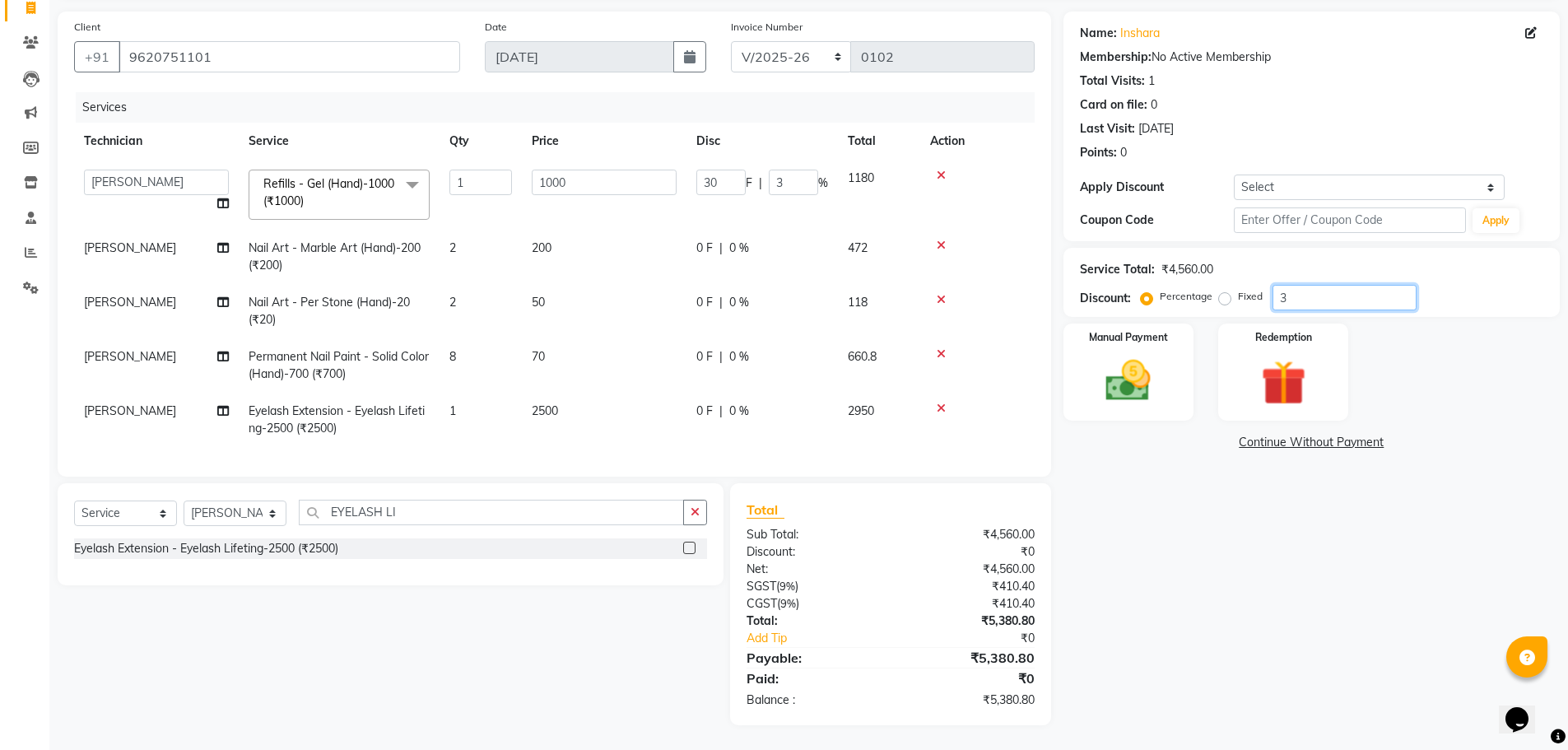
type input "300"
type input "30"
click at [990, 422] on td at bounding box center [977, 420] width 114 height 55
drag, startPoint x: 648, startPoint y: 646, endPoint x: 671, endPoint y: 651, distance: 23.5
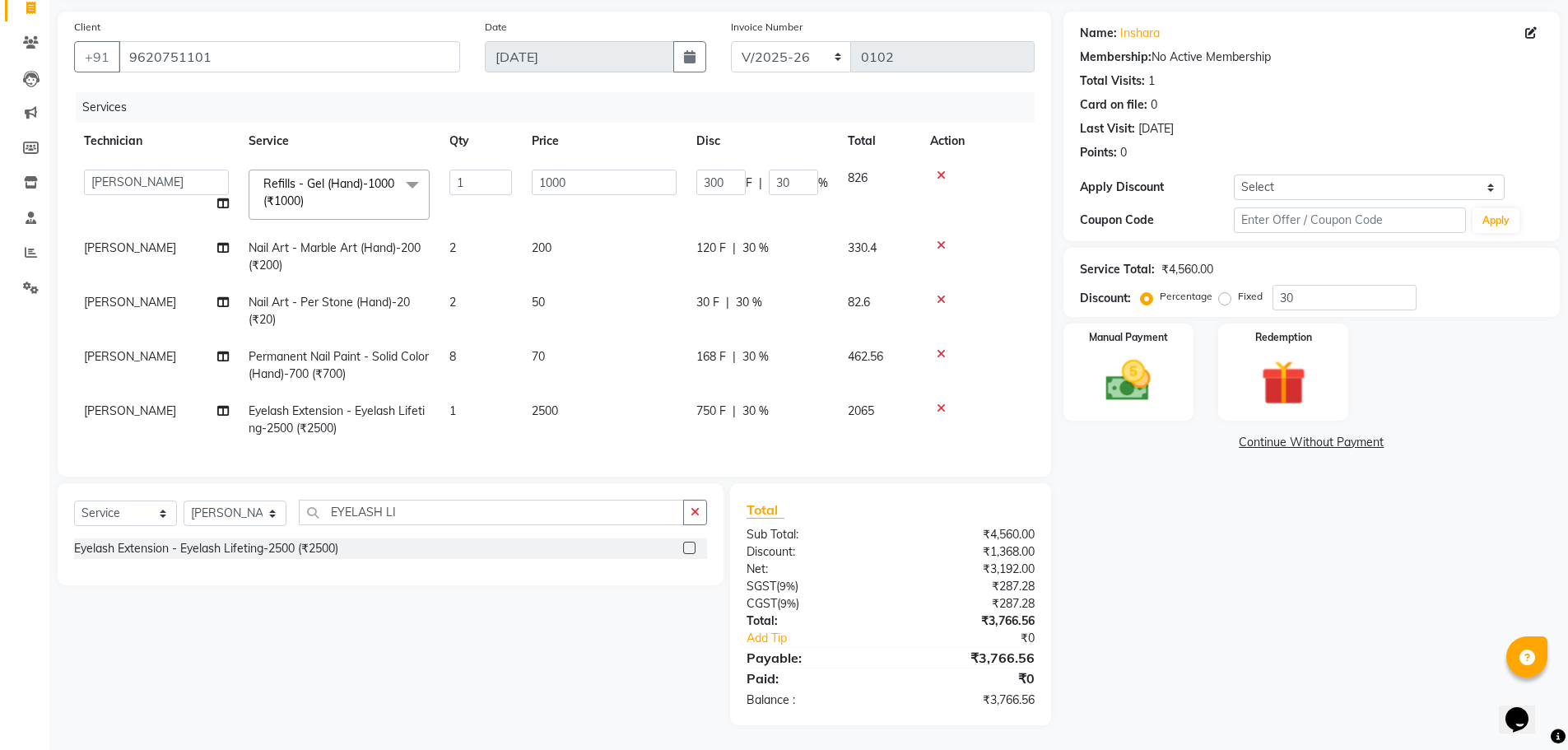
click at [648, 646] on div "Select Service Product Membership Package Voucher Prepaid Gift Card Select Tech…" at bounding box center [384, 604] width 678 height 242
click at [138, 404] on span "[PERSON_NAME]" at bounding box center [131, 411] width 93 height 15
select select "86384"
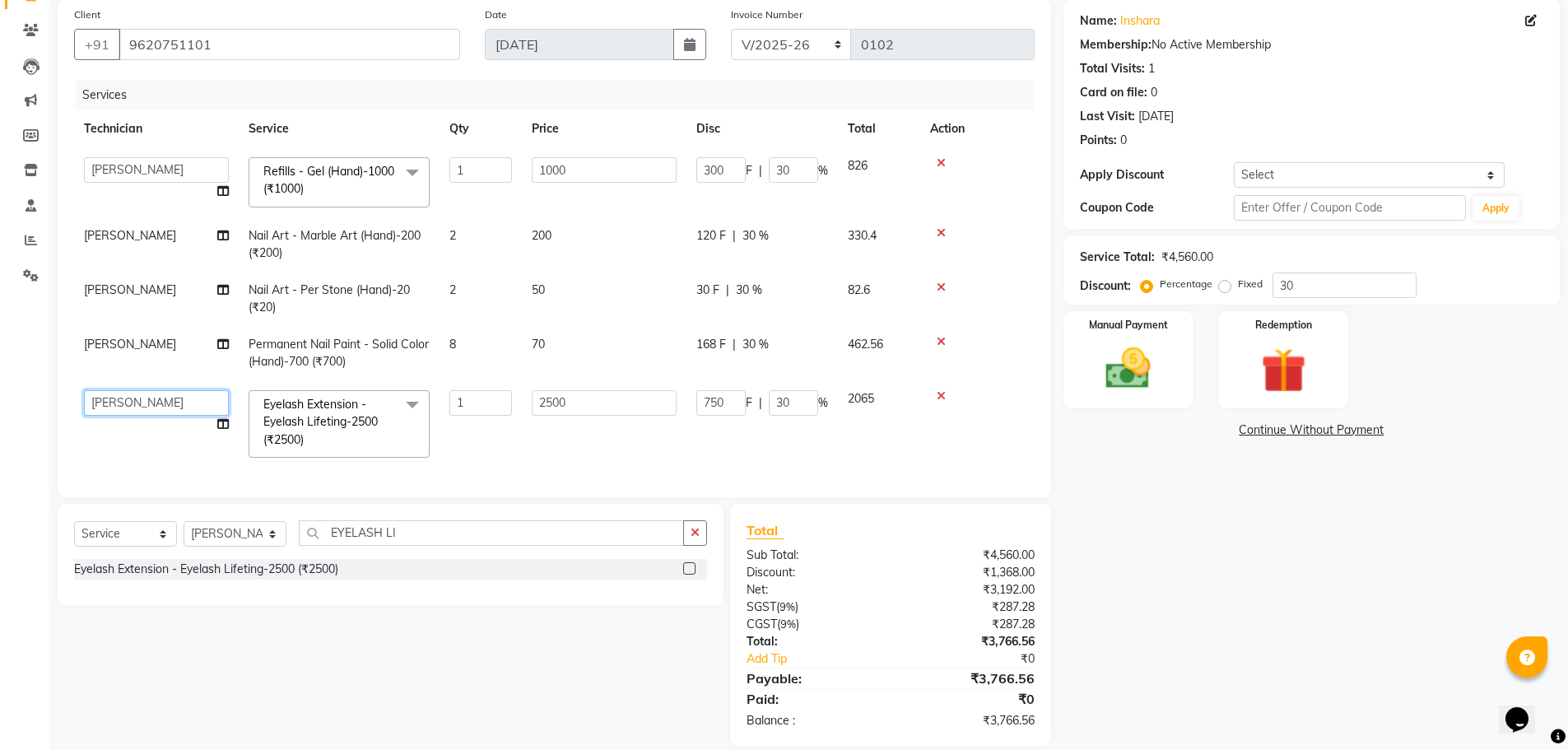
click at [160, 404] on select "MANAGER RADHIKA RAZA SANJU SAPNA KUMARI" at bounding box center [156, 403] width 145 height 26
select select "86382"
click at [851, 458] on td "2065" at bounding box center [879, 424] width 83 height 88
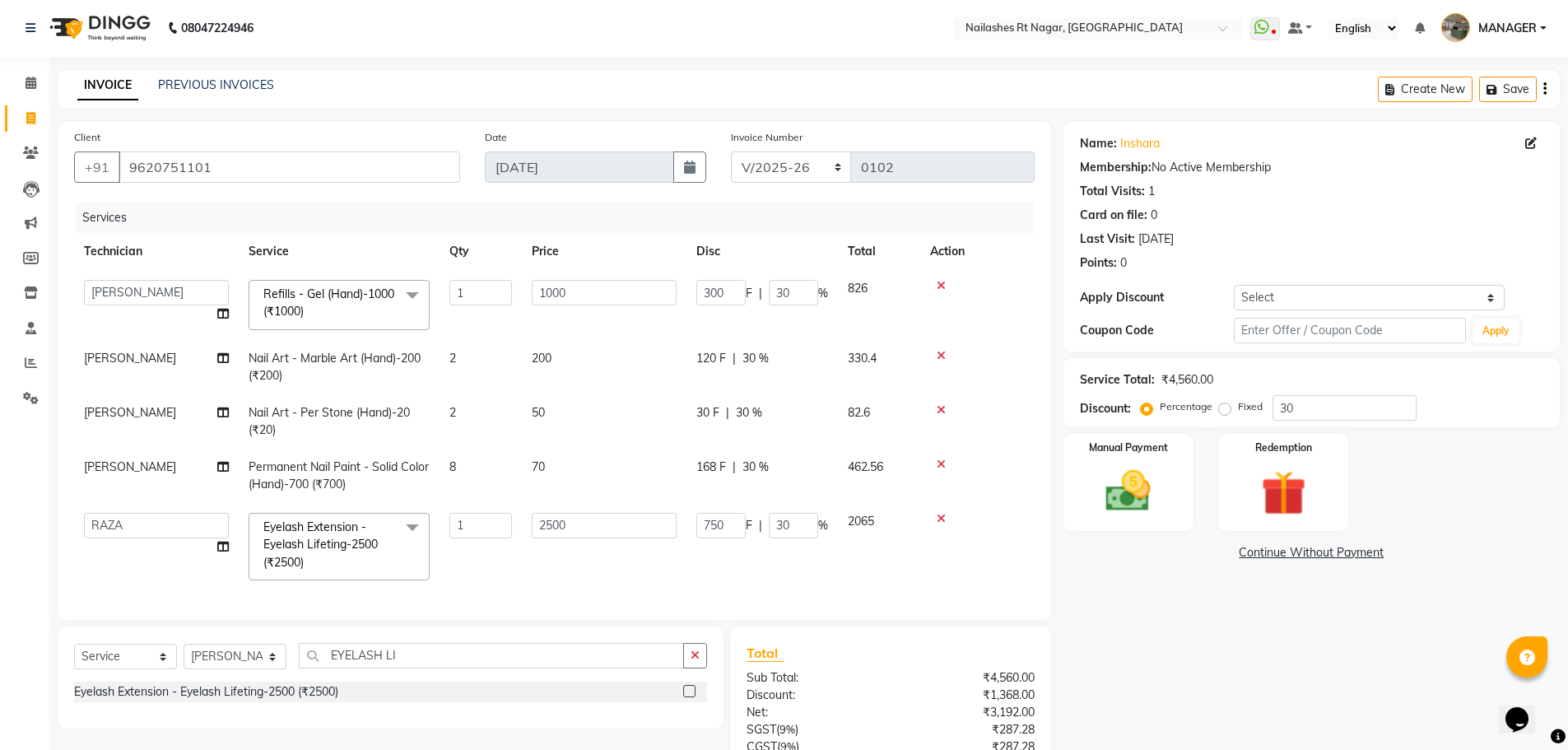
scroll to position [0, 0]
click at [1151, 481] on img at bounding box center [1128, 493] width 76 height 54
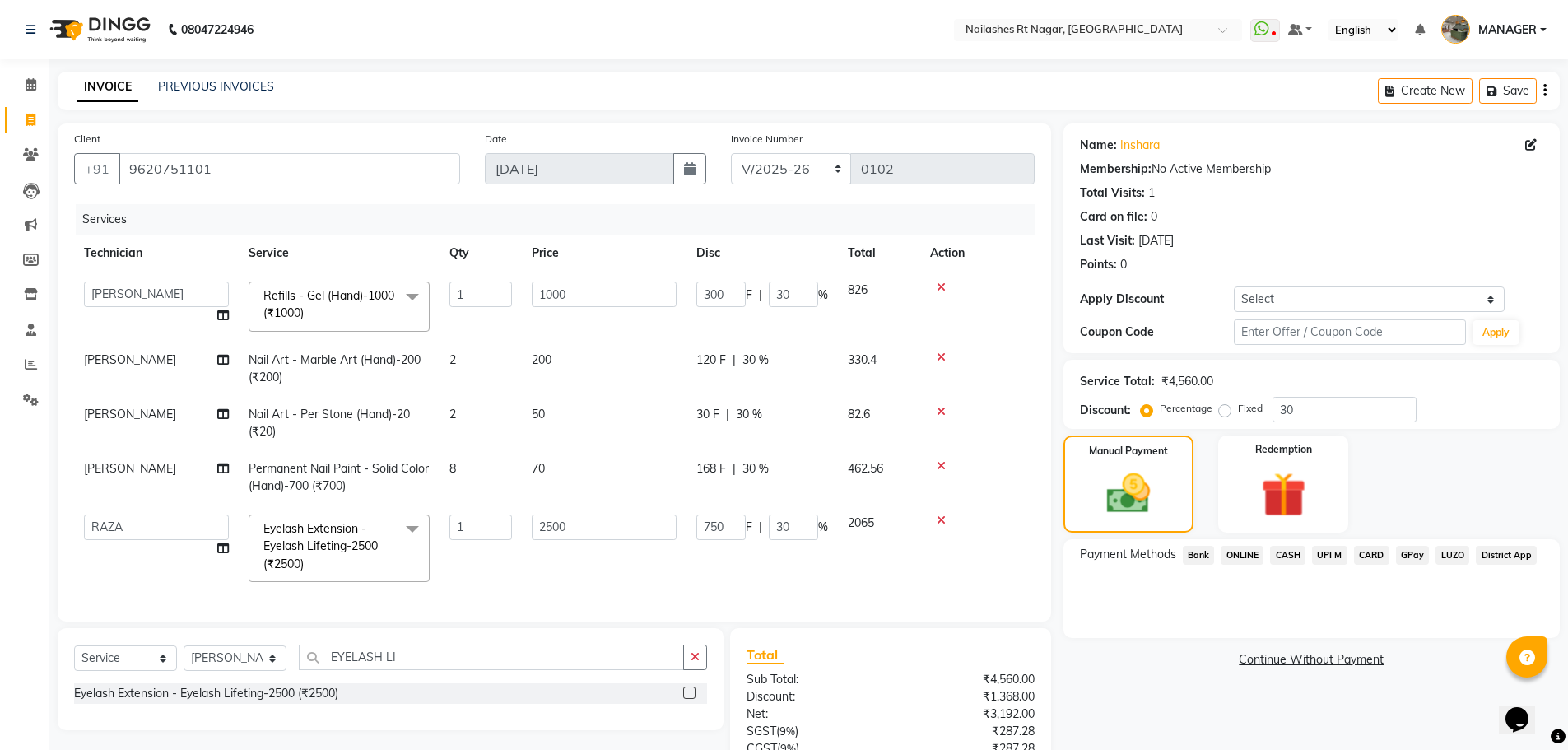
click at [1362, 557] on span "CARD" at bounding box center [1371, 555] width 36 height 19
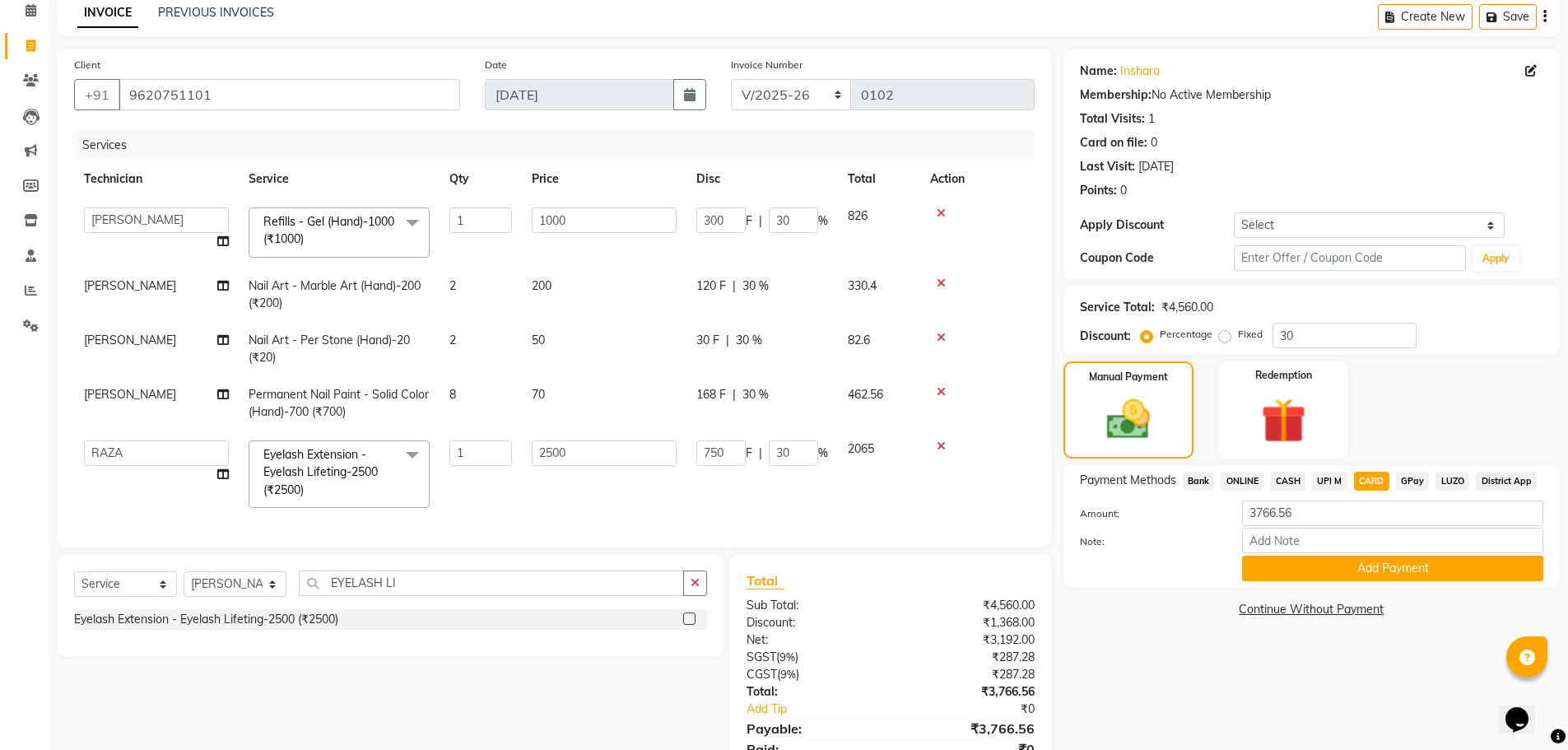
scroll to position [155, 0]
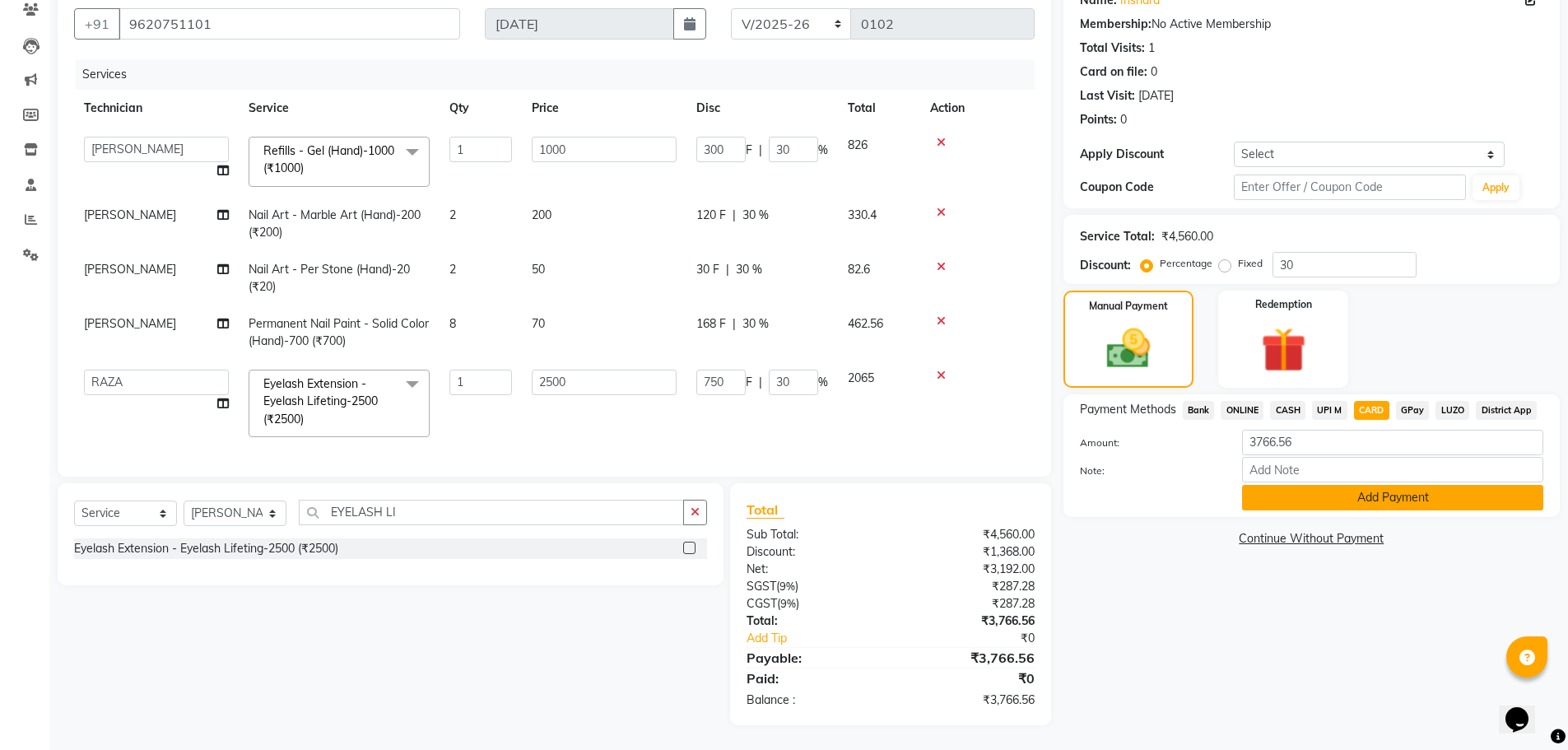
click at [1346, 491] on button "Add Payment" at bounding box center [1392, 497] width 301 height 26
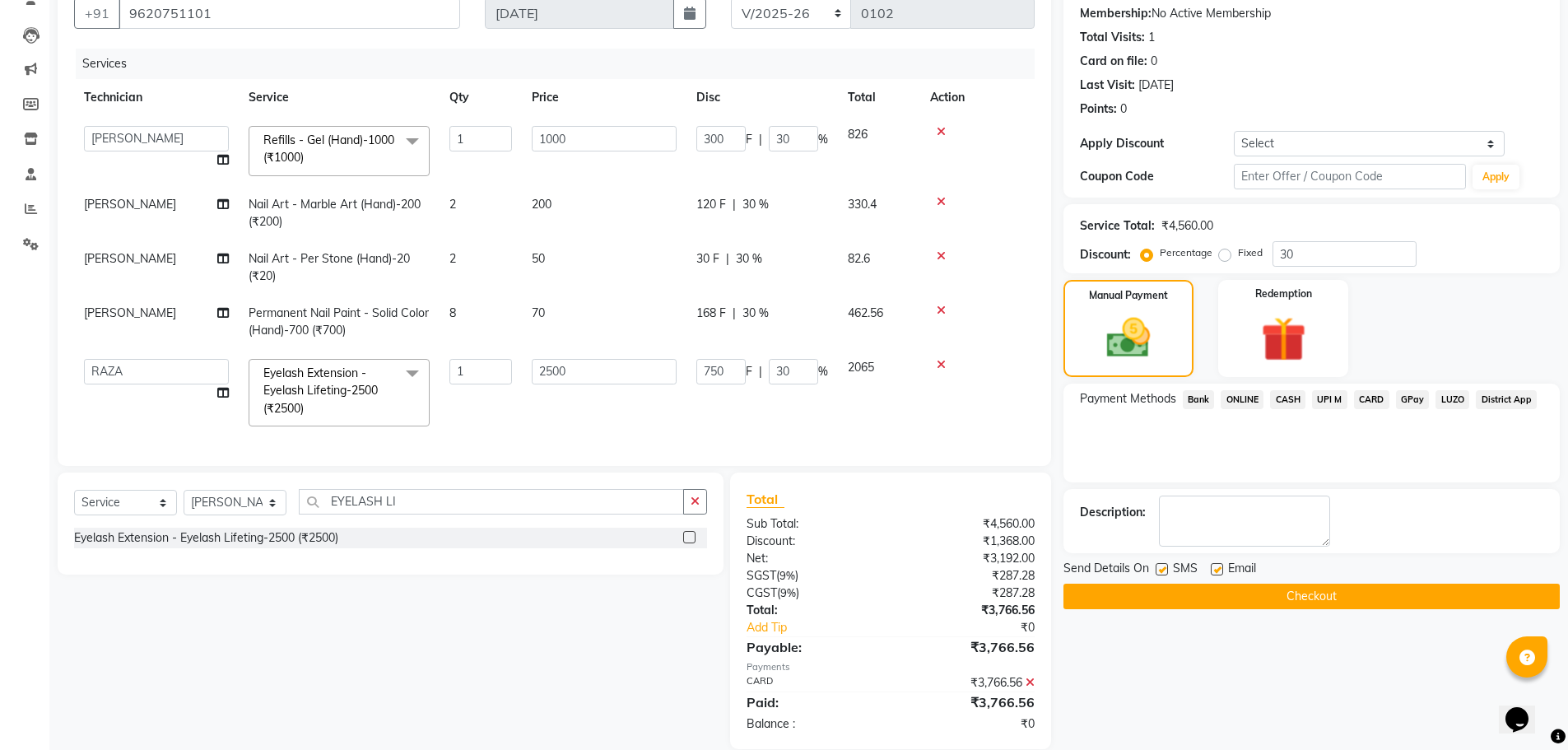
click at [1251, 595] on button "Checkout" at bounding box center [1311, 596] width 496 height 26
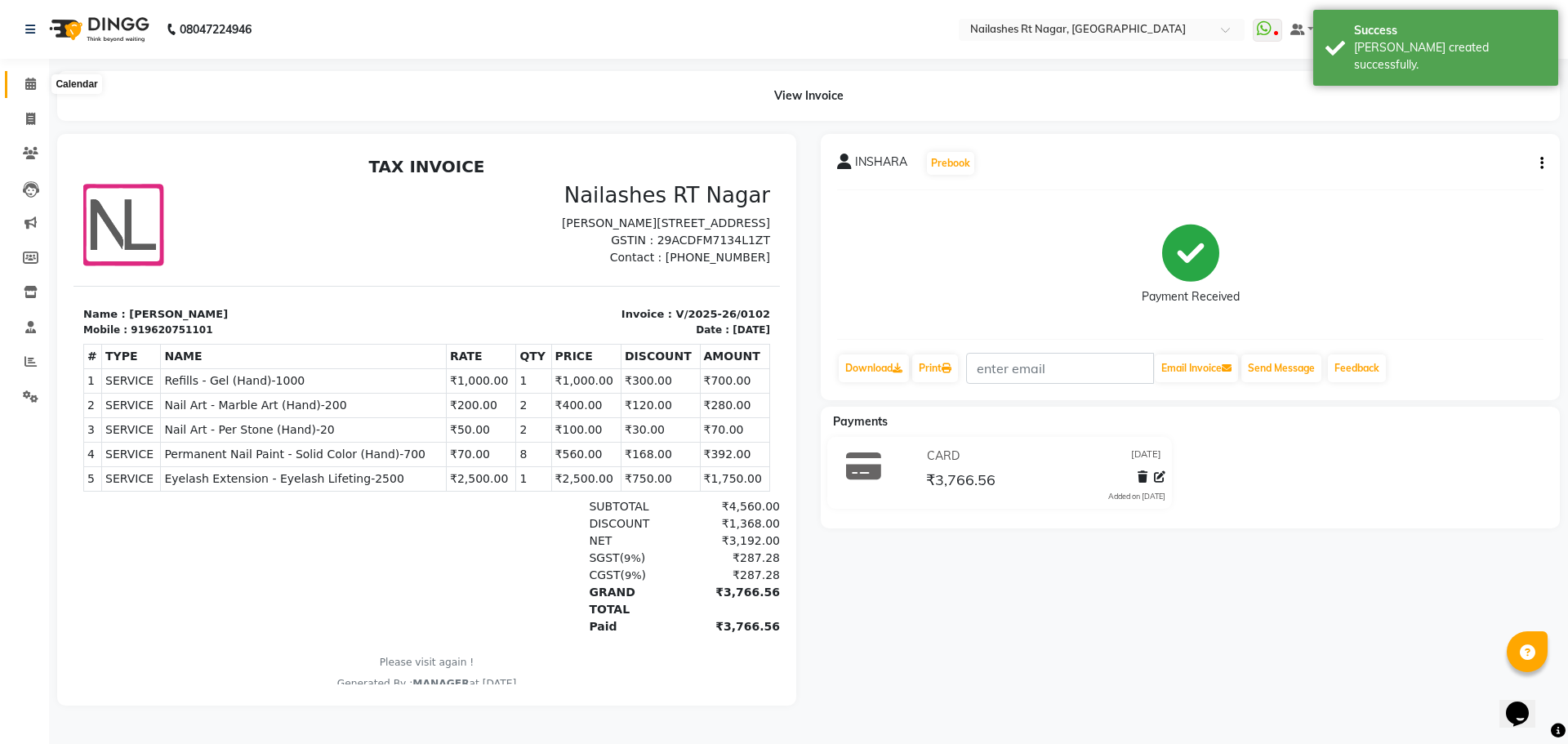
click at [34, 89] on icon at bounding box center [30, 84] width 11 height 12
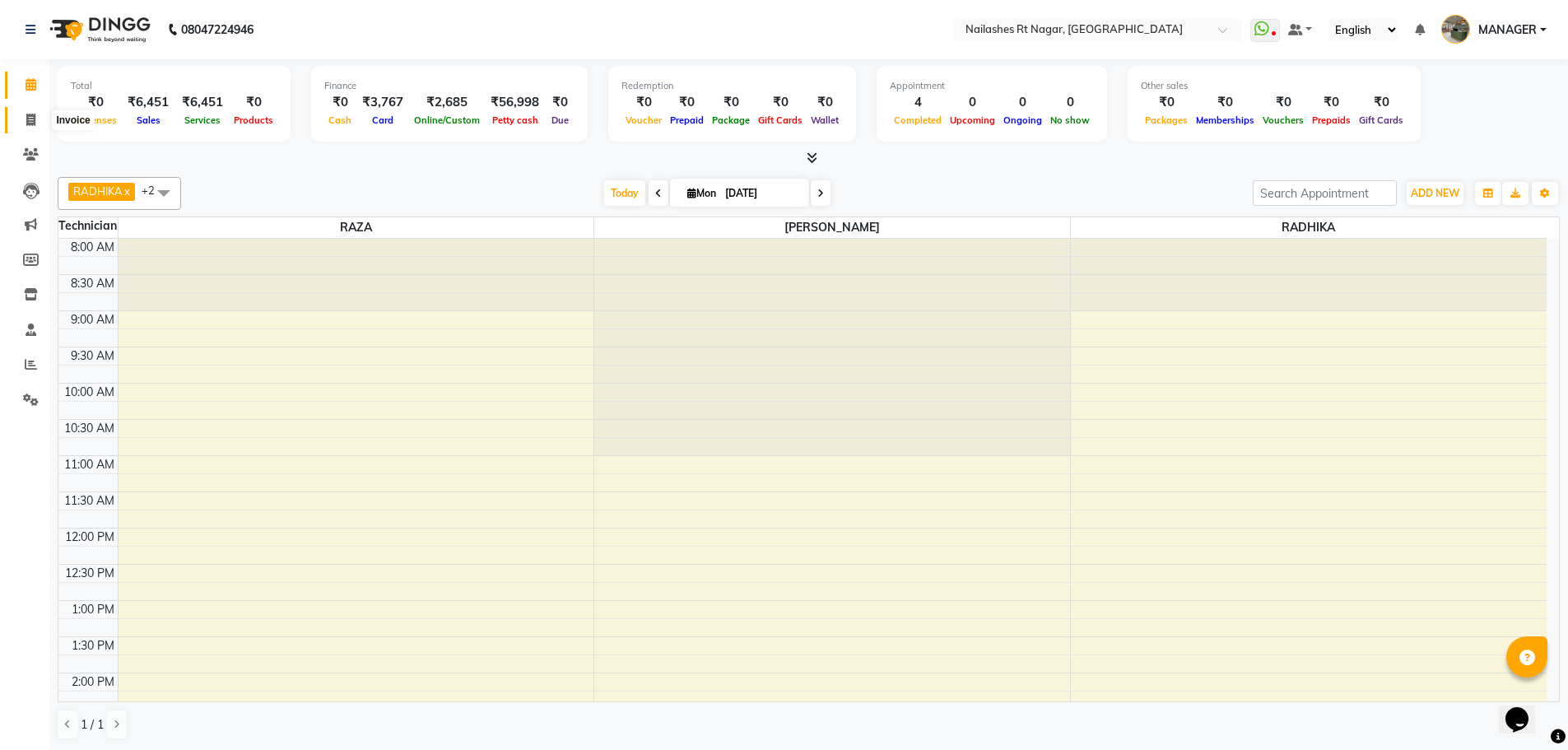
click at [26, 124] on icon at bounding box center [31, 119] width 9 height 12
select select "service"
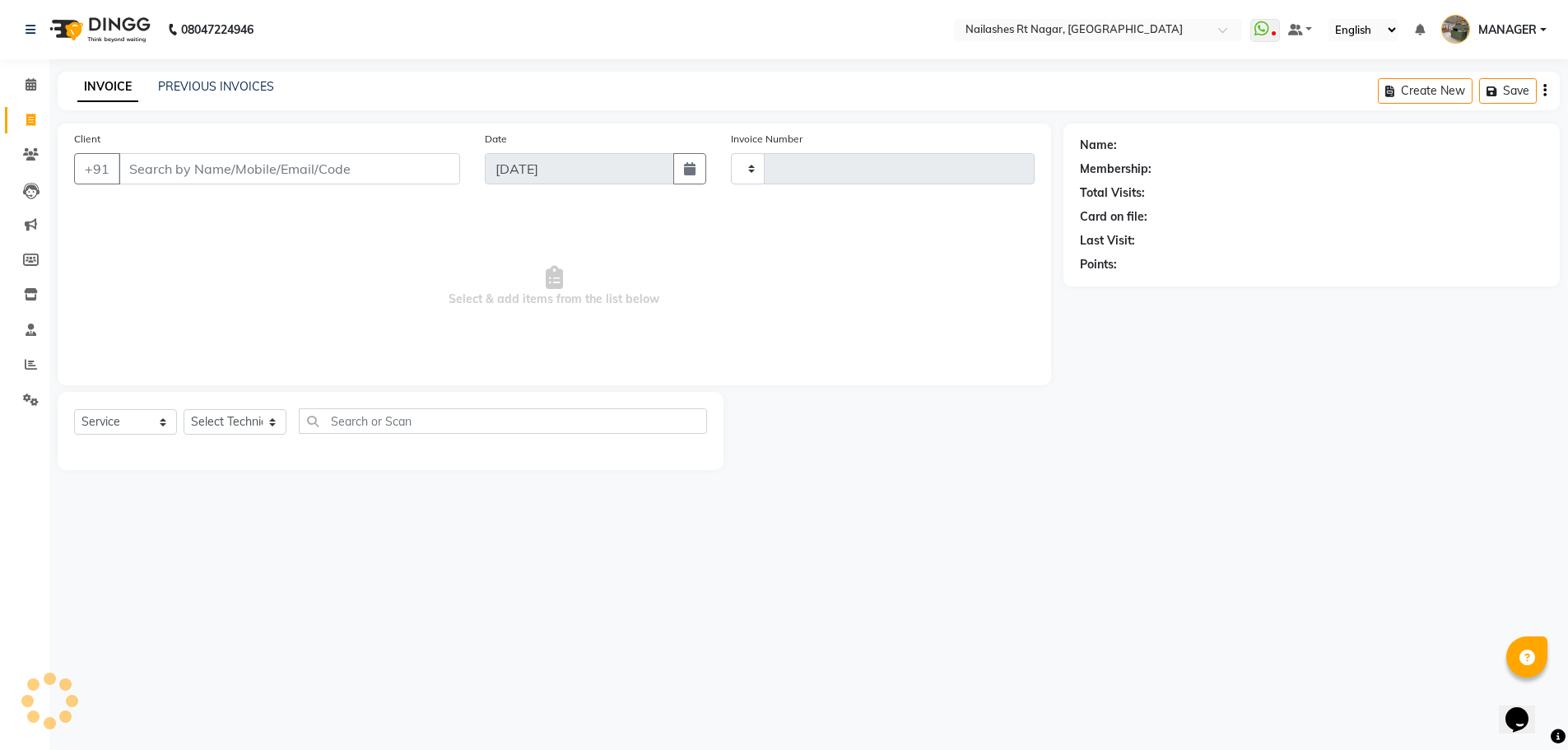
type input "0103"
select select "8624"
select select "membership"
click at [27, 89] on icon at bounding box center [31, 84] width 11 height 12
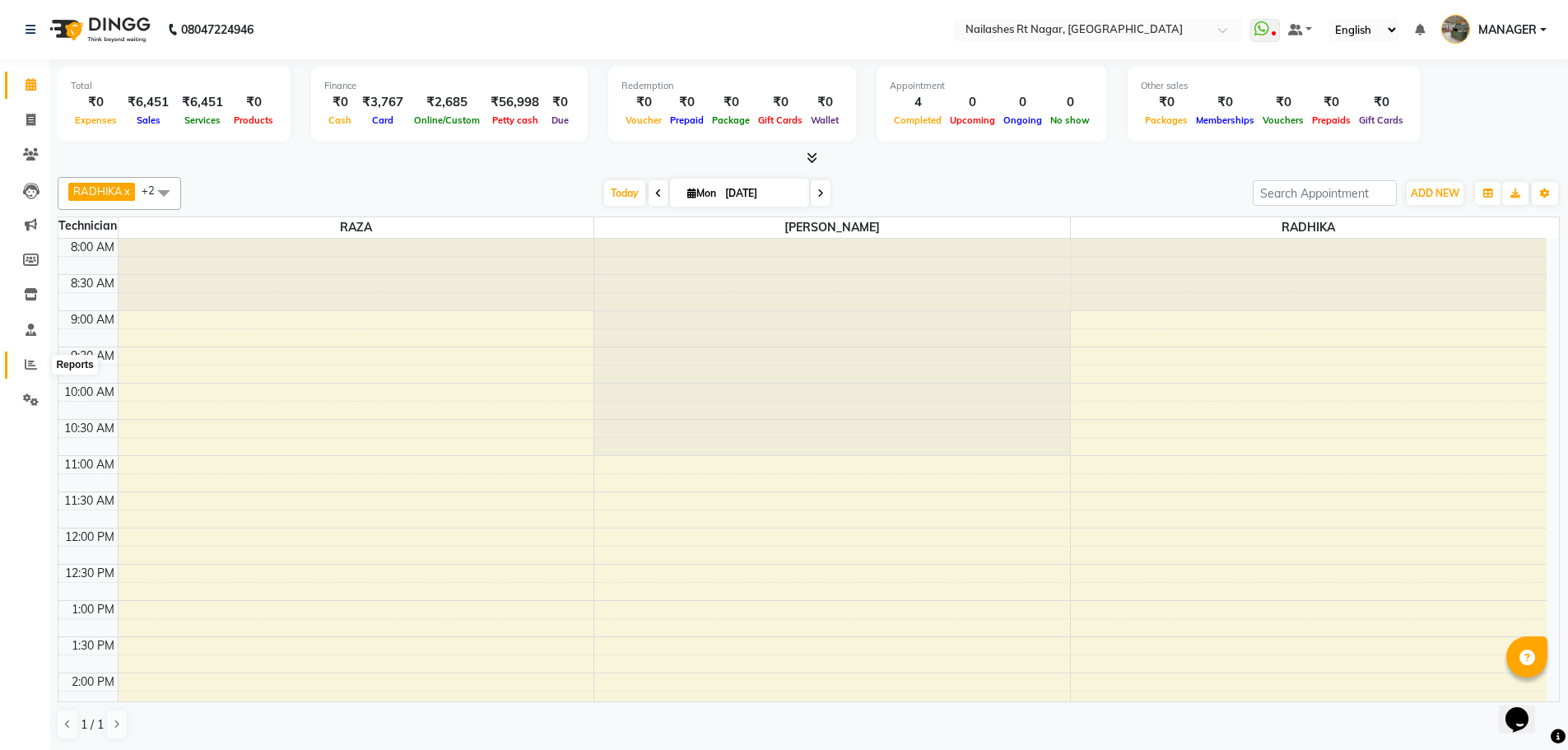
click at [21, 365] on span at bounding box center [31, 365] width 29 height 19
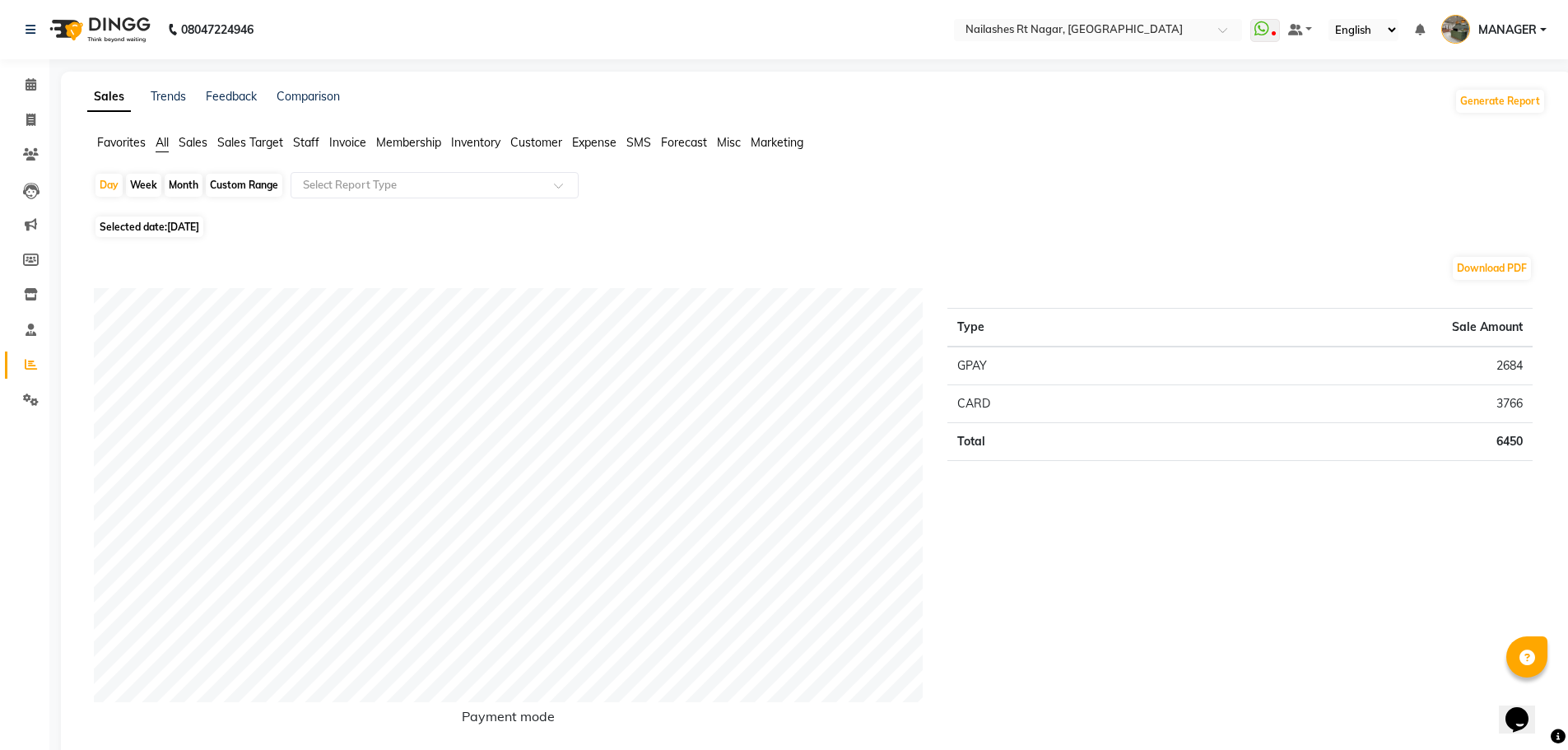
click at [322, 141] on ul "Favorites All Sales Sales Target Staff Invoice Membership Inventory Customer Ex…" at bounding box center [817, 143] width 1458 height 18
click at [300, 139] on span "Staff" at bounding box center [306, 142] width 26 height 15
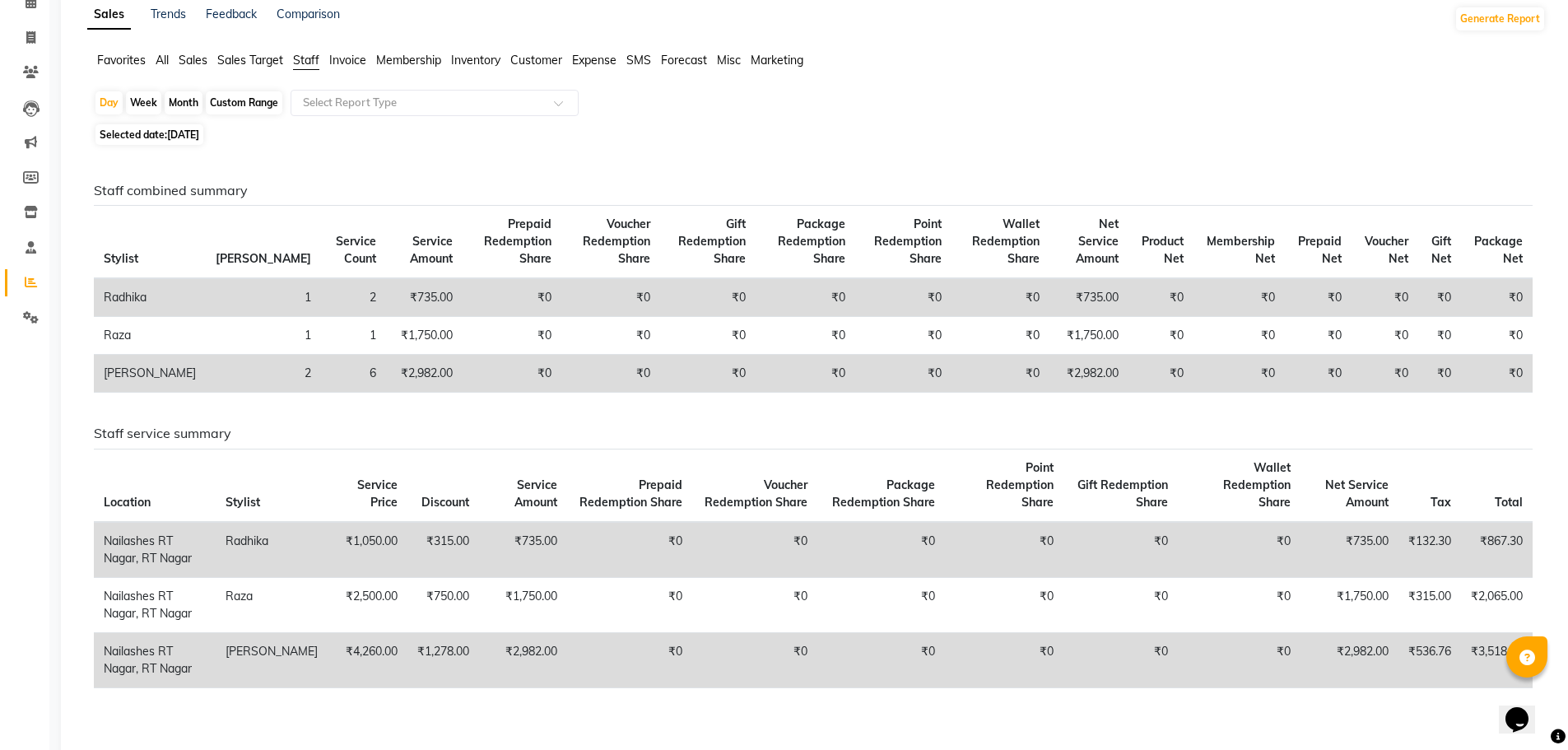
scroll to position [165, 0]
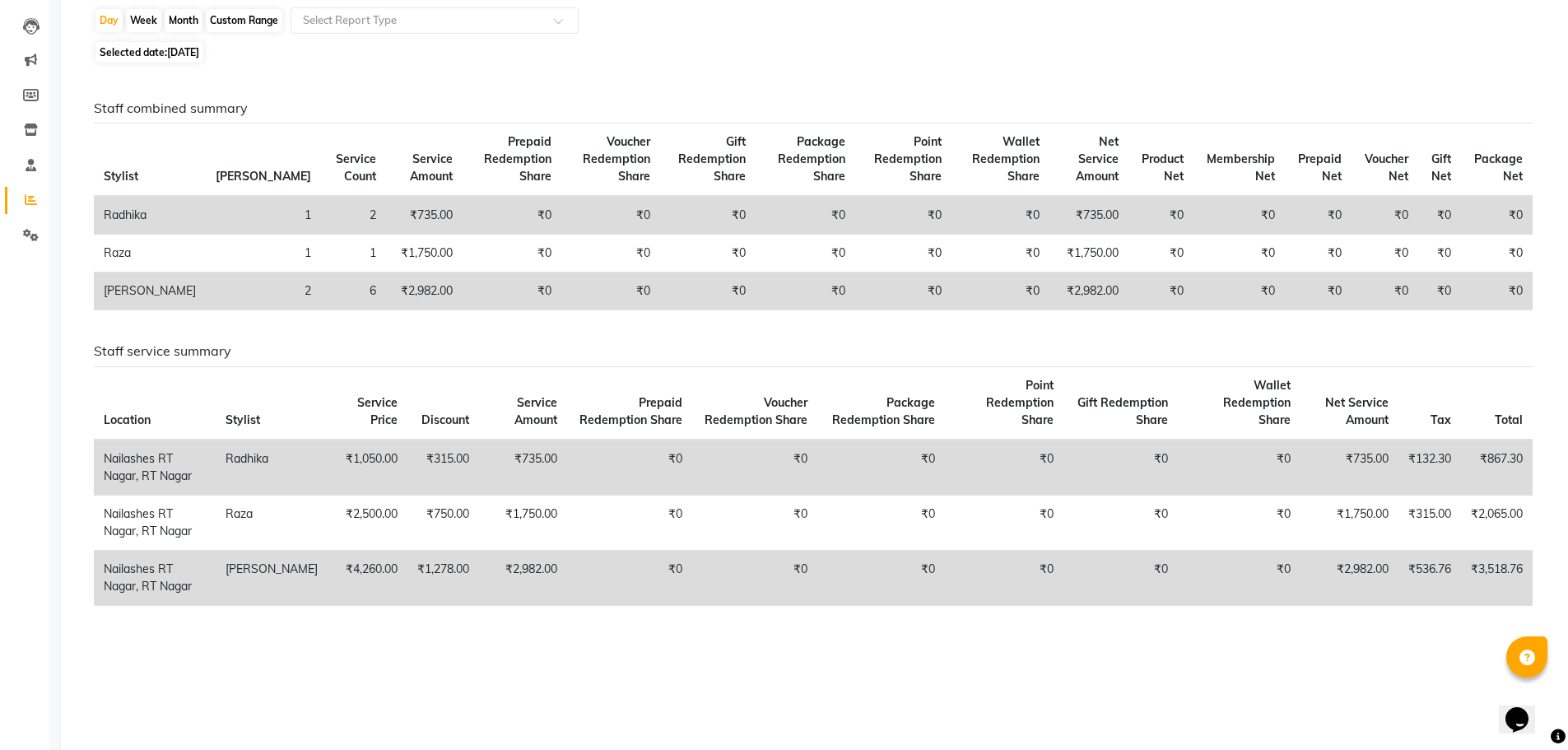
click at [179, 20] on div "Month" at bounding box center [183, 21] width 38 height 23
select select "9"
select select "2025"
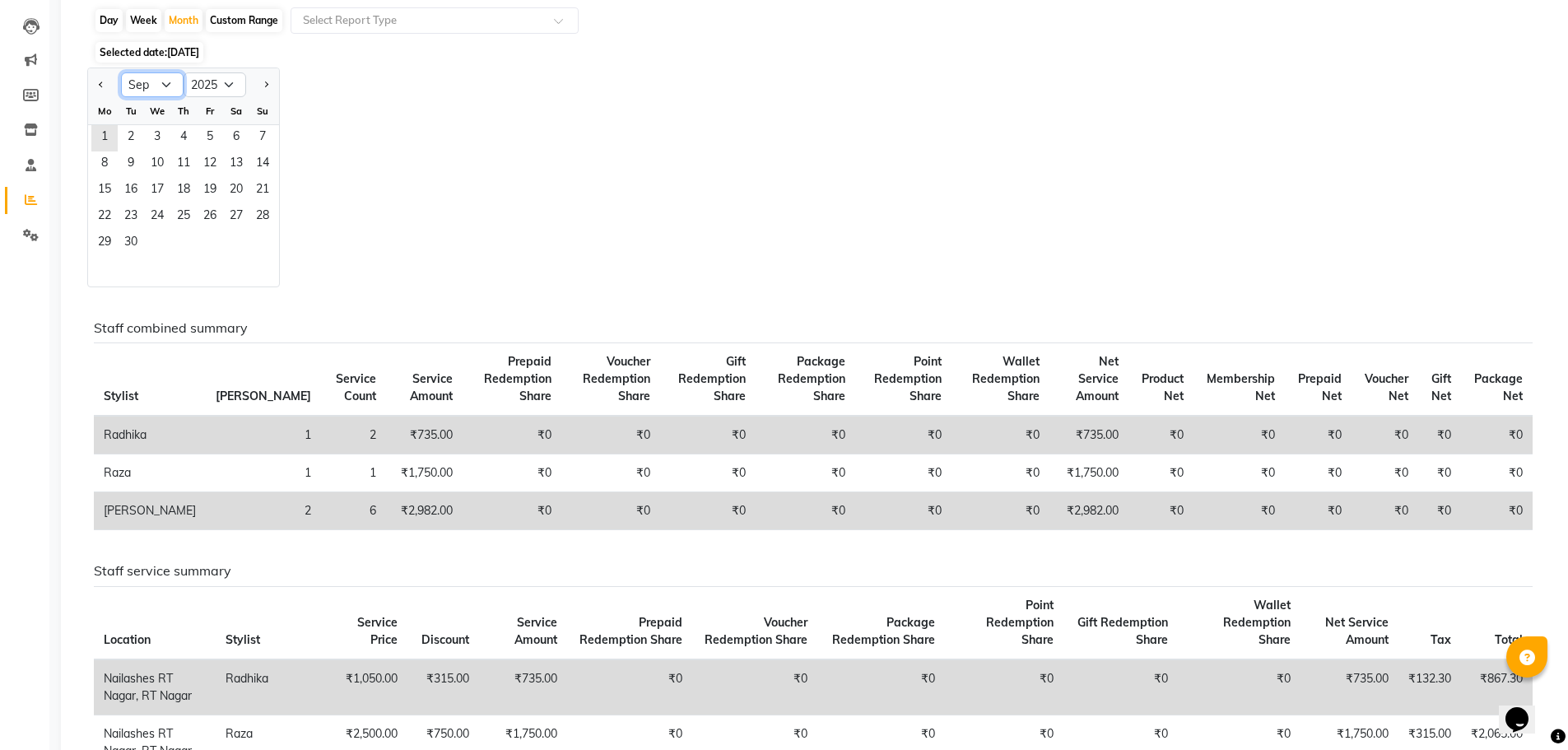
click at [168, 84] on select "Jan Feb Mar Apr May Jun [DATE] Aug Sep Oct Nov Dec" at bounding box center [152, 85] width 63 height 25
select select "8"
click at [121, 73] on select "Jan Feb Mar Apr May Jun [DATE] Aug Sep Oct Nov Dec" at bounding box center [152, 85] width 63 height 25
click at [208, 131] on span "1" at bounding box center [210, 138] width 26 height 26
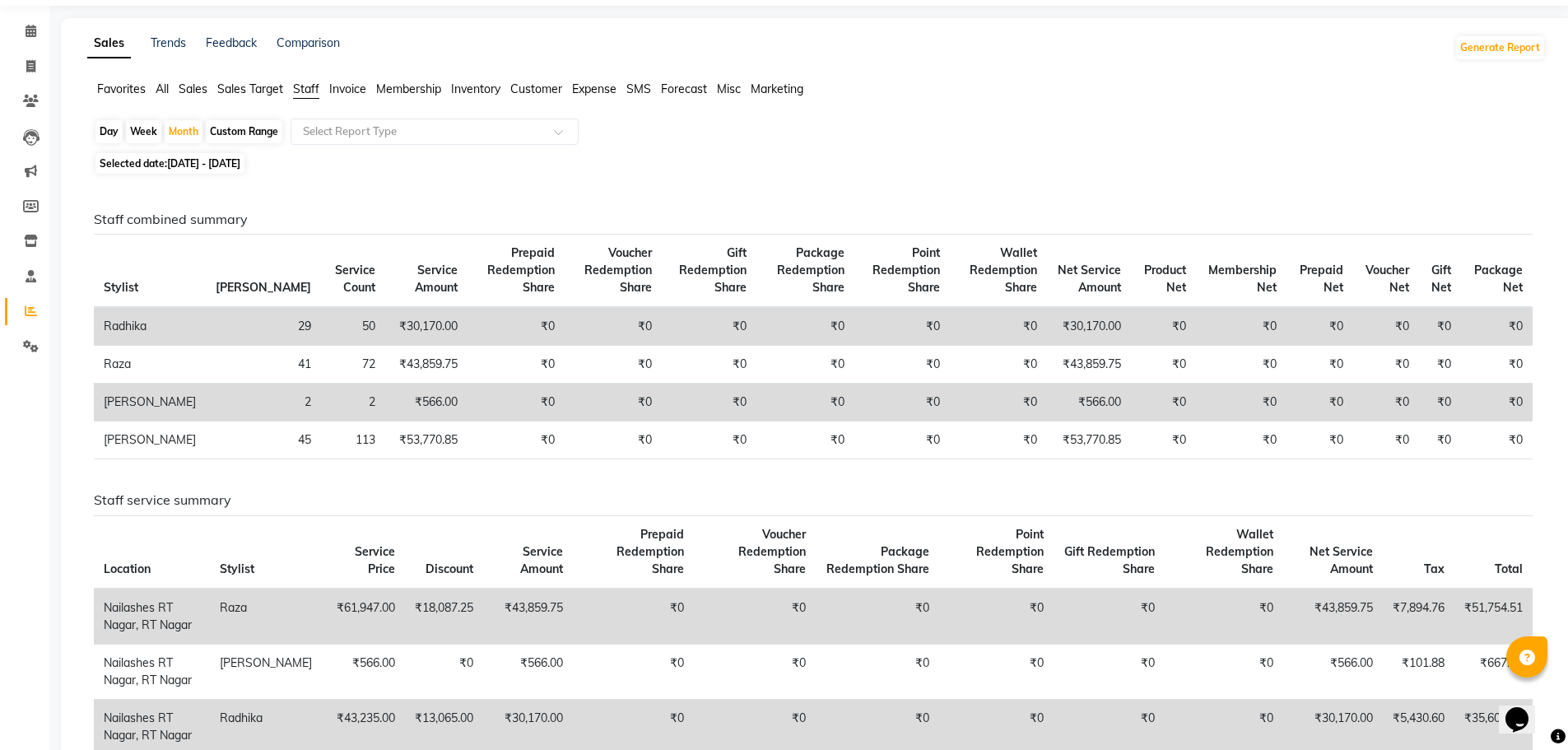
scroll to position [83, 0]
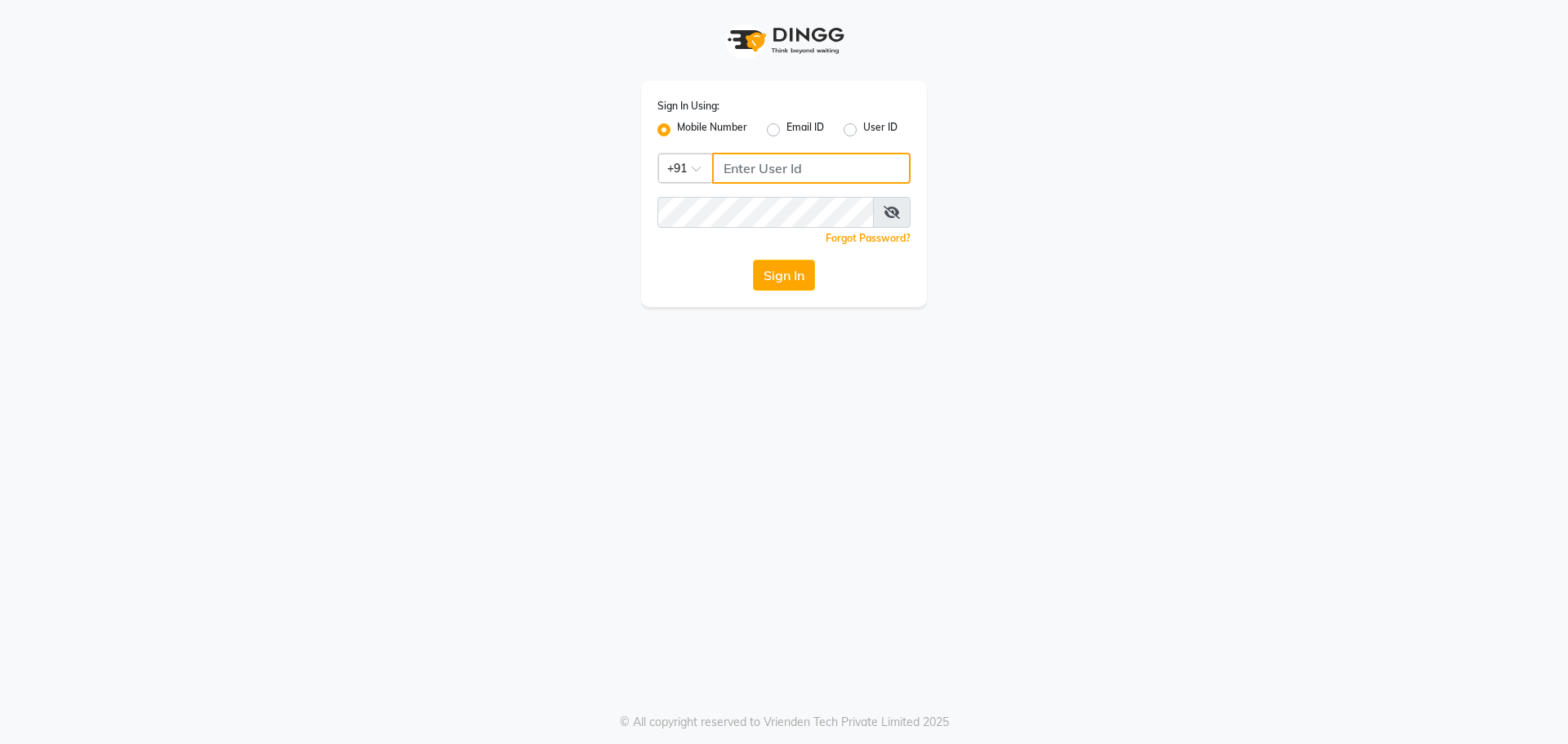
type input "6363161131"
click at [791, 273] on button "Sign In" at bounding box center [784, 276] width 62 height 31
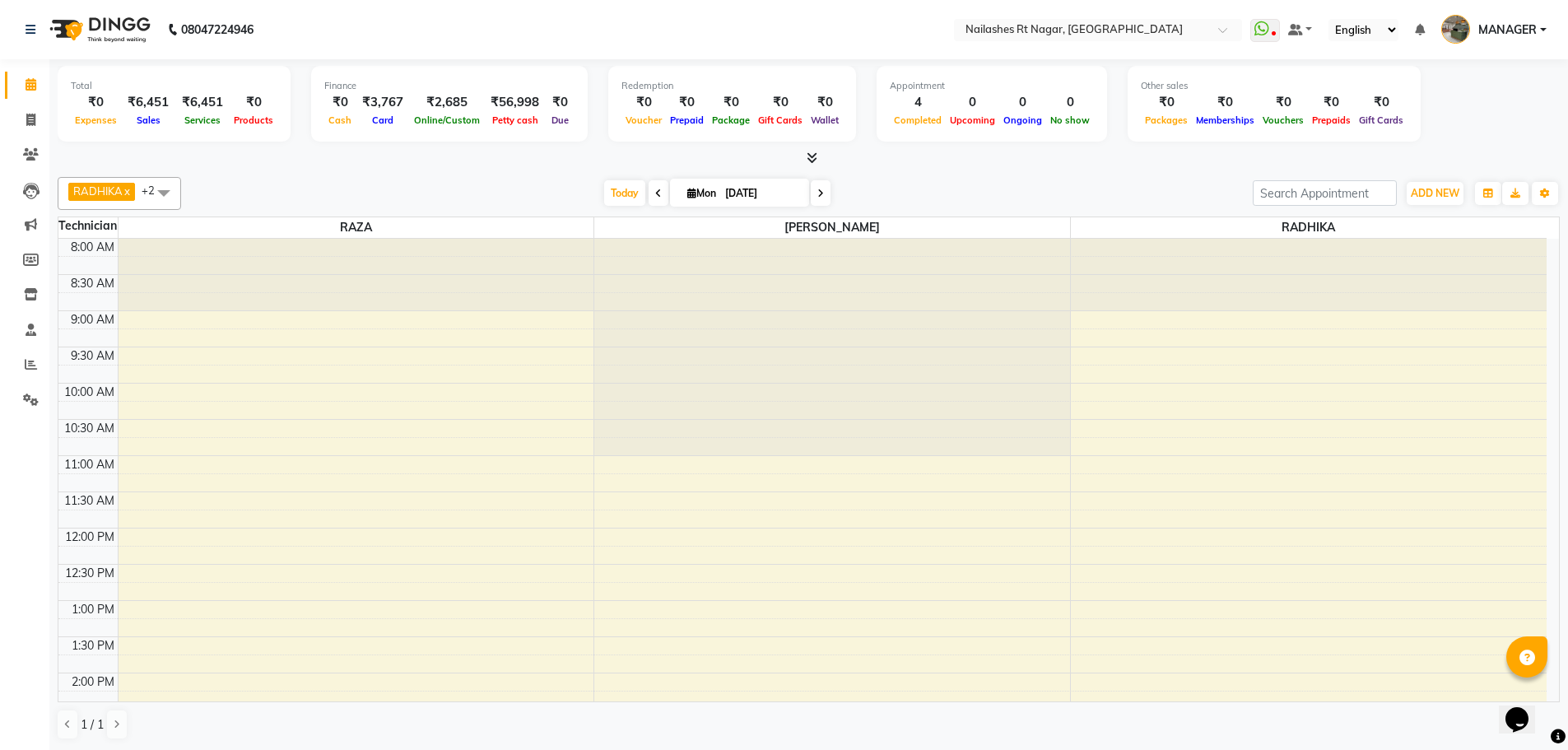
click at [286, 188] on div "Today Mon 01-09-2025" at bounding box center [717, 193] width 1055 height 25
drag, startPoint x: 35, startPoint y: 331, endPoint x: 33, endPoint y: 366, distance: 35.1
click at [35, 331] on icon at bounding box center [31, 329] width 11 height 12
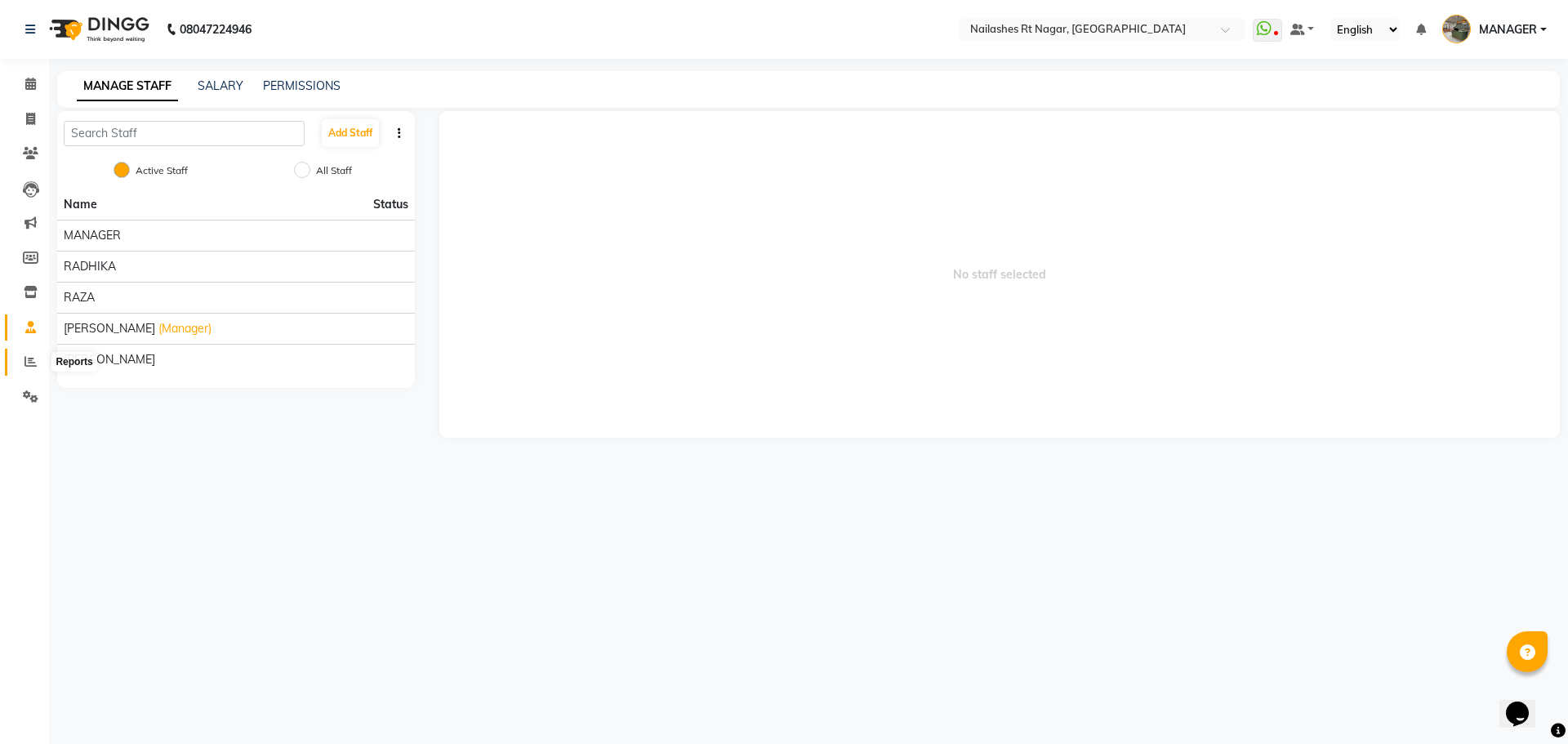
click at [33, 363] on icon at bounding box center [30, 361] width 12 height 12
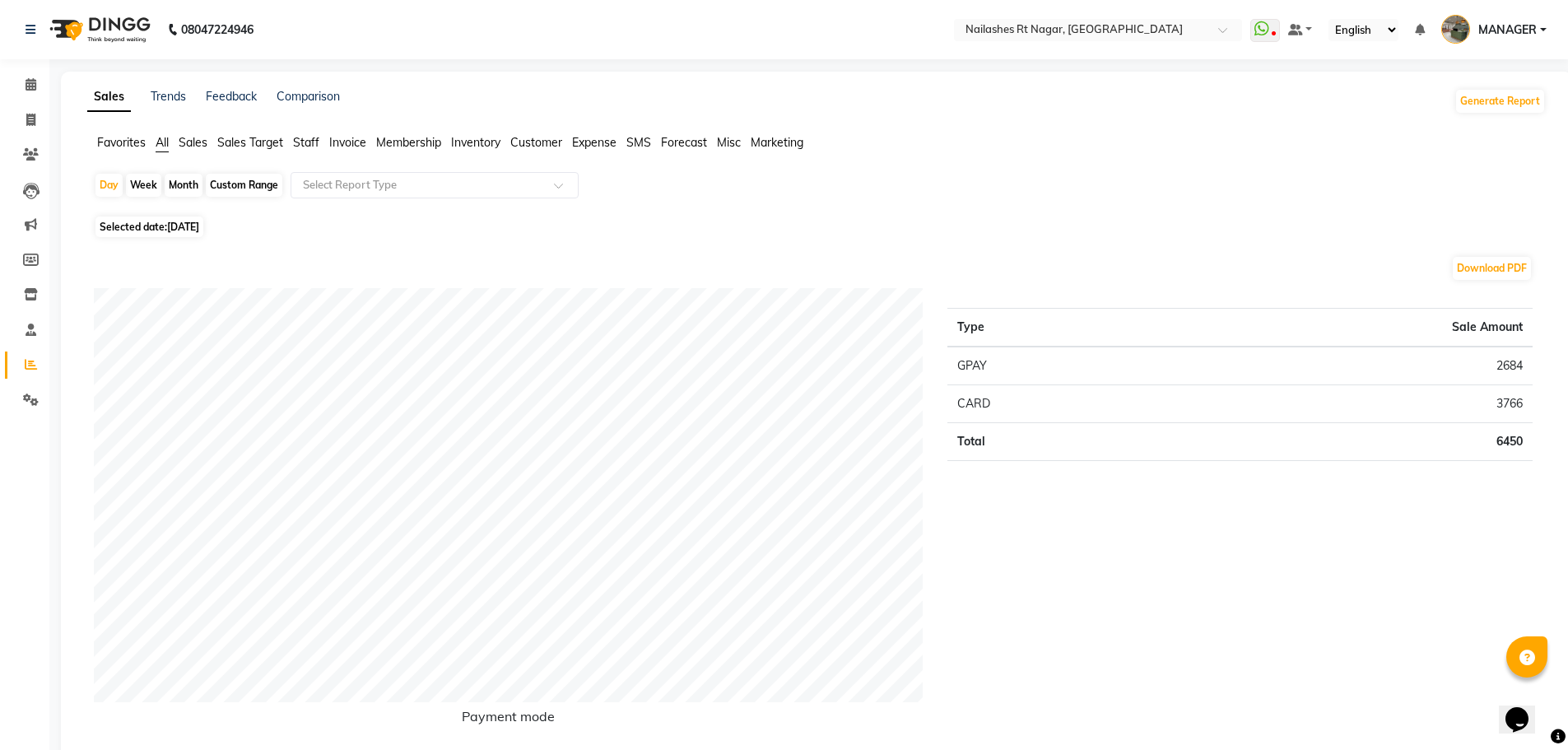
click at [160, 143] on span "All" at bounding box center [162, 142] width 13 height 15
click at [342, 184] on input "text" at bounding box center [417, 185] width 237 height 17
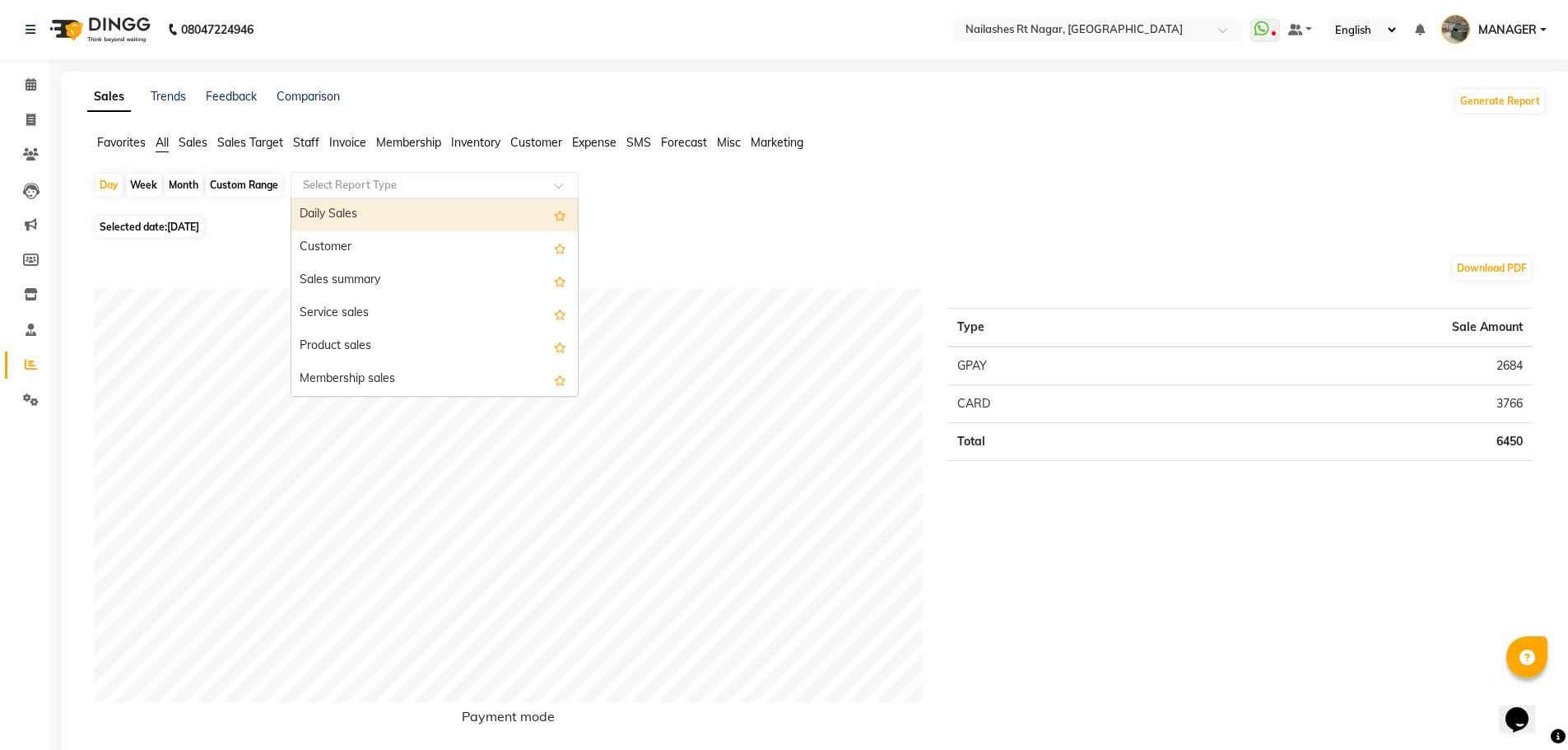
click at [350, 219] on div "Daily Sales" at bounding box center [434, 215] width 286 height 33
select select "full_report"
select select "csv"
